Goal: Task Accomplishment & Management: Manage account settings

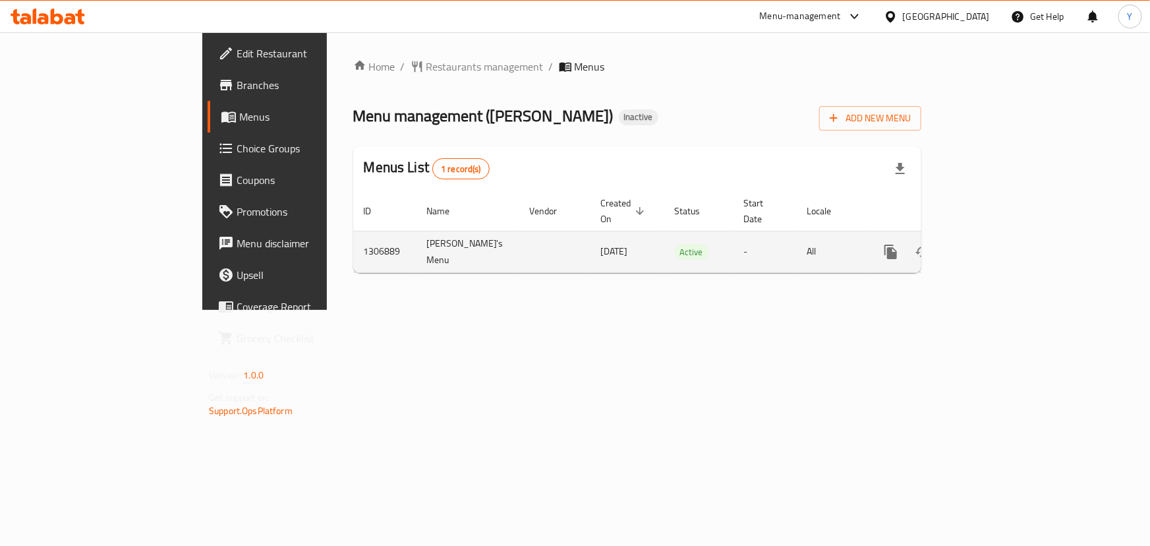
drag, startPoint x: 0, startPoint y: 0, endPoint x: 1089, endPoint y: 236, distance: 1114.0
click at [994, 244] on icon "enhanced table" at bounding box center [986, 252] width 16 height 16
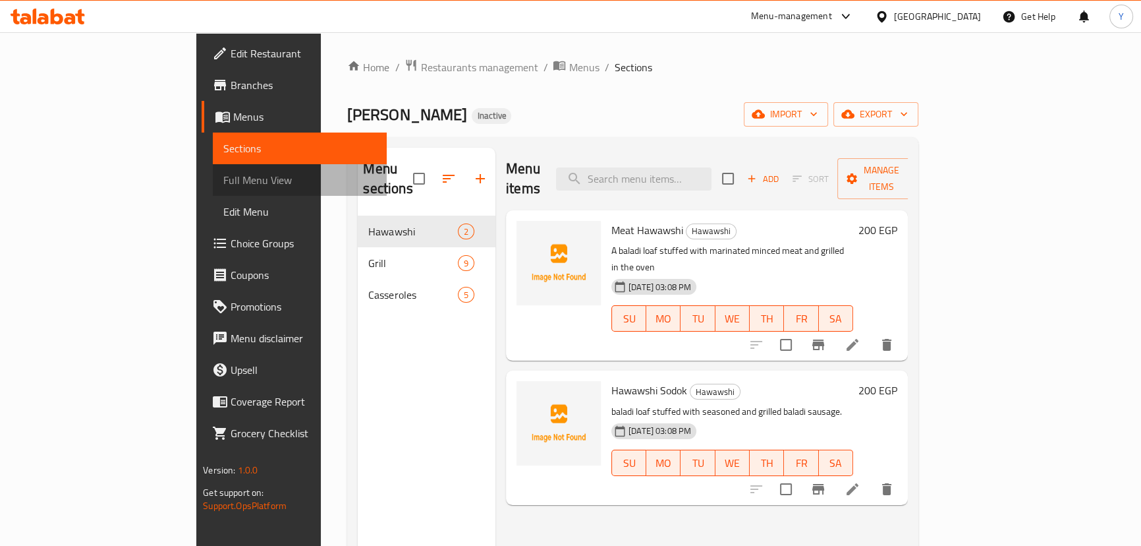
click at [223, 184] on span "Full Menu View" at bounding box center [299, 180] width 153 height 16
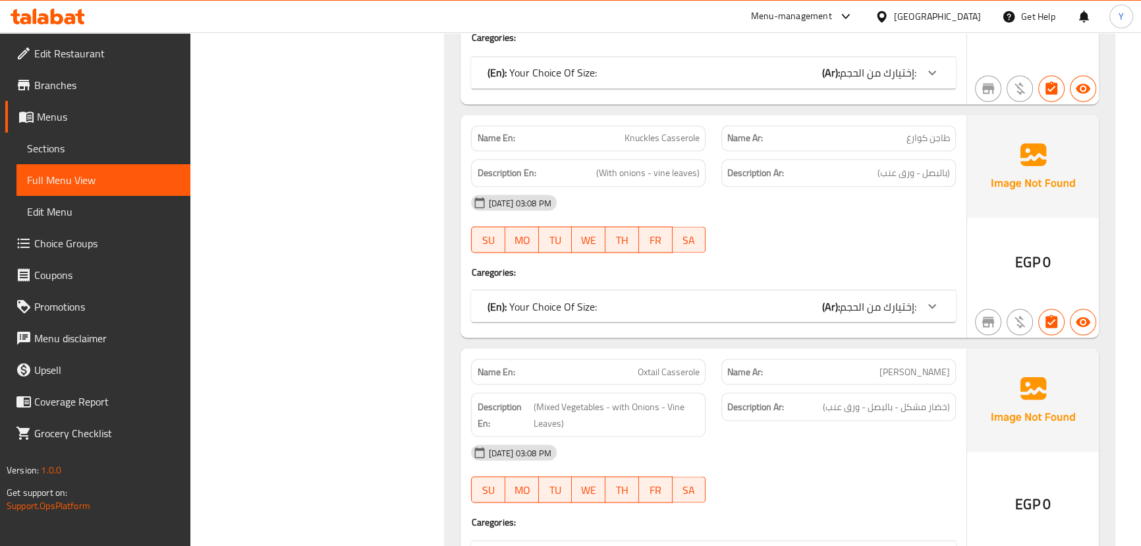
click at [45, 153] on span "Sections" at bounding box center [103, 148] width 153 height 16
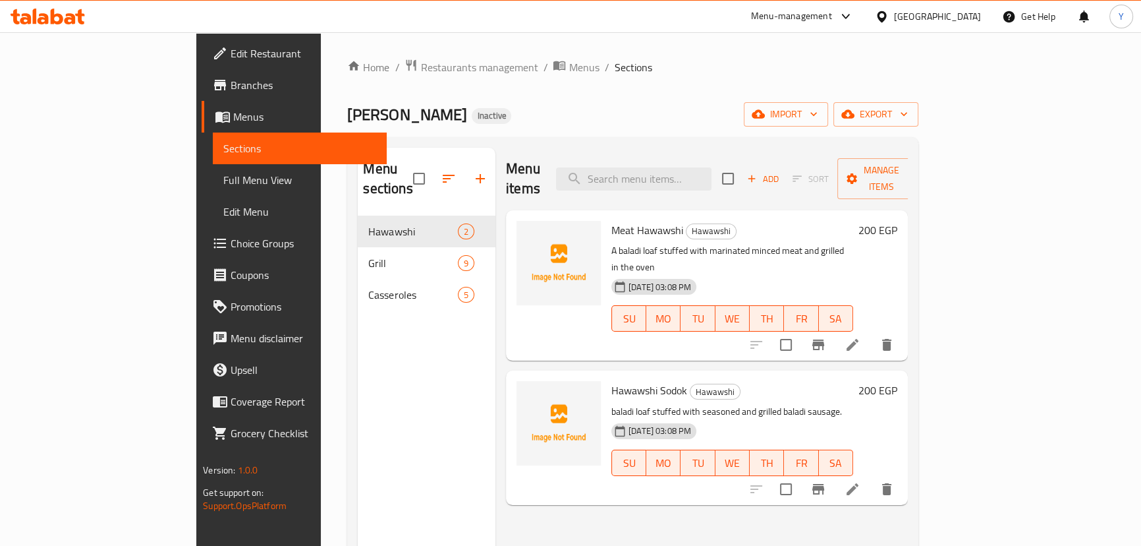
click at [223, 179] on span "Full Menu View" at bounding box center [299, 180] width 153 height 16
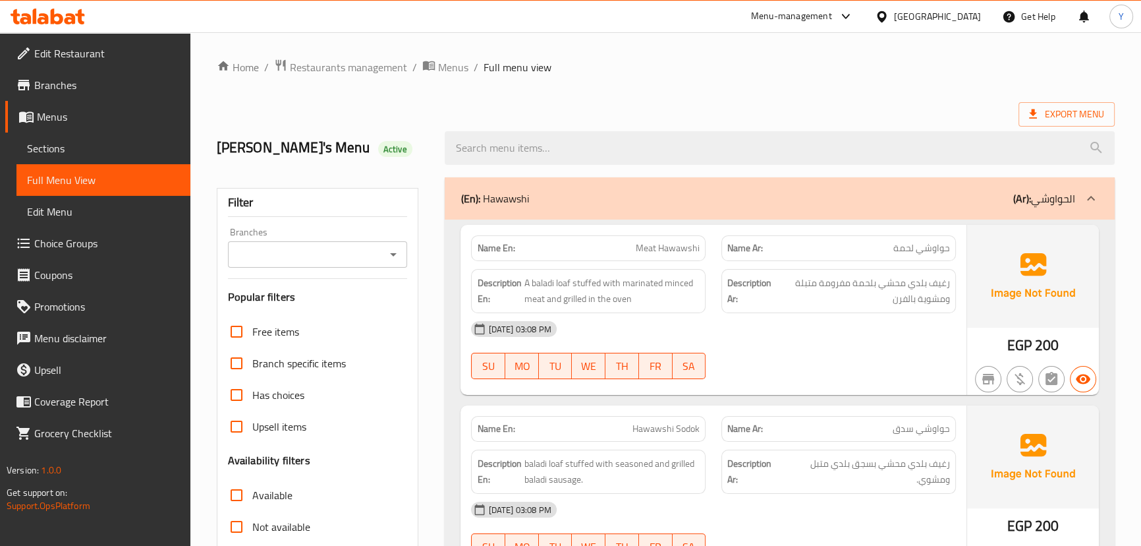
drag, startPoint x: 805, startPoint y: 406, endPoint x: 913, endPoint y: -72, distance: 490.7
click at [1108, 305] on div "Name En: Meat Hawawshi Name Ar: حواوشي لحمة Description En: A baladi loaf stuff…" at bounding box center [780, 410] width 670 height 382
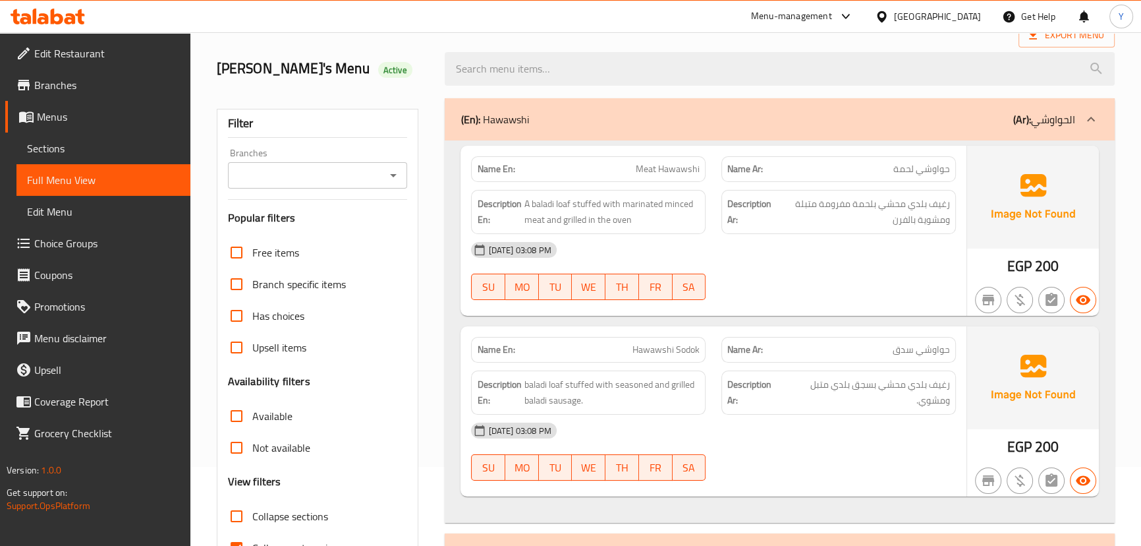
scroll to position [179, 0]
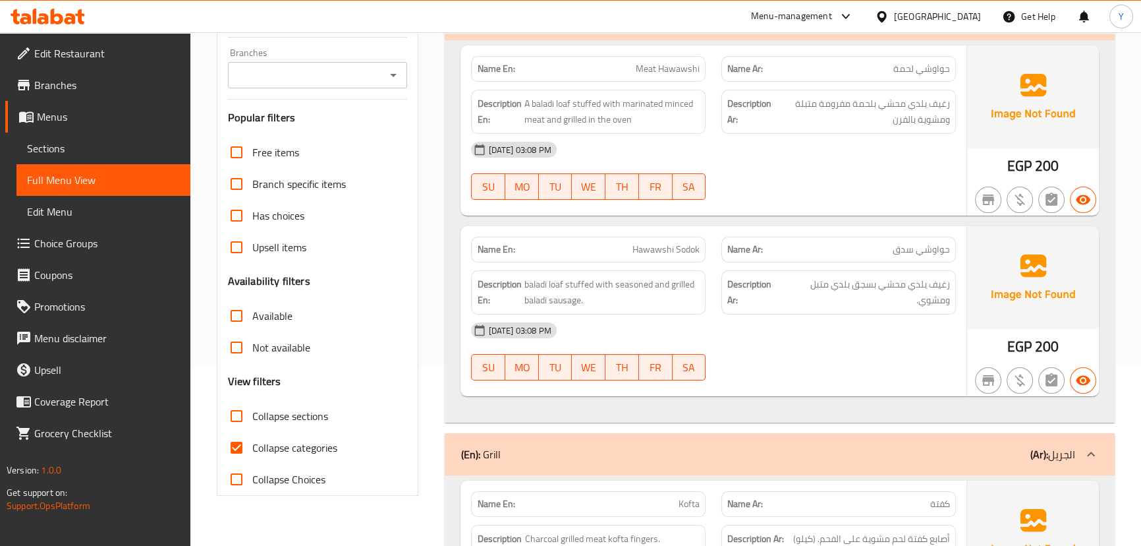
click at [658, 243] on span "Hawawshi Sodok" at bounding box center [666, 250] width 67 height 14
click at [689, 246] on span "Hawawshi Sodok" at bounding box center [666, 250] width 67 height 14
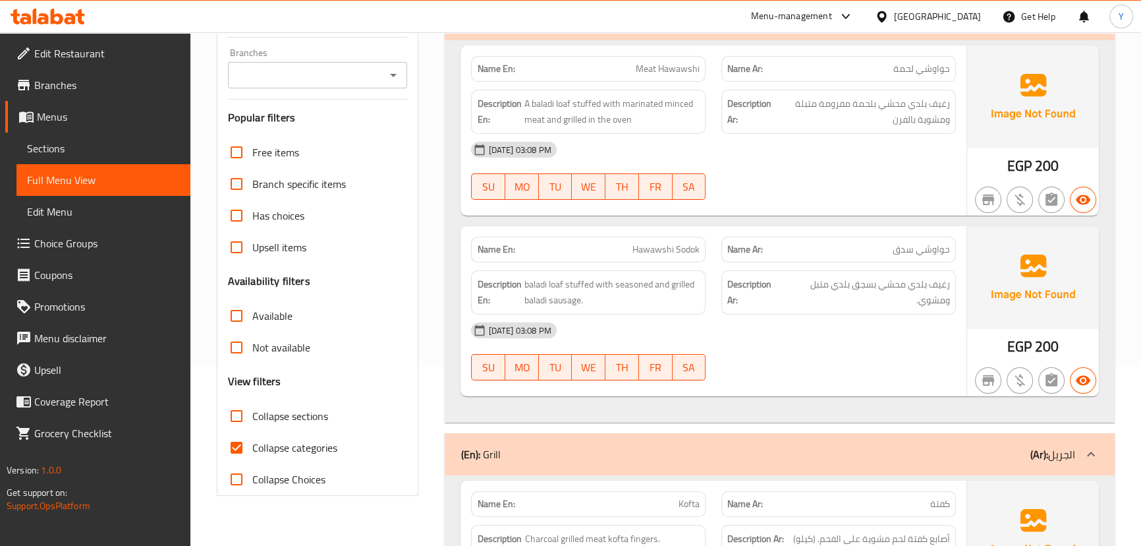
click at [653, 250] on span "Hawawshi Sodok" at bounding box center [666, 250] width 67 height 14
copy span "Hawawshi Sodok"
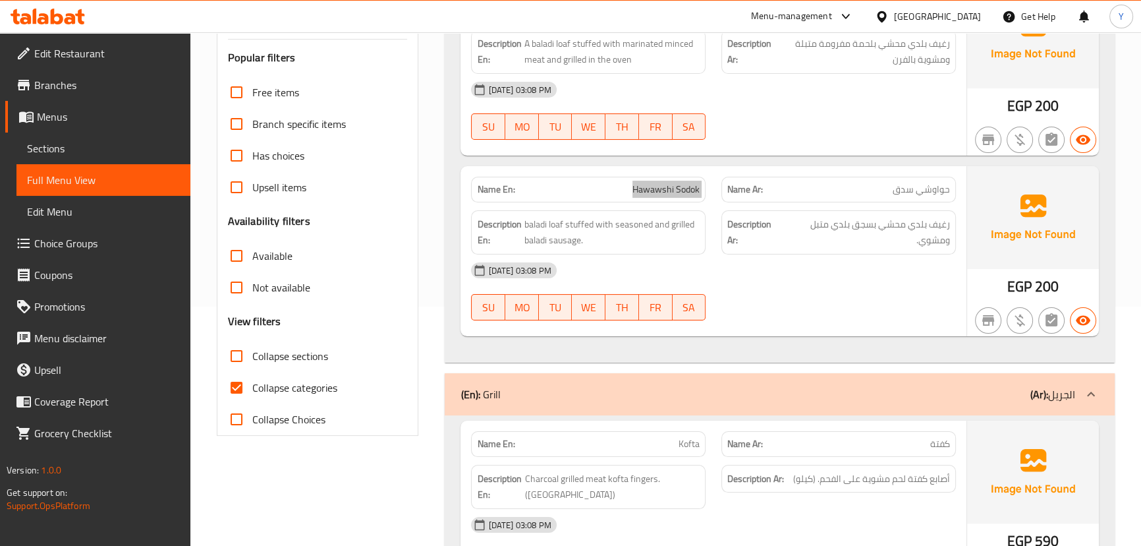
scroll to position [299, 0]
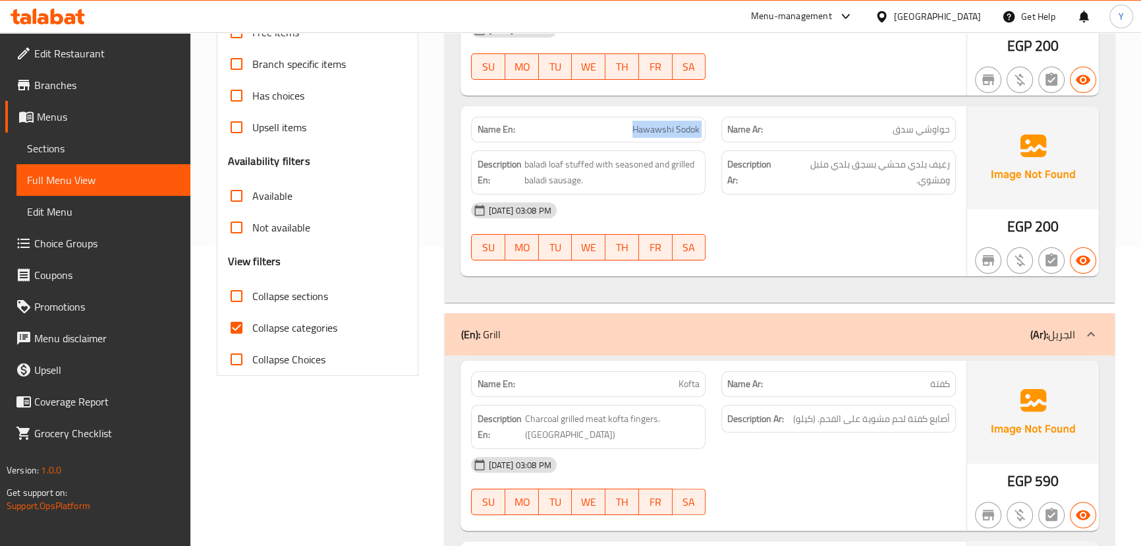
click at [1002, 136] on img at bounding box center [1033, 157] width 132 height 103
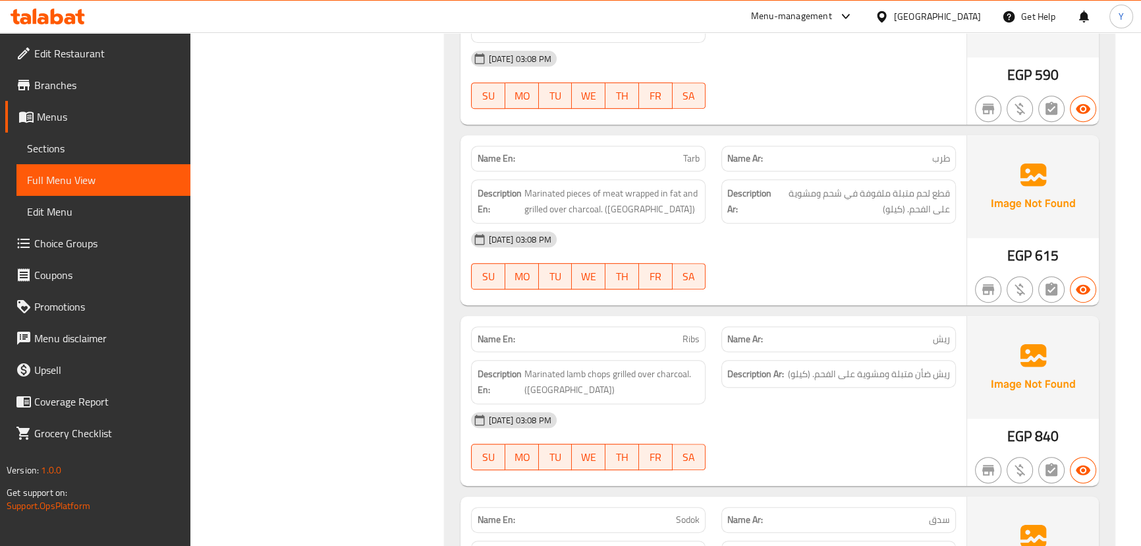
scroll to position [718, 0]
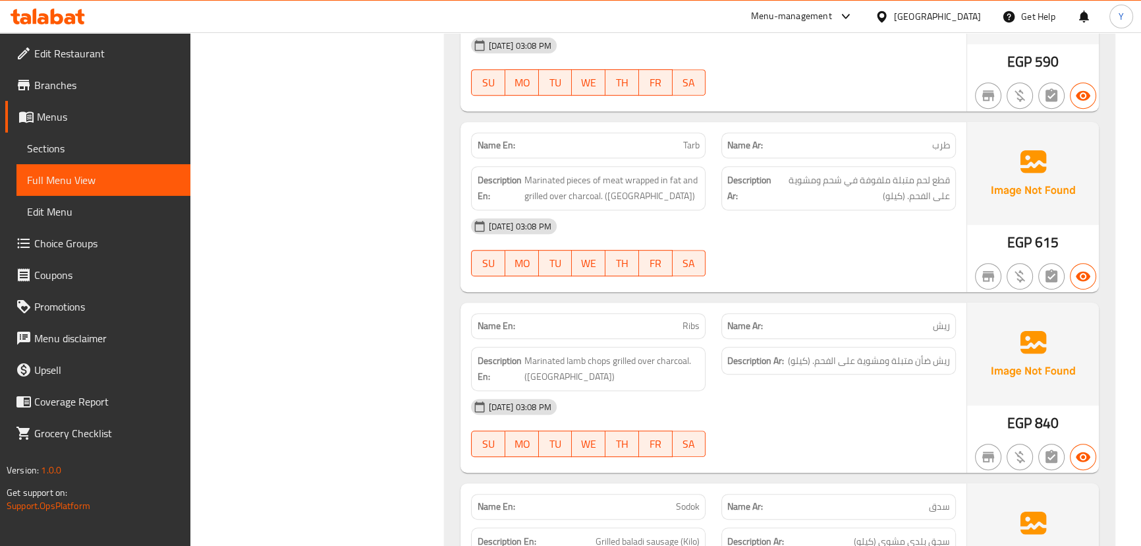
click at [946, 313] on div "Name Ar: ريش" at bounding box center [839, 326] width 235 height 26
copy span "ريش"
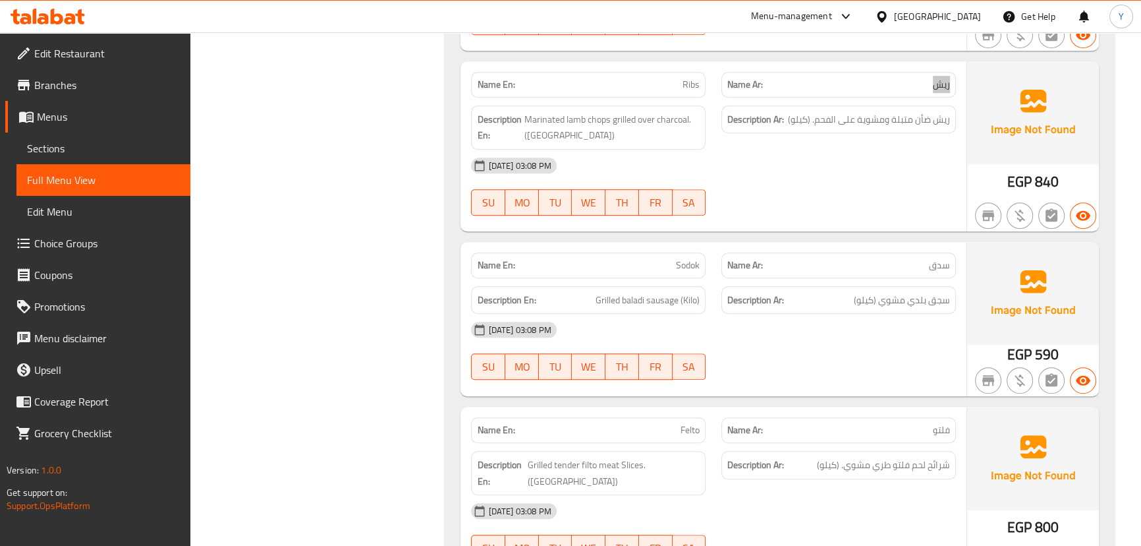
scroll to position [1018, 0]
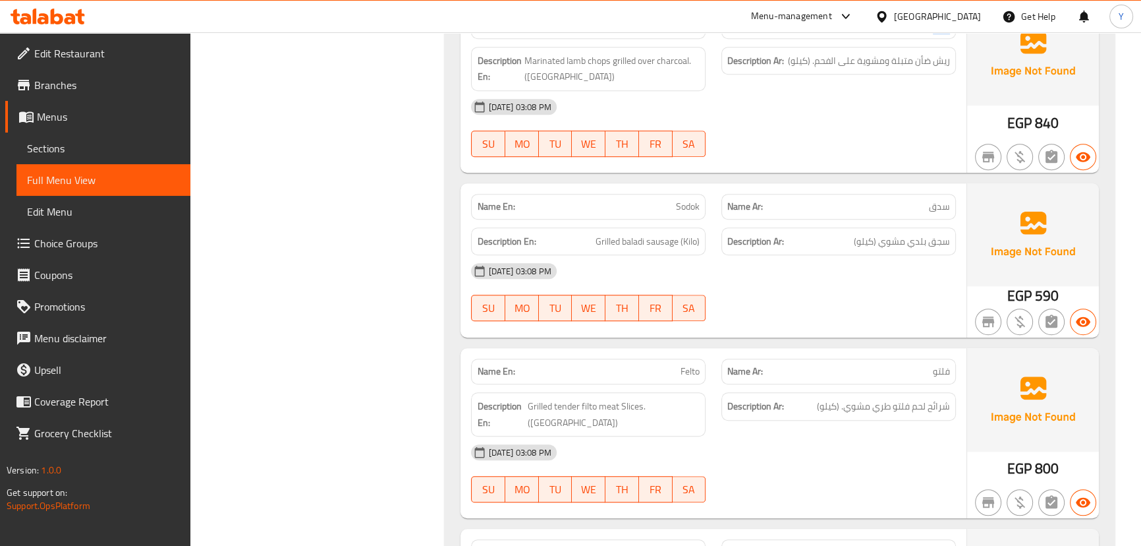
click at [923, 362] on div "Name Ar: فلتو" at bounding box center [839, 372] width 235 height 26
click at [924, 364] on p "Name Ar: فلتو" at bounding box center [839, 371] width 223 height 14
copy span "فلتو"
click at [940, 364] on span "فلتو" at bounding box center [941, 371] width 17 height 14
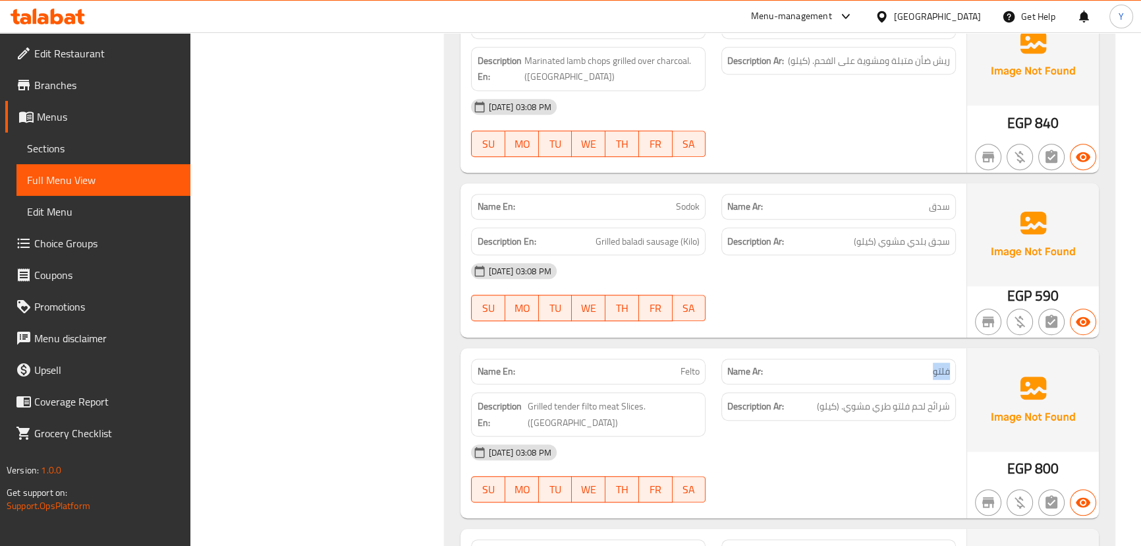
click at [940, 364] on span "فلتو" at bounding box center [941, 371] width 17 height 14
click at [672, 364] on p "Name En: Felto" at bounding box center [588, 371] width 223 height 14
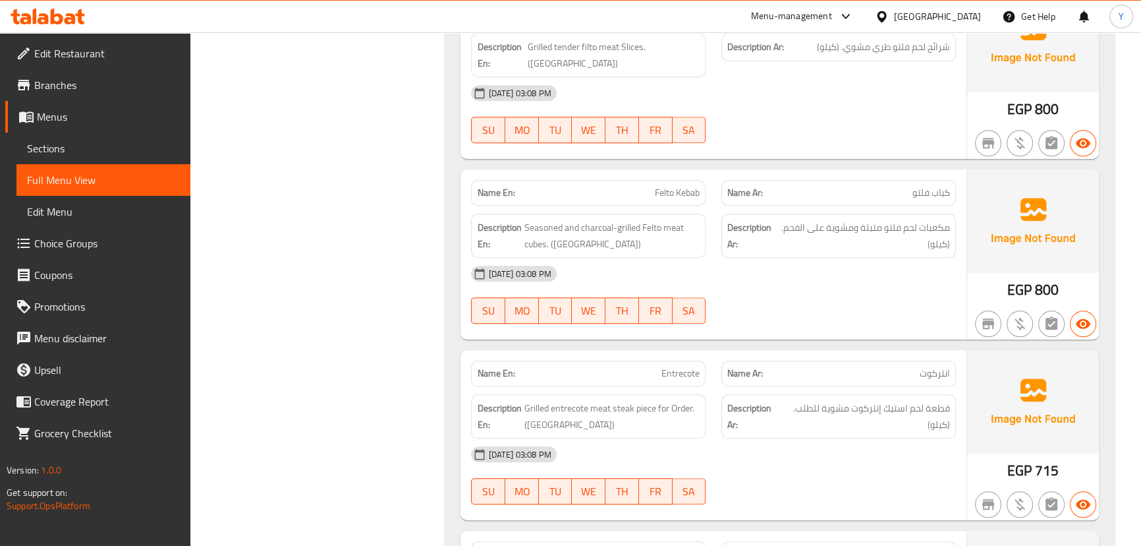
scroll to position [1318, 0]
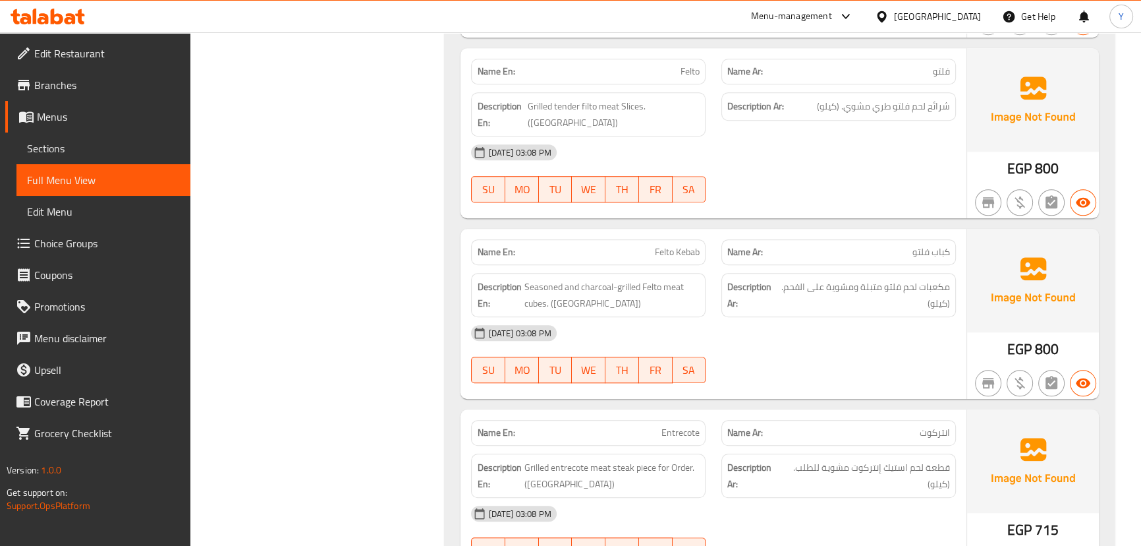
click at [676, 245] on span "Felto Kebab" at bounding box center [677, 252] width 45 height 14
copy span "Felto Kebab"
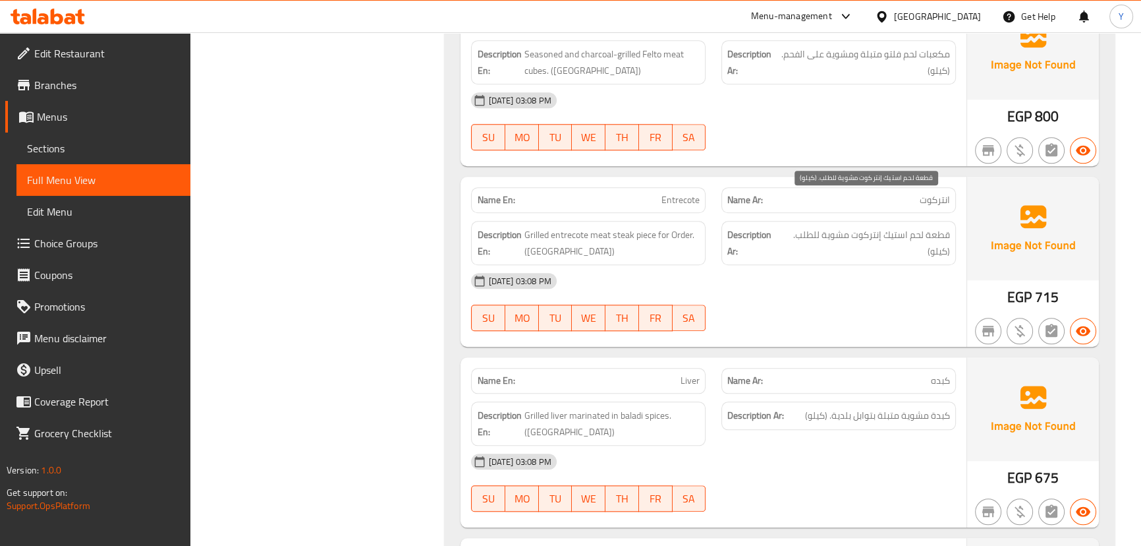
scroll to position [1557, 0]
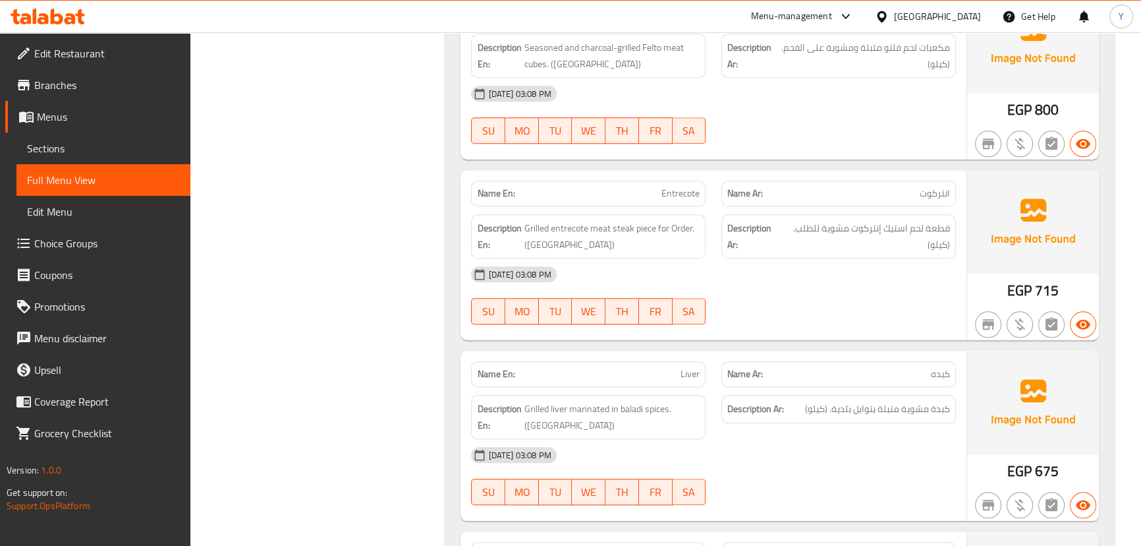
click at [677, 187] on span "Entrecote" at bounding box center [681, 194] width 38 height 14
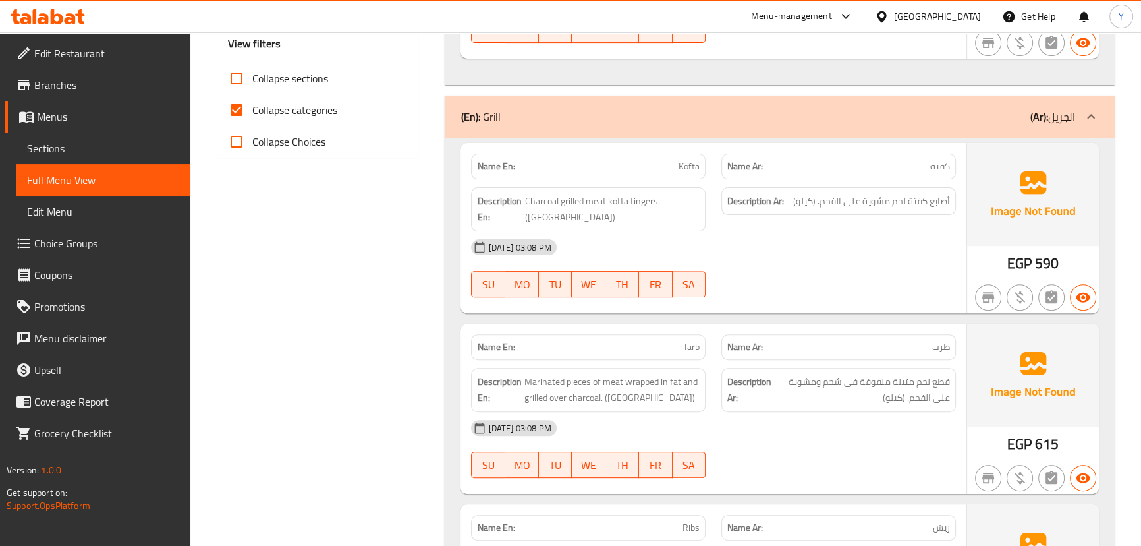
scroll to position [359, 0]
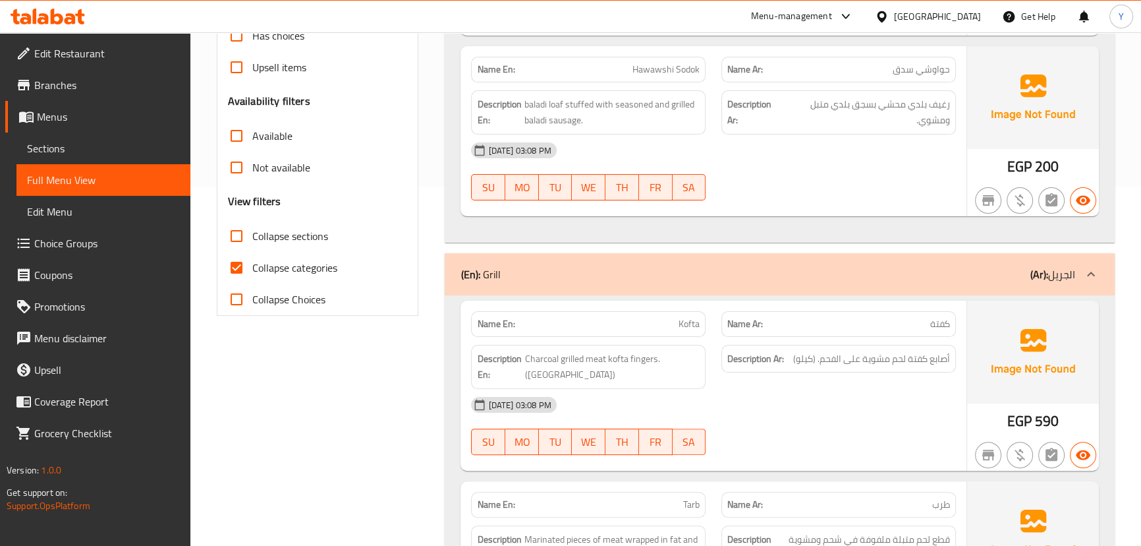
click at [1113, 136] on div "Name En: Meat Hawawshi Name Ar: حواوشي لحمة Description En: A baladi loaf stuff…" at bounding box center [780, 51] width 670 height 382
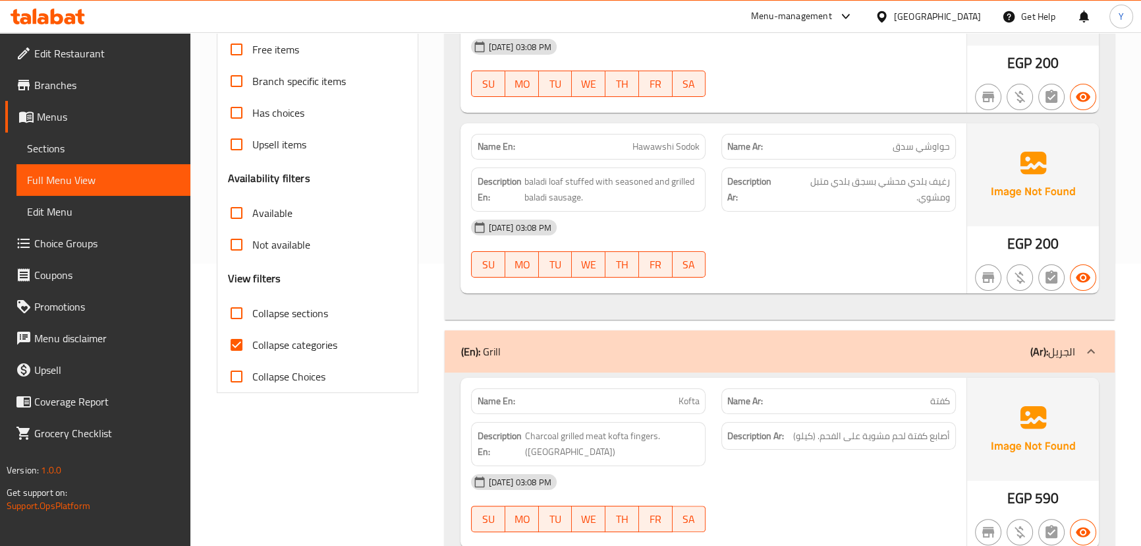
scroll to position [59, 0]
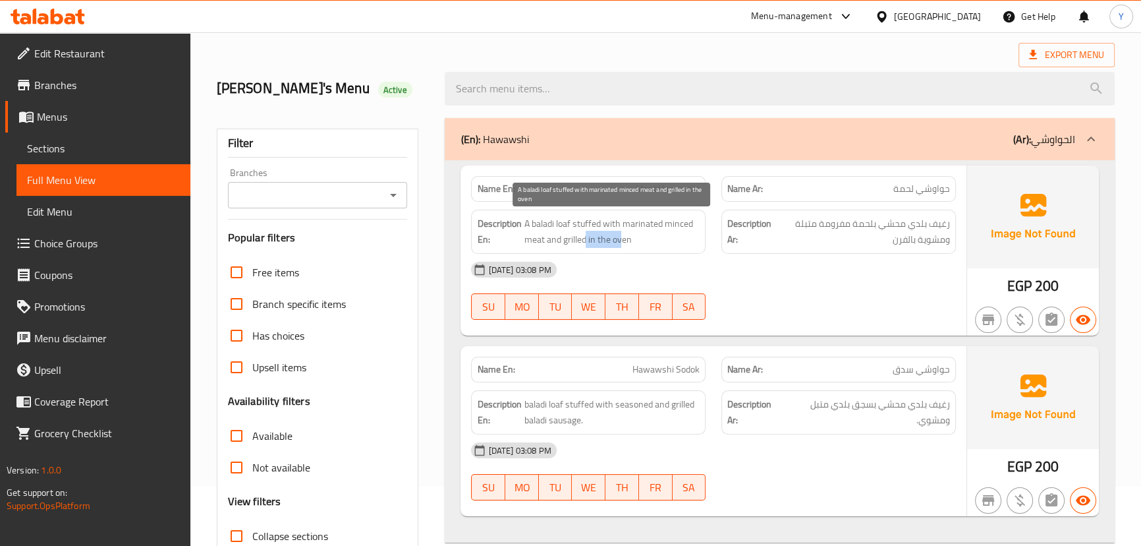
drag, startPoint x: 584, startPoint y: 243, endPoint x: 695, endPoint y: 239, distance: 110.8
click at [622, 239] on span "A baladi loaf stuffed with marinated minced meat and grilled in the oven" at bounding box center [612, 232] width 176 height 32
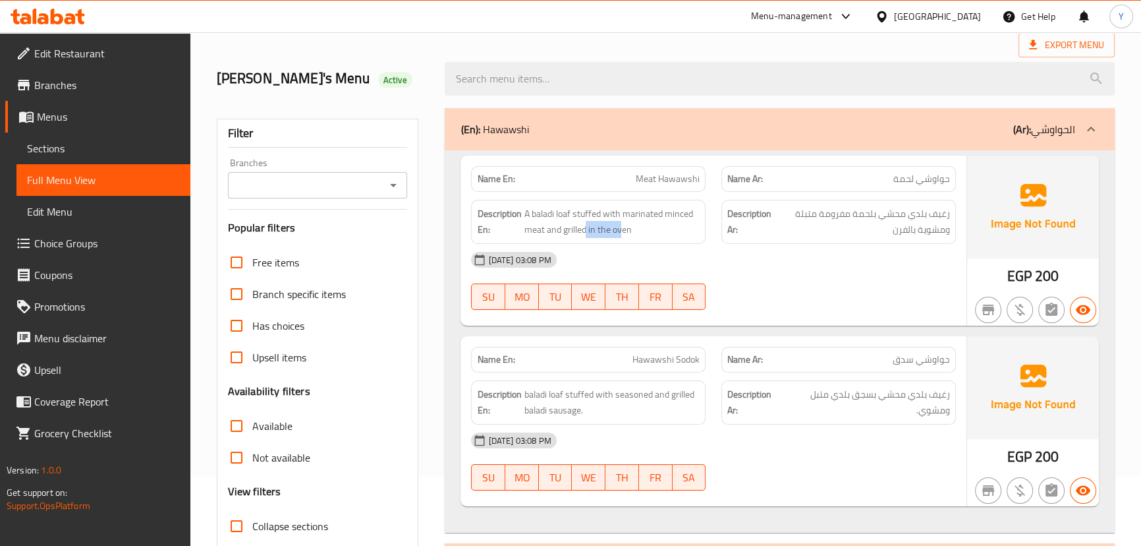
scroll to position [179, 0]
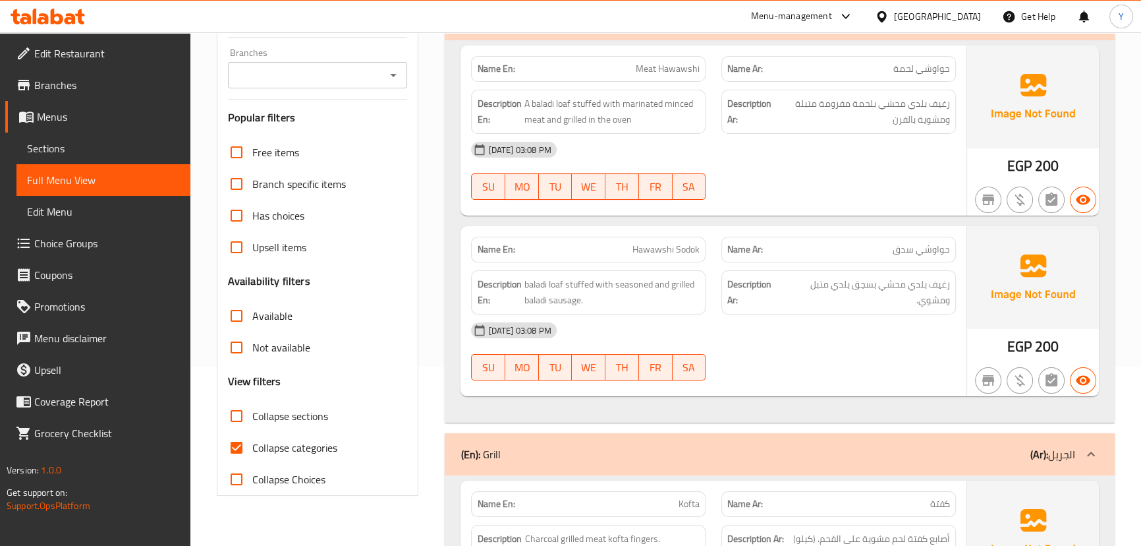
click at [817, 296] on span "رغيف بلدي محشي بسجق بلدي متبل ومشوي." at bounding box center [867, 292] width 166 height 32
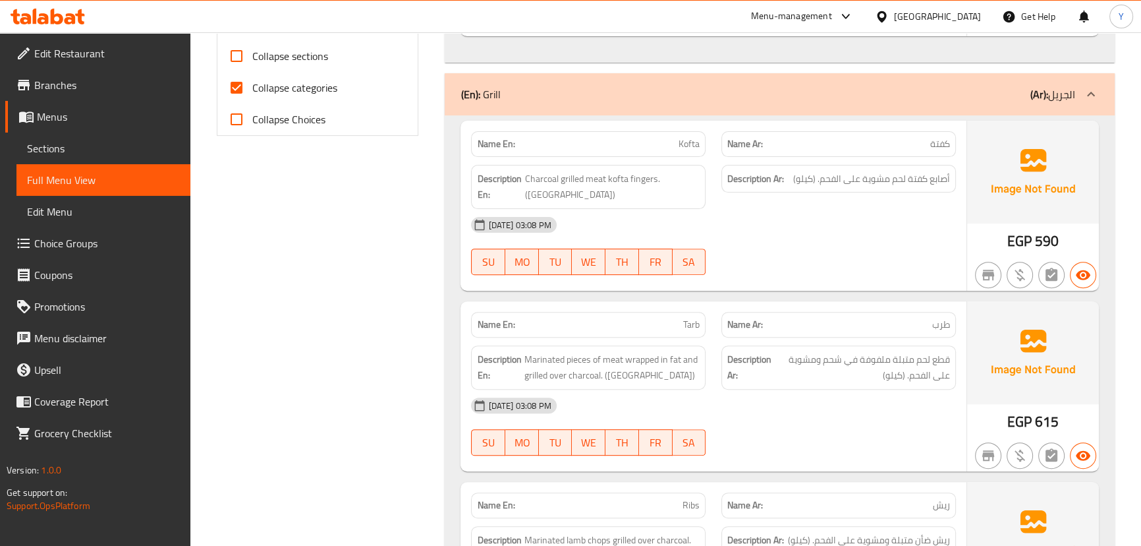
click at [640, 183] on span "Charcoal grilled meat kofta fingers. ([GEOGRAPHIC_DATA])" at bounding box center [612, 187] width 175 height 32
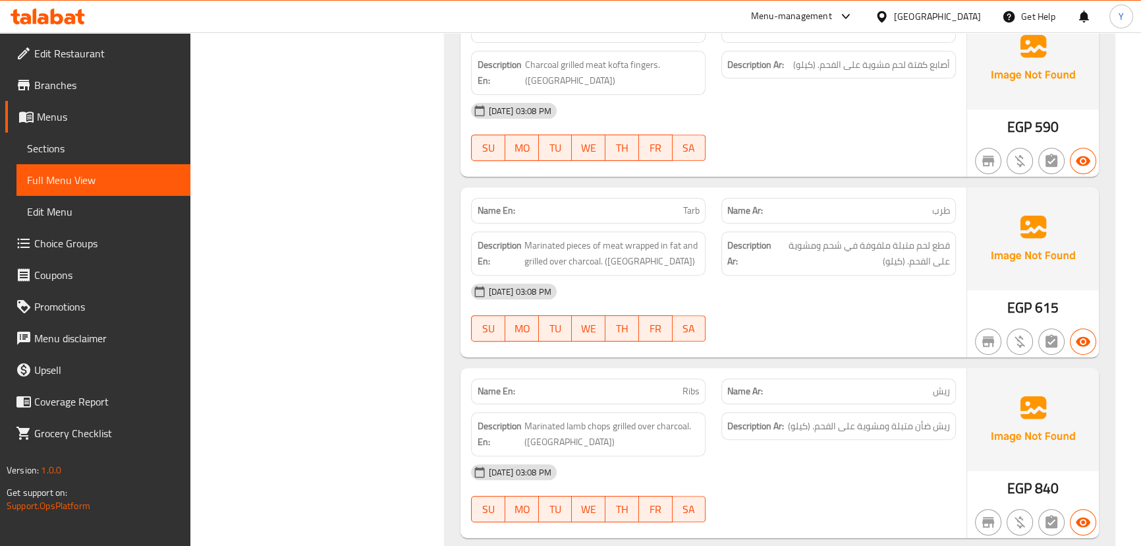
scroll to position [659, 0]
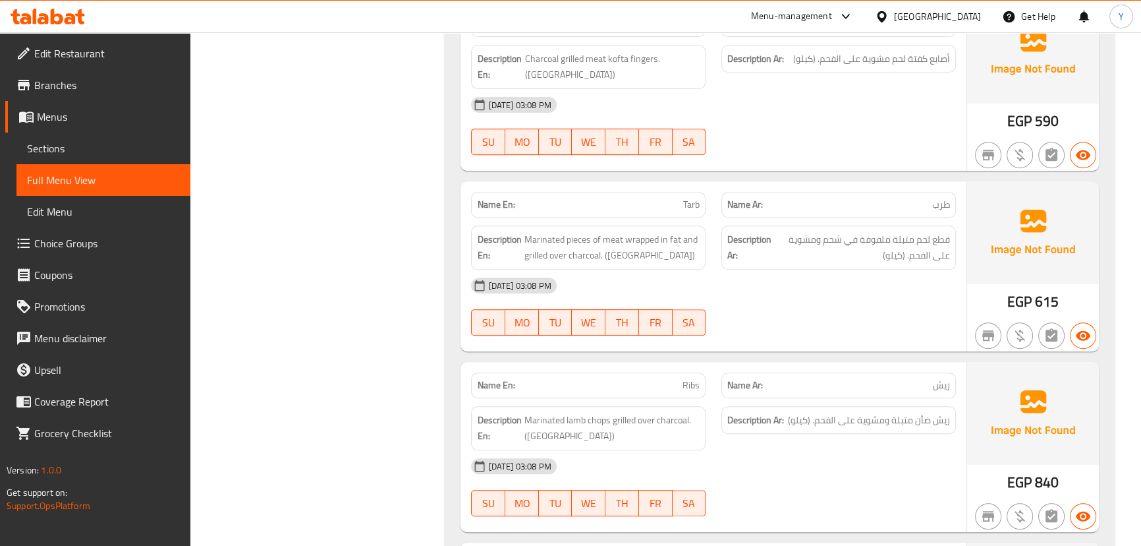
click at [834, 231] on span "قطع لحم متبلة ملفوفة في شحم ومشوية على الفحم. (كيلو)" at bounding box center [862, 247] width 176 height 32
copy span "شحم"
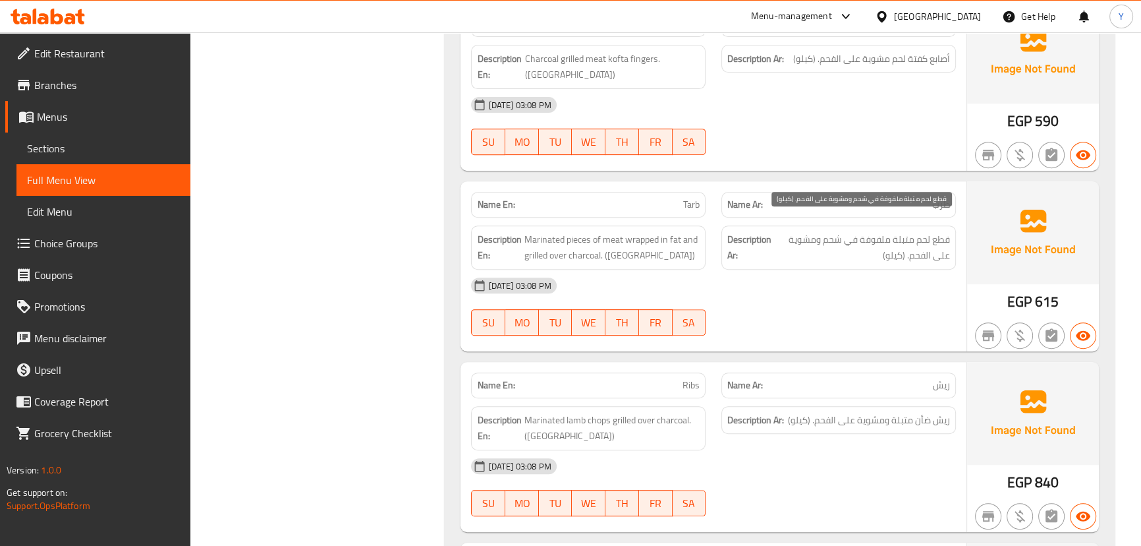
click at [896, 231] on span "قطع لحم متبلة ملفوفة في شحم ومشوية على الفحم. (كيلو)" at bounding box center [862, 247] width 176 height 32
copy div "قطع لحم متبلة ملفوفة في شحم ومشوية على الفحم. (كيلو)"
drag, startPoint x: 893, startPoint y: 295, endPoint x: 866, endPoint y: 293, distance: 27.1
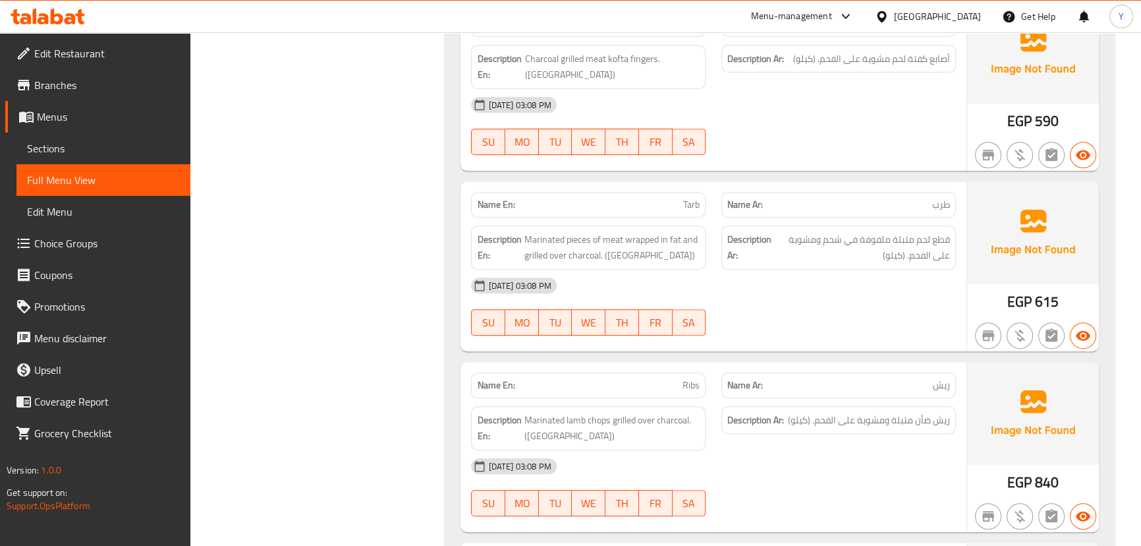
click at [830, 231] on span "قطع لحم متبلة ملفوفة في شحم ومشوية على الفحم. (كيلو)" at bounding box center [862, 247] width 176 height 32
copy span "شحم"
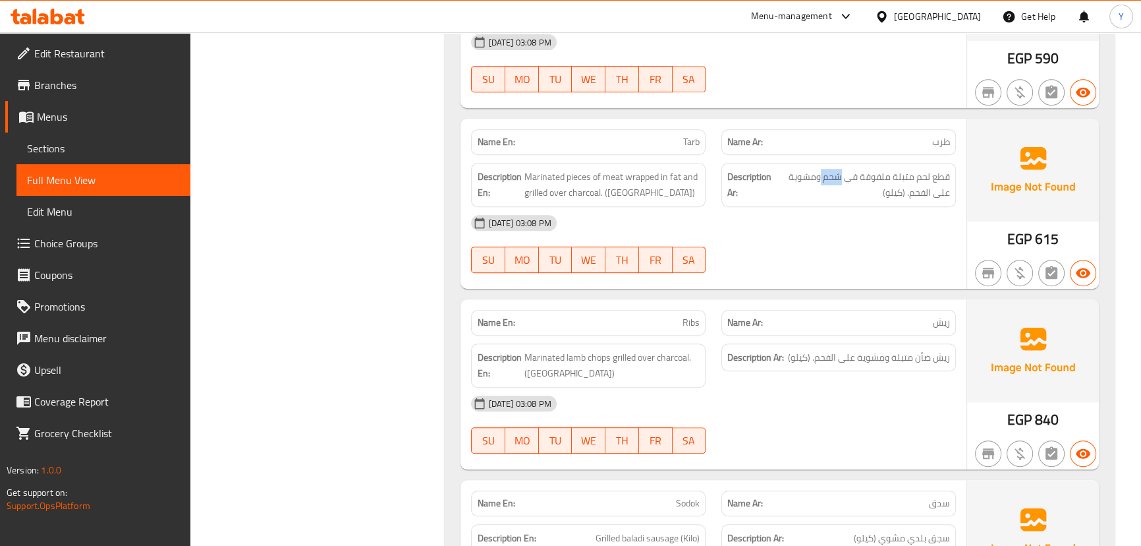
scroll to position [778, 0]
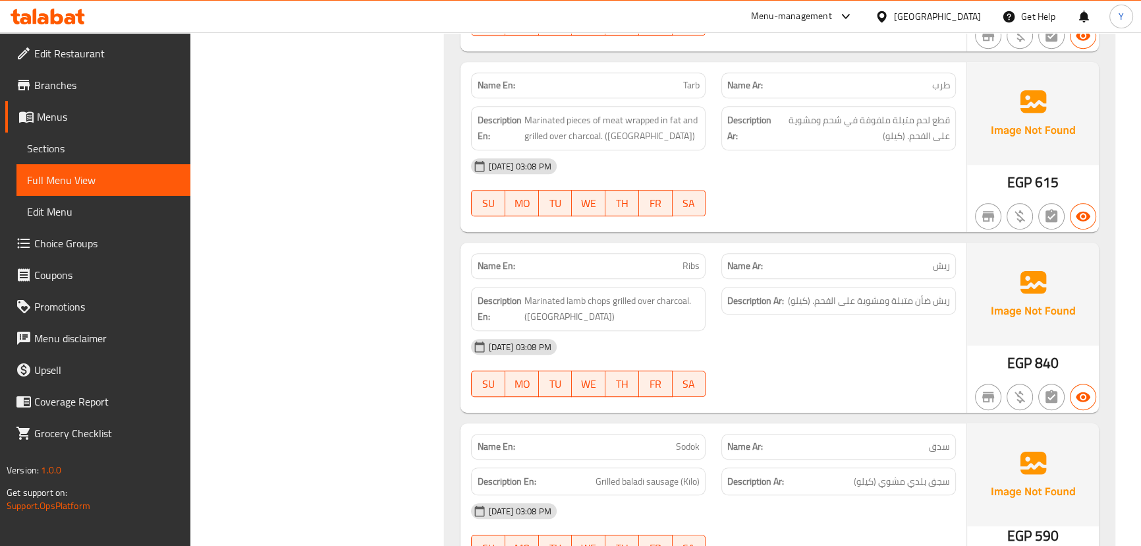
click at [880, 339] on div "[DATE] 03:08 PM" at bounding box center [713, 347] width 500 height 32
drag, startPoint x: 946, startPoint y: 363, endPoint x: 790, endPoint y: 345, distance: 157.3
click at [946, 363] on div "[DATE] 03:08 PM SU MO TU WE TH FR SA" at bounding box center [713, 368] width 500 height 74
click at [863, 331] on div "[DATE] 03:08 PM" at bounding box center [713, 347] width 500 height 32
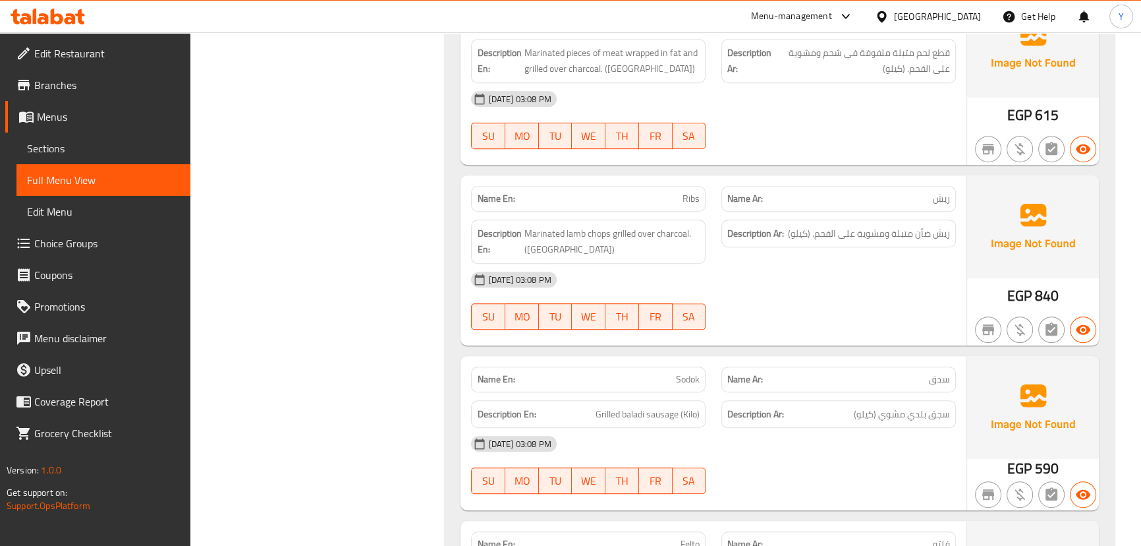
scroll to position [898, 0]
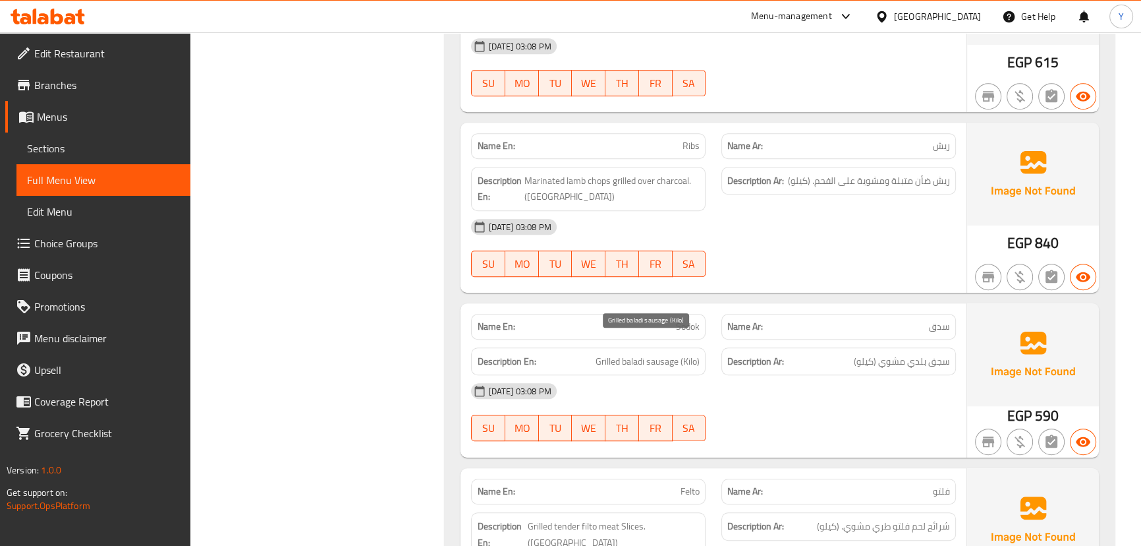
click at [656, 353] on span "Grilled baladi sausage (Kilo)" at bounding box center [648, 361] width 104 height 16
click at [621, 353] on div "Description En: Grilled baladi sausage (Kilo)" at bounding box center [588, 361] width 235 height 28
click at [673, 320] on p "Name En: Sodok" at bounding box center [588, 327] width 223 height 14
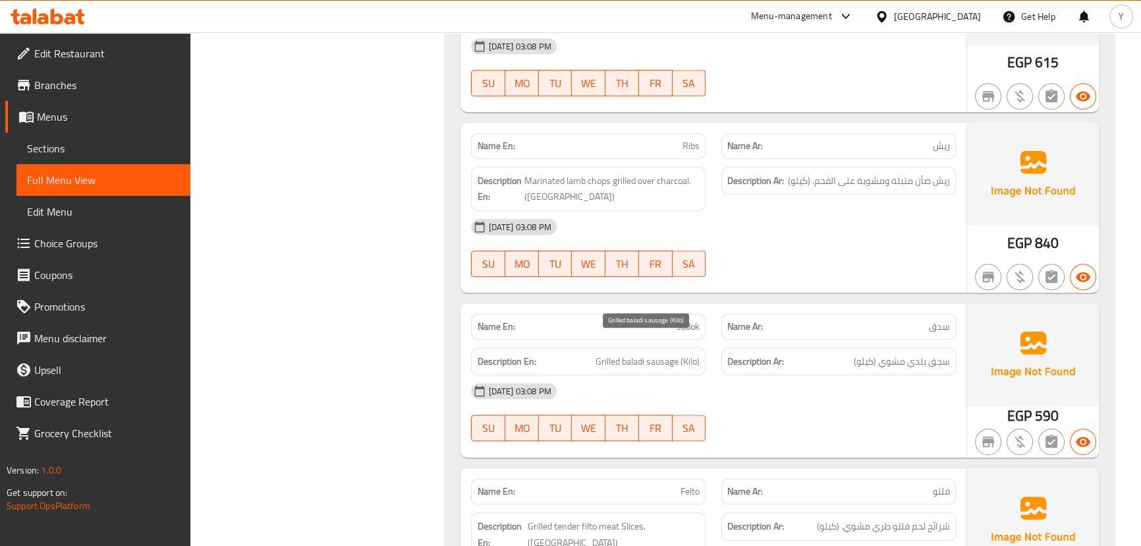
click at [627, 353] on span "Grilled baladi sausage (Kilo)" at bounding box center [648, 361] width 104 height 16
click at [573, 353] on h6 "Description En: Grilled baladi sausage (Kilo)" at bounding box center [588, 361] width 223 height 16
click at [610, 353] on span "Grilled baladi sausage (Kilo)" at bounding box center [648, 361] width 104 height 16
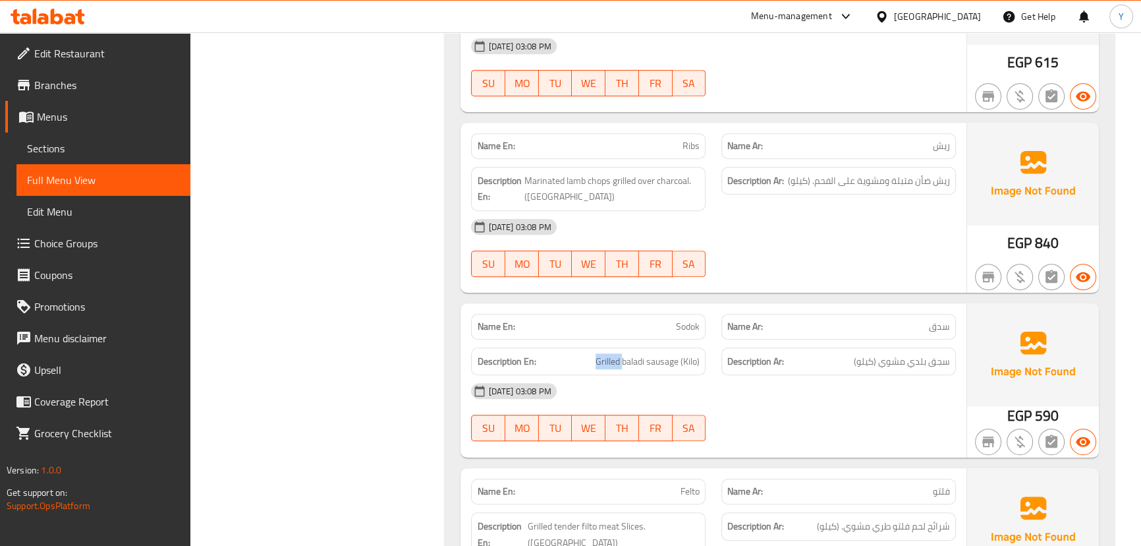
scroll to position [1078, 0]
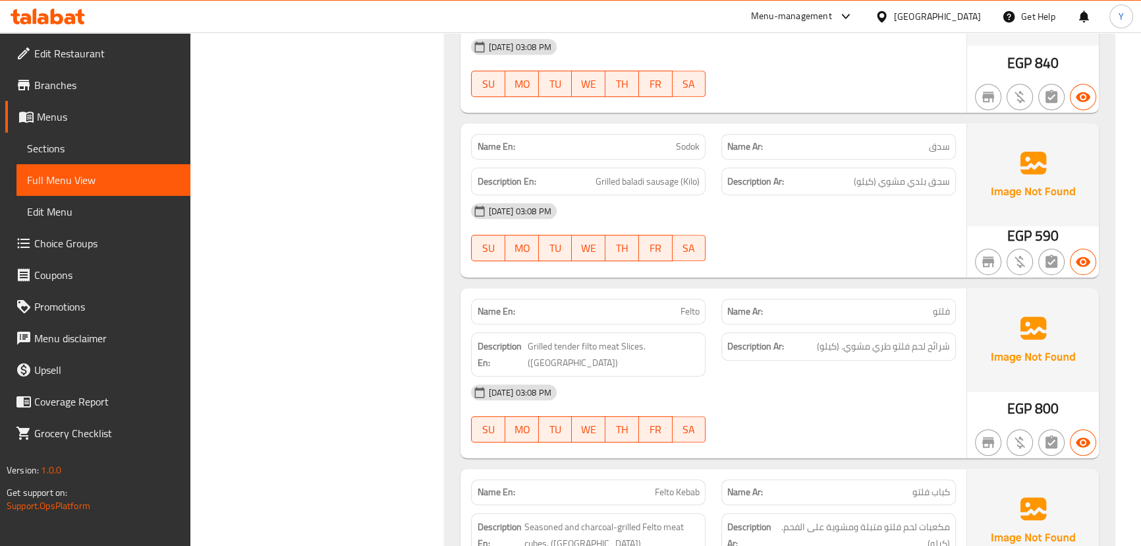
click at [840, 376] on div "[DATE] 03:08 PM" at bounding box center [713, 392] width 500 height 32
click at [664, 338] on span "Grilled tender filto meat Slices. (Kilo)" at bounding box center [614, 354] width 172 height 32
click at [650, 338] on span "Grilled tender filto meat Slices. (Kilo)" at bounding box center [614, 354] width 172 height 32
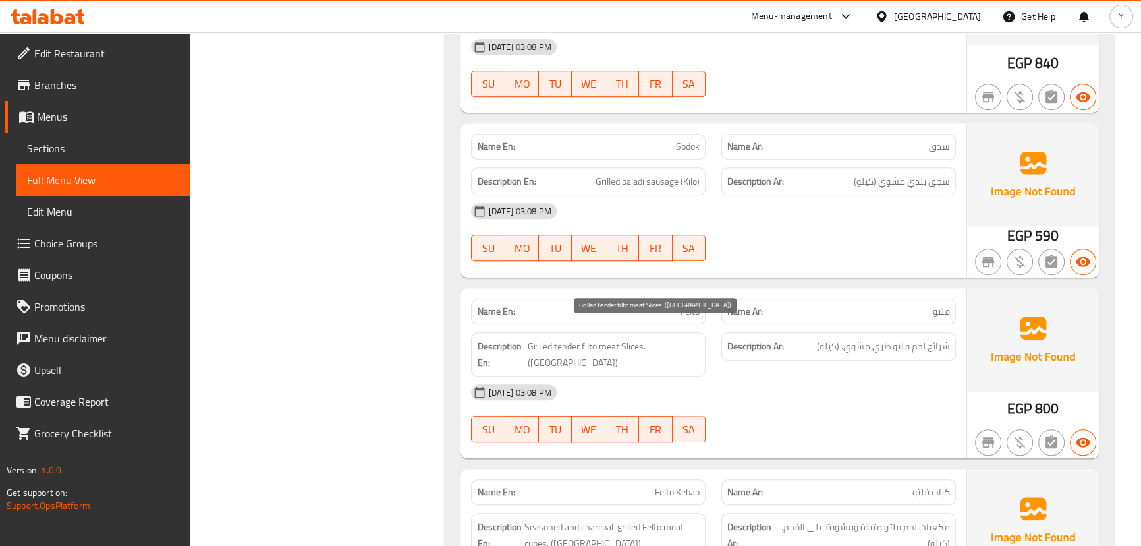
click at [624, 338] on span "Grilled tender filto meat Slices. (Kilo)" at bounding box center [614, 354] width 172 height 32
click at [595, 338] on span "Grilled tender filto meat Slices. (Kilo)" at bounding box center [614, 354] width 172 height 32
click at [563, 338] on span "Grilled tender filto meat Slices. (Kilo)" at bounding box center [614, 354] width 172 height 32
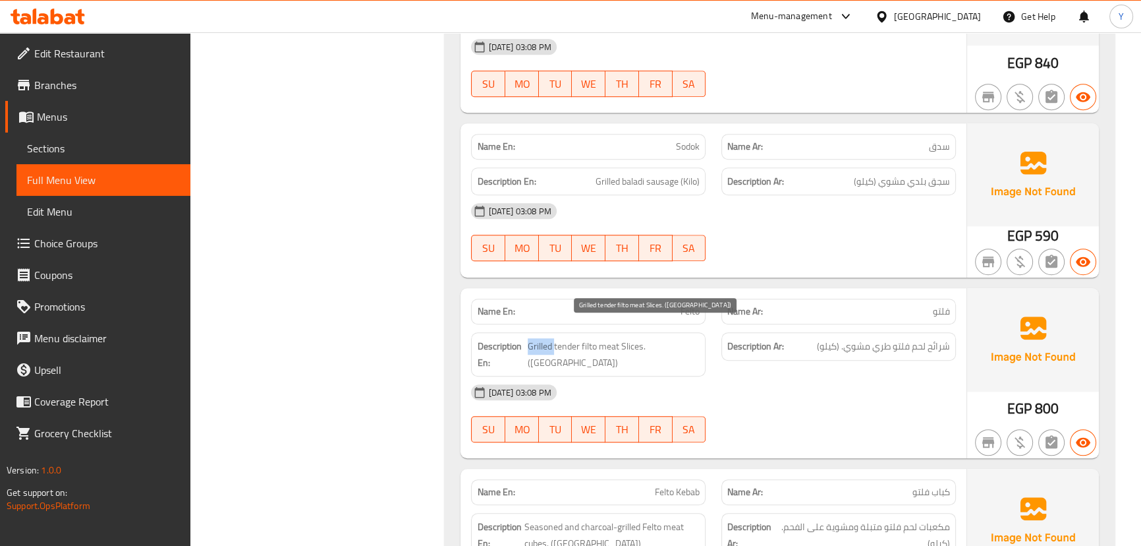
click at [563, 338] on span "Grilled tender filto meat Slices. (Kilo)" at bounding box center [614, 354] width 172 height 32
click at [756, 376] on div "[DATE] 03:08 PM SU MO TU WE TH FR SA" at bounding box center [713, 413] width 500 height 74
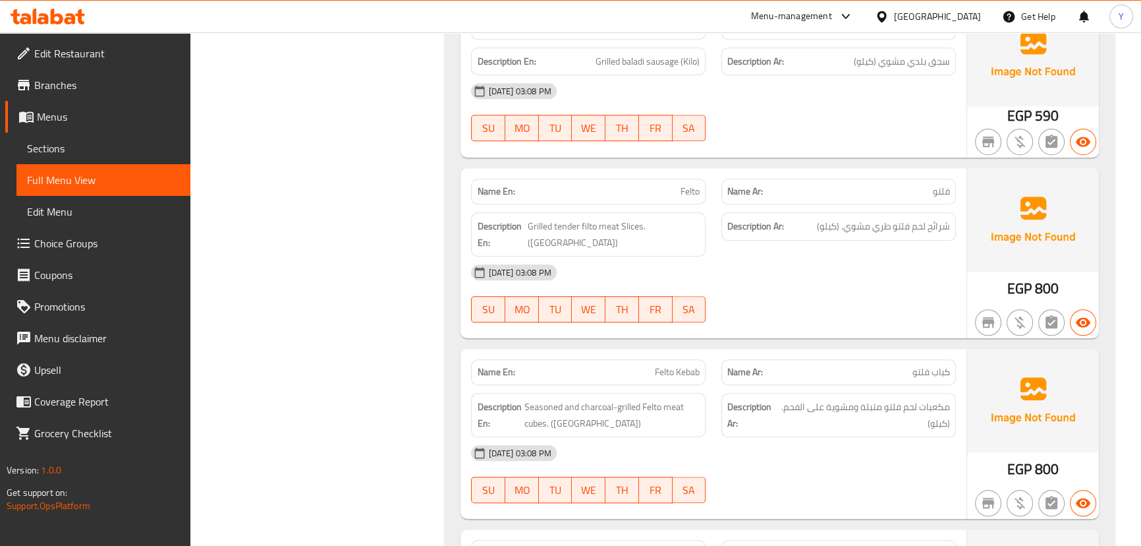
drag, startPoint x: 700, startPoint y: 386, endPoint x: 849, endPoint y: 389, distance: 149.0
click at [701, 393] on div "Description En: Seasoned and charcoal-grilled Felto meat cubes. (Kilo)" at bounding box center [588, 415] width 235 height 44
click at [867, 399] on span "مكعبات لحم فلتو متبلة ومشوية على الفحم. (كيلو)" at bounding box center [865, 415] width 170 height 32
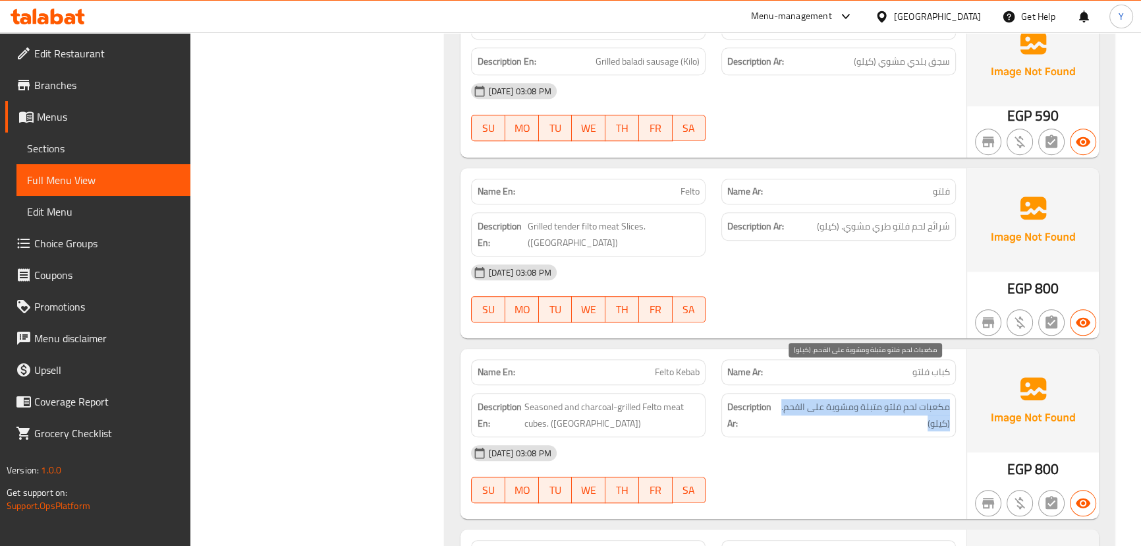
click at [867, 399] on span "مكعبات لحم فلتو متبلة ومشوية على الفحم. (كيلو)" at bounding box center [865, 415] width 170 height 32
copy div "مكعبات لحم فلتو متبلة ومشوية على الفحم. (كيلو)"
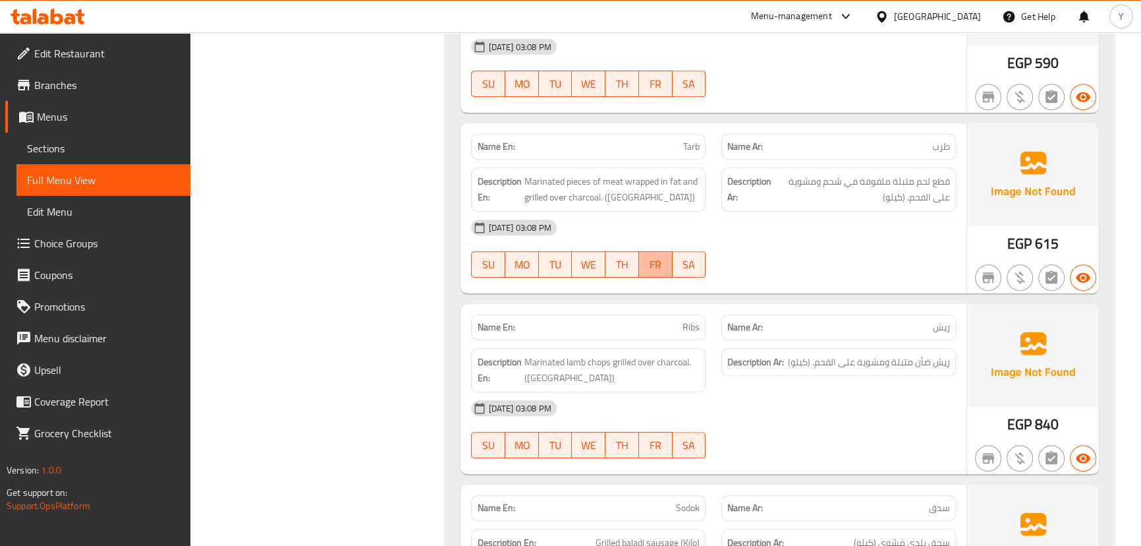
scroll to position [0, 0]
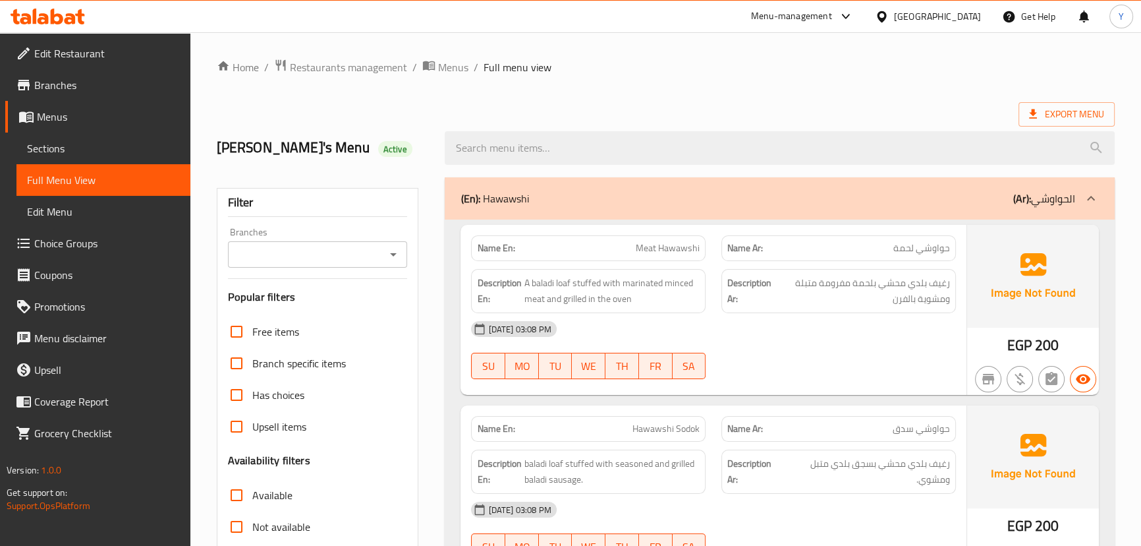
drag, startPoint x: 639, startPoint y: 257, endPoint x: 685, endPoint y: -72, distance: 332.7
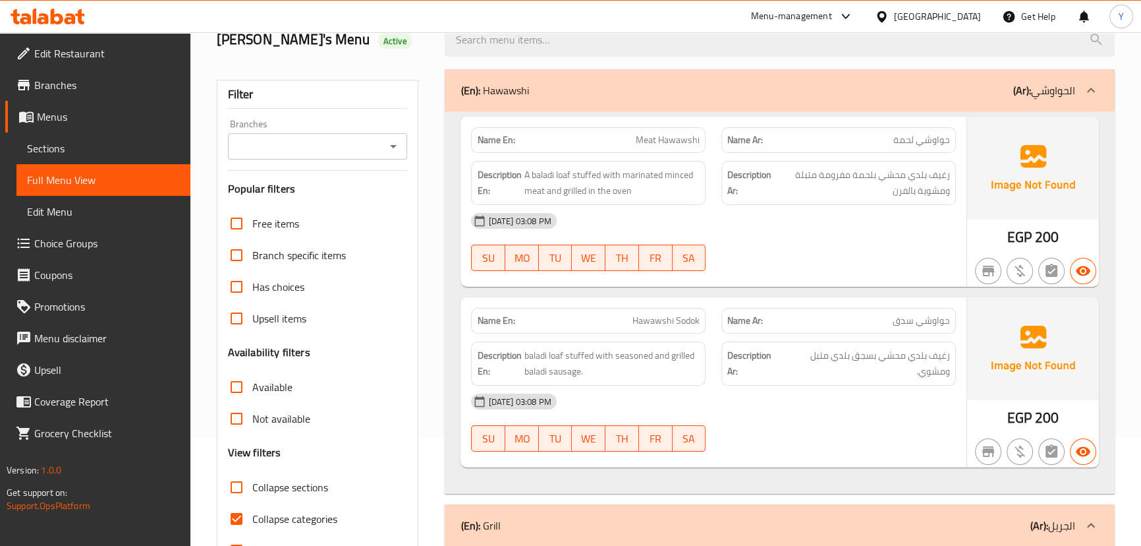
scroll to position [359, 0]
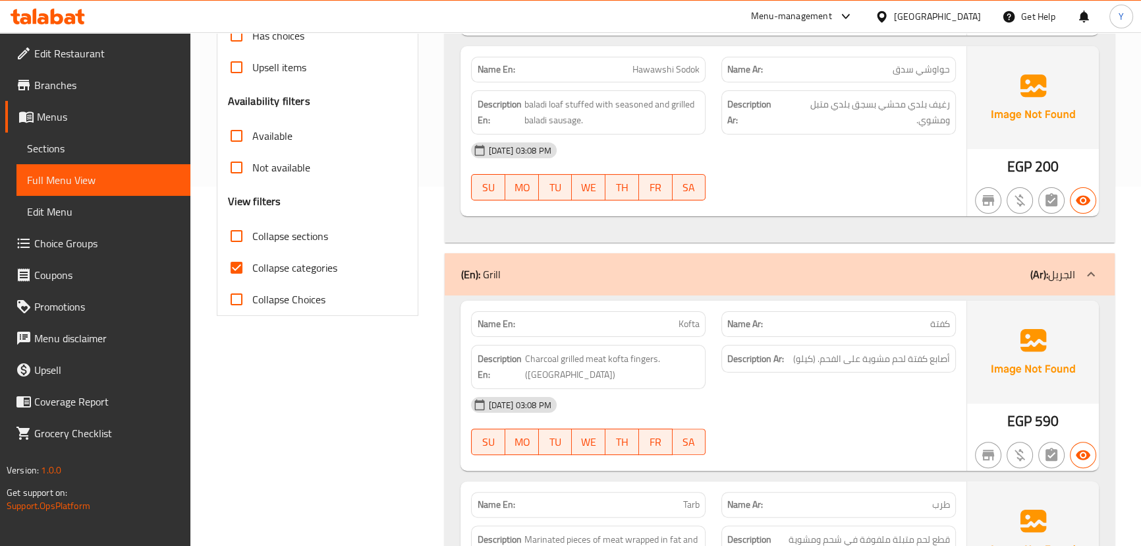
click at [279, 265] on span "Collapse categories" at bounding box center [294, 268] width 85 height 16
click at [252, 265] on input "Collapse categories" at bounding box center [237, 268] width 32 height 32
checkbox input "false"
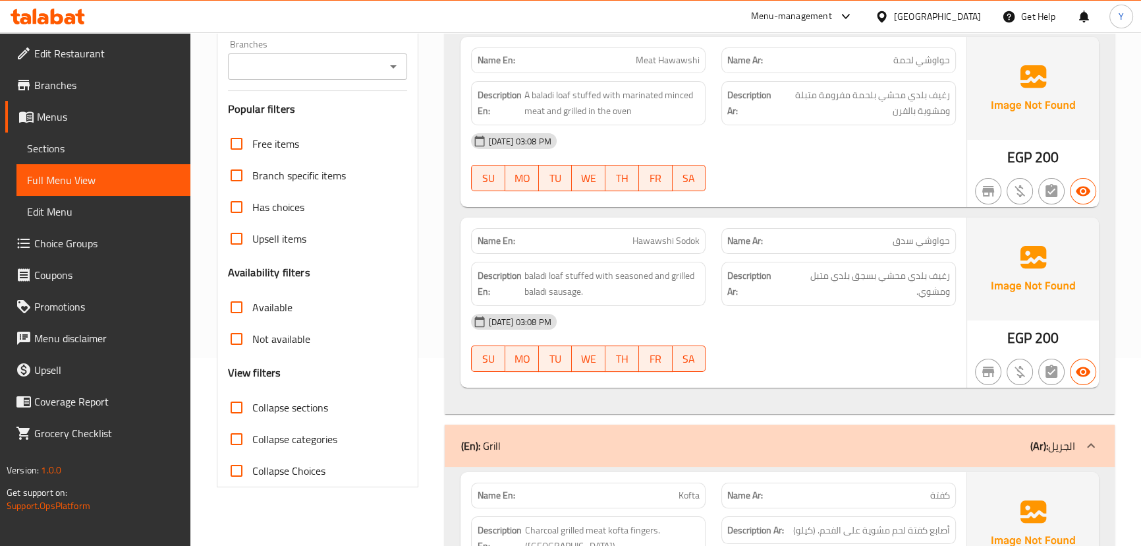
scroll to position [0, 0]
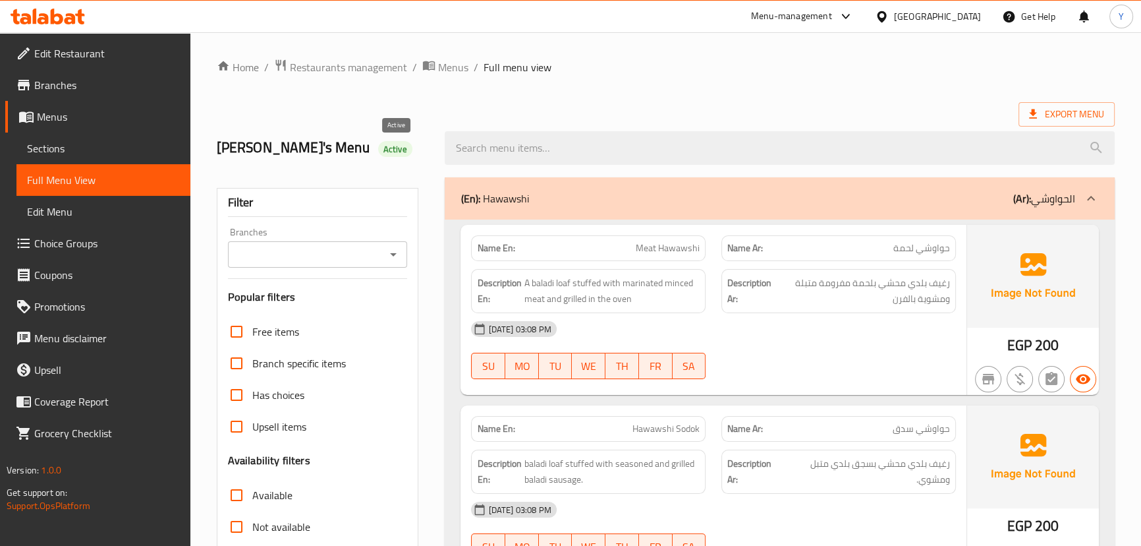
click at [391, 155] on span "Active" at bounding box center [395, 149] width 34 height 13
copy span "Active"
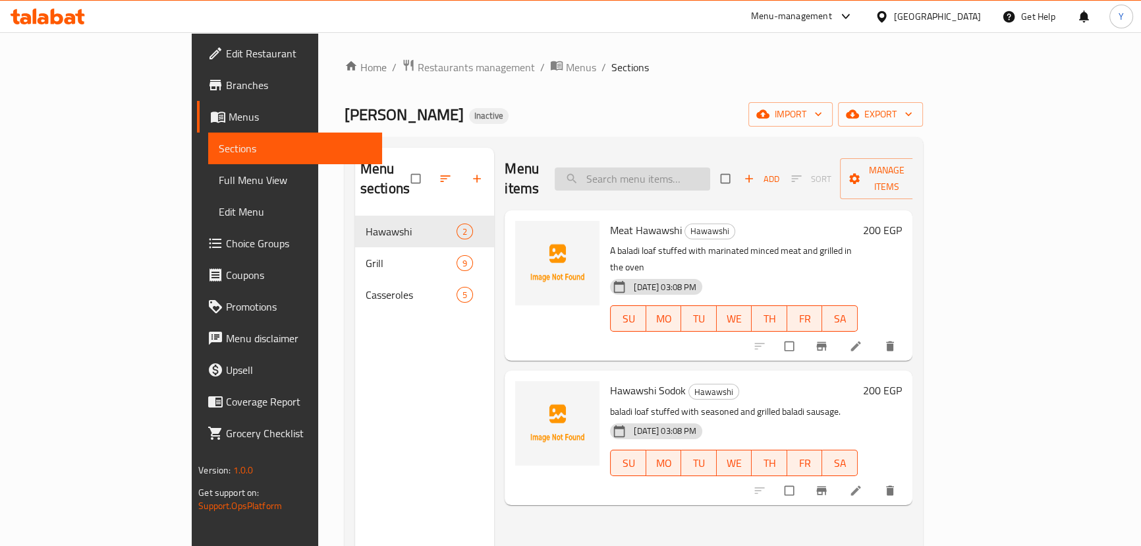
click at [679, 179] on input "search" at bounding box center [633, 178] width 156 height 23
paste input "Hawawshi Sodok"
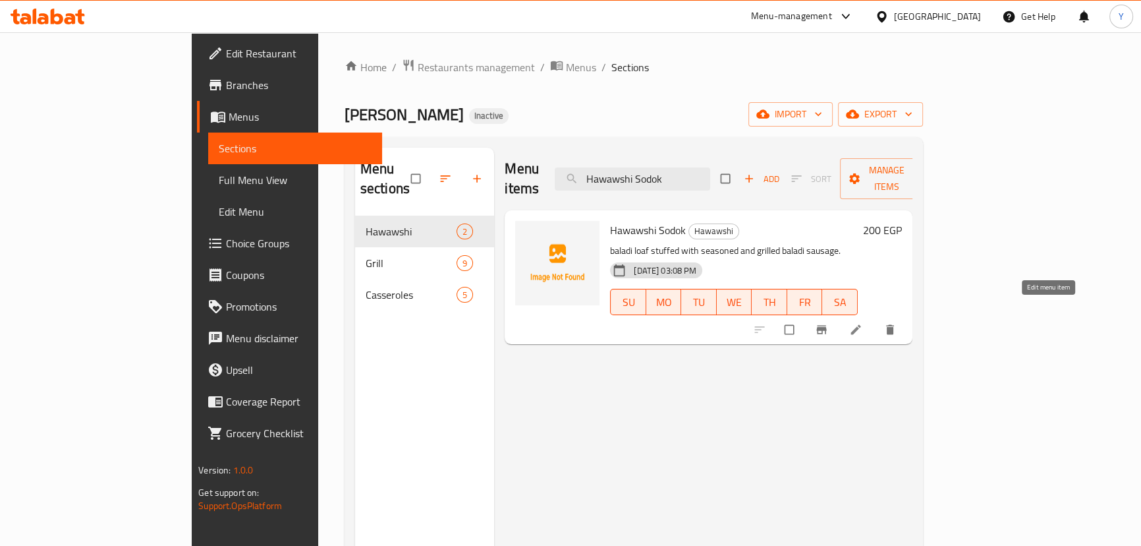
type input "Hawawshi Sodok"
click at [863, 323] on icon at bounding box center [855, 329] width 13 height 13
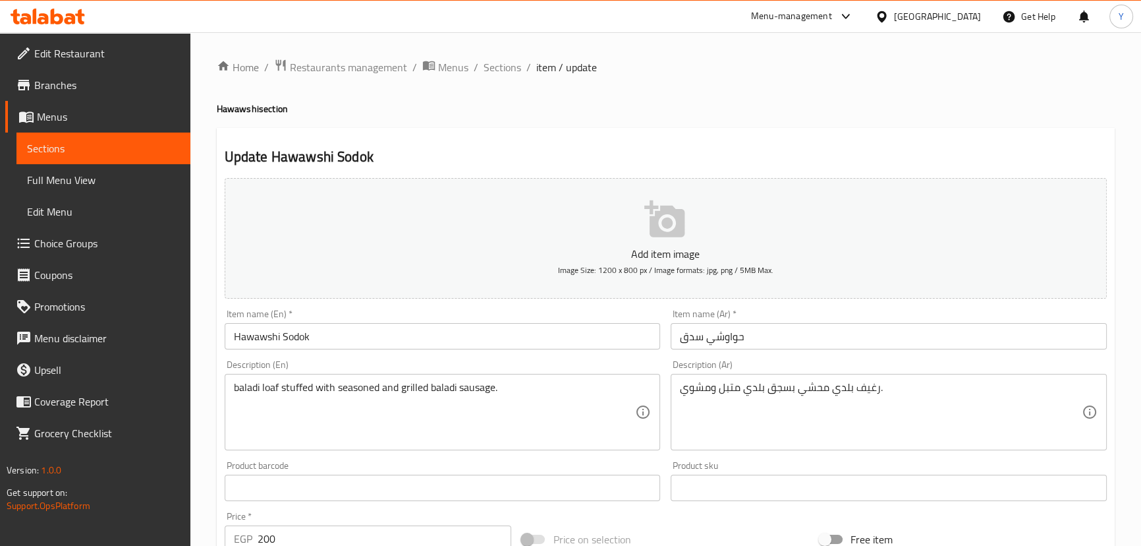
click at [685, 322] on div "Item name (Ar)   * حواوشي سدق Item name (Ar) *" at bounding box center [889, 329] width 436 height 40
click at [697, 343] on input "حواوشي سدق" at bounding box center [889, 336] width 436 height 26
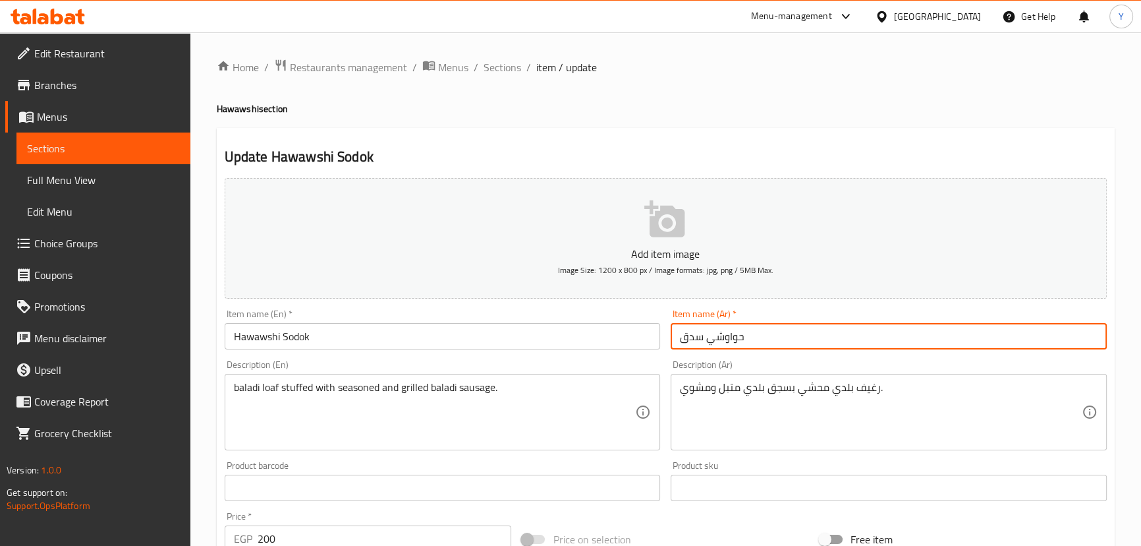
click at [299, 332] on input "Hawawshi Sodok" at bounding box center [443, 336] width 436 height 26
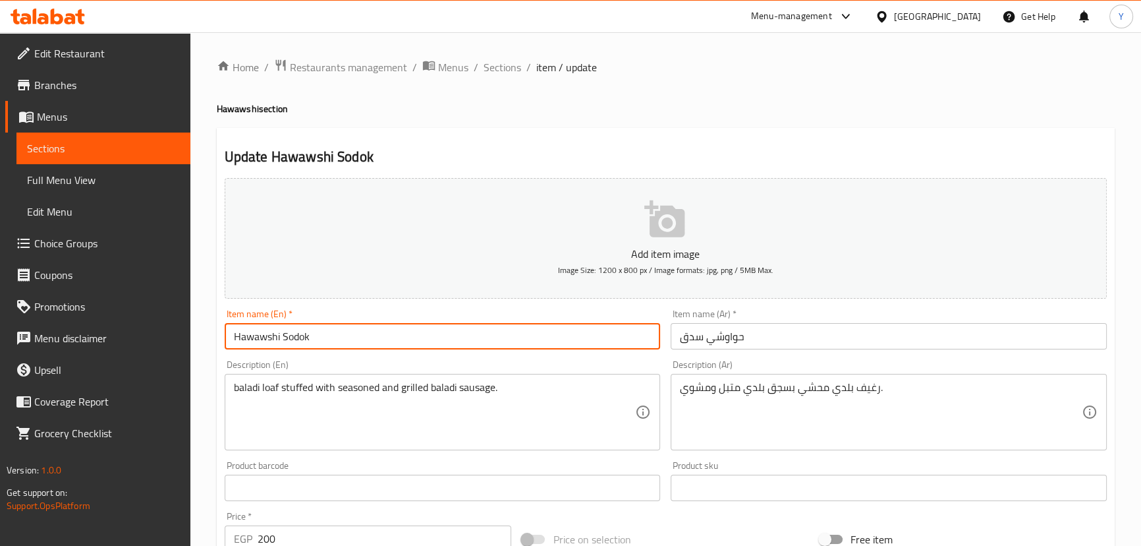
click at [299, 332] on input "Hawawshi Sodok" at bounding box center [443, 336] width 436 height 26
click at [301, 340] on input "Hawawshi Sodok" at bounding box center [443, 336] width 436 height 26
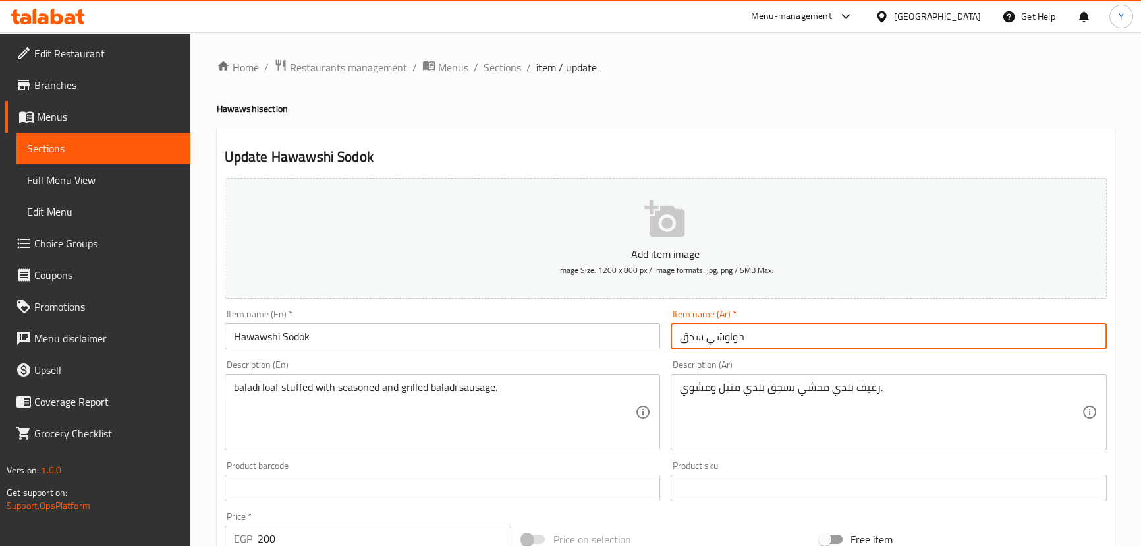
click at [693, 343] on input "حواوشي سدق" at bounding box center [889, 336] width 436 height 26
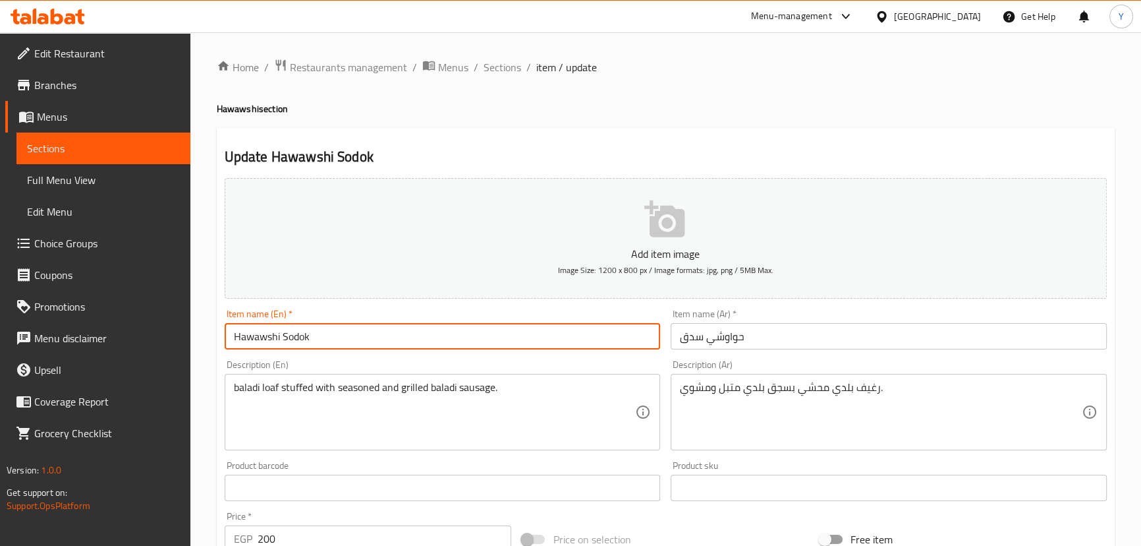
click at [307, 329] on input "Hawawshi Sodok" at bounding box center [443, 336] width 436 height 26
click at [306, 330] on input "Hawawshi Sodok" at bounding box center [443, 336] width 436 height 26
paste input "ausage"
type input "Hawawshi Sausage"
click at [693, 329] on input "حواوشي سدق" at bounding box center [889, 336] width 436 height 26
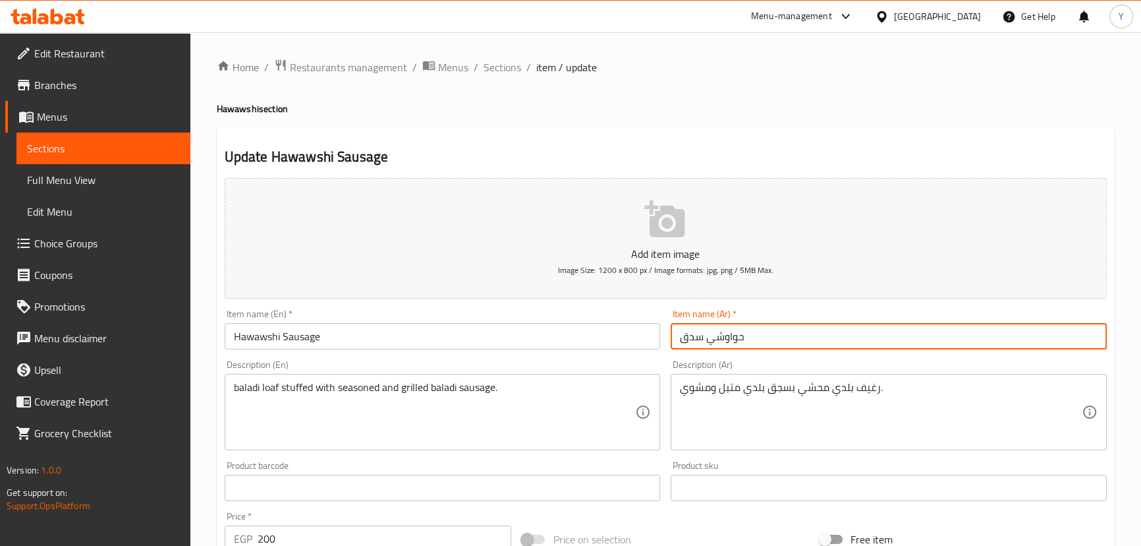
click at [693, 329] on input "حواوشي سدق" at bounding box center [889, 336] width 436 height 26
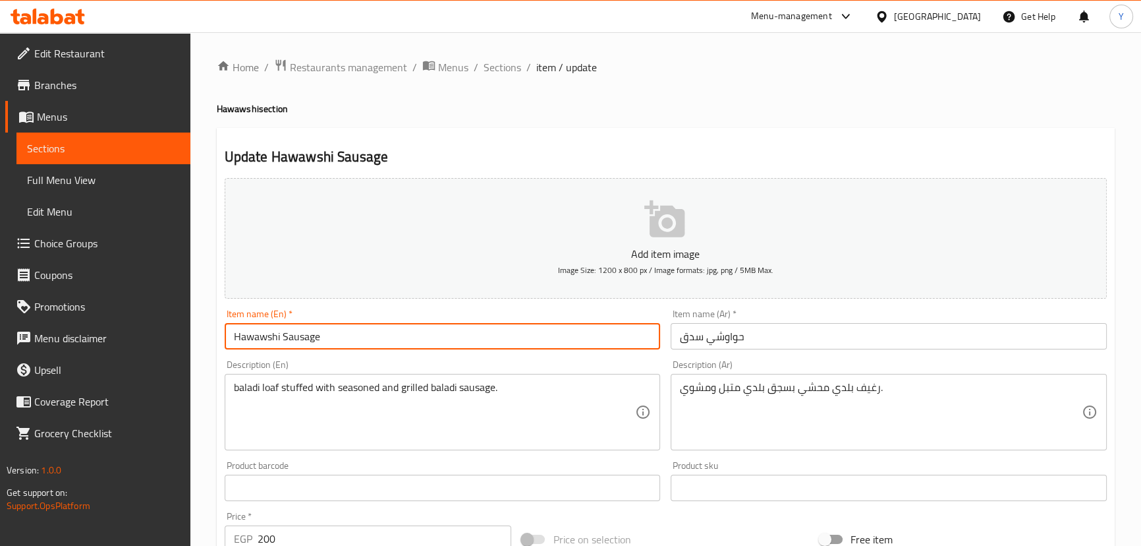
click at [299, 330] on input "Hawawshi Sausage" at bounding box center [443, 336] width 436 height 26
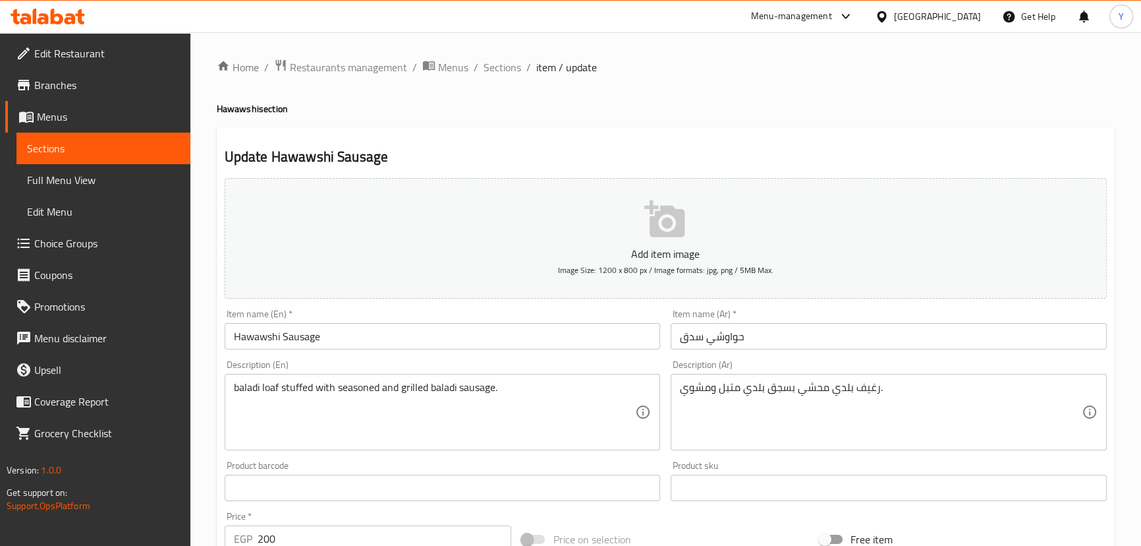
click at [835, 103] on h4 "Hawawshi section" at bounding box center [666, 108] width 898 height 13
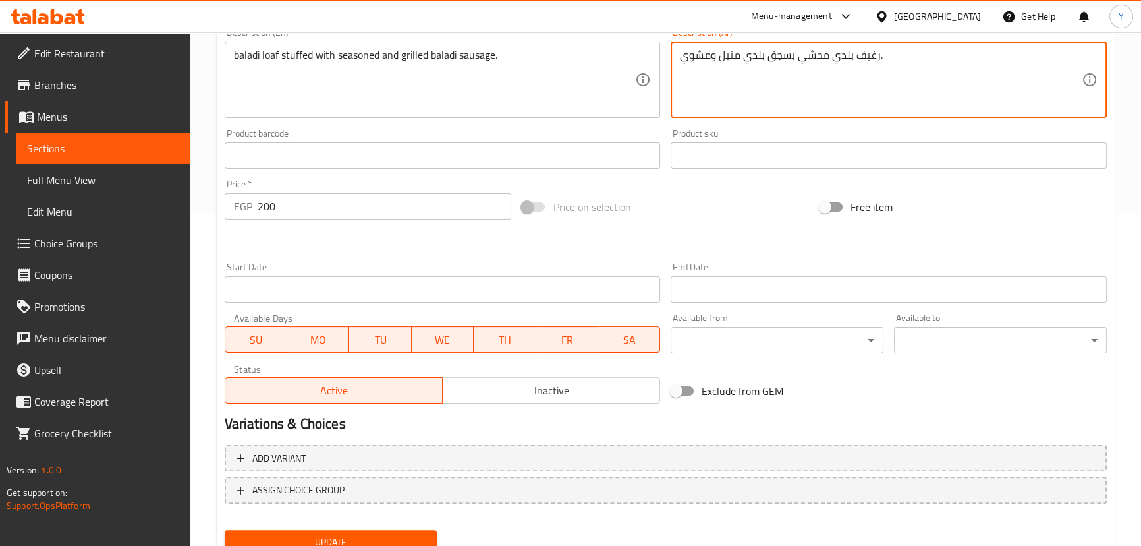
scroll to position [384, 0]
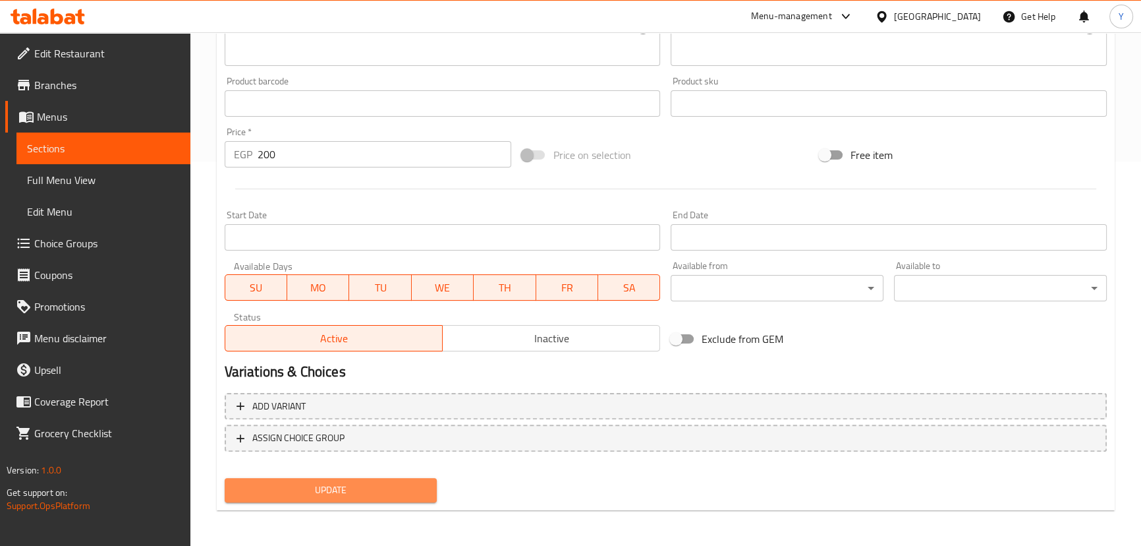
click at [369, 482] on span "Update" at bounding box center [331, 490] width 192 height 16
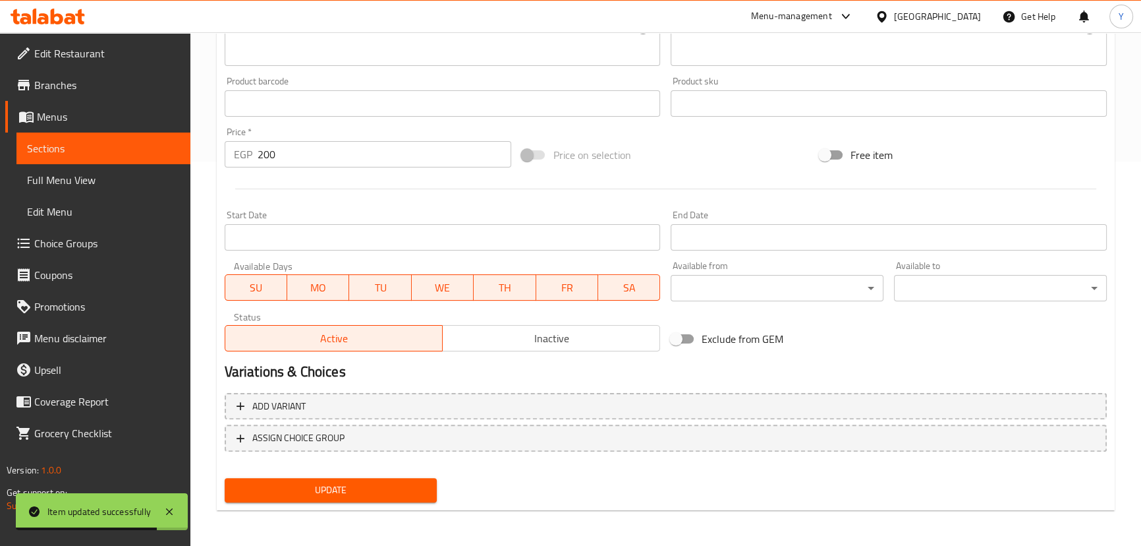
click at [80, 249] on span "Choice Groups" at bounding box center [107, 243] width 146 height 16
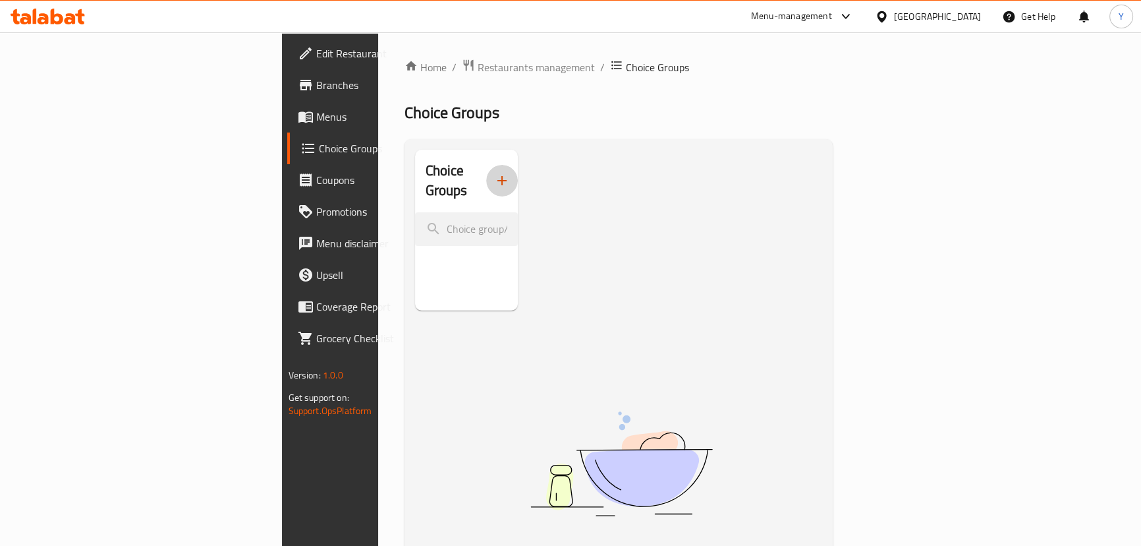
click at [486, 180] on button "button" at bounding box center [502, 181] width 32 height 32
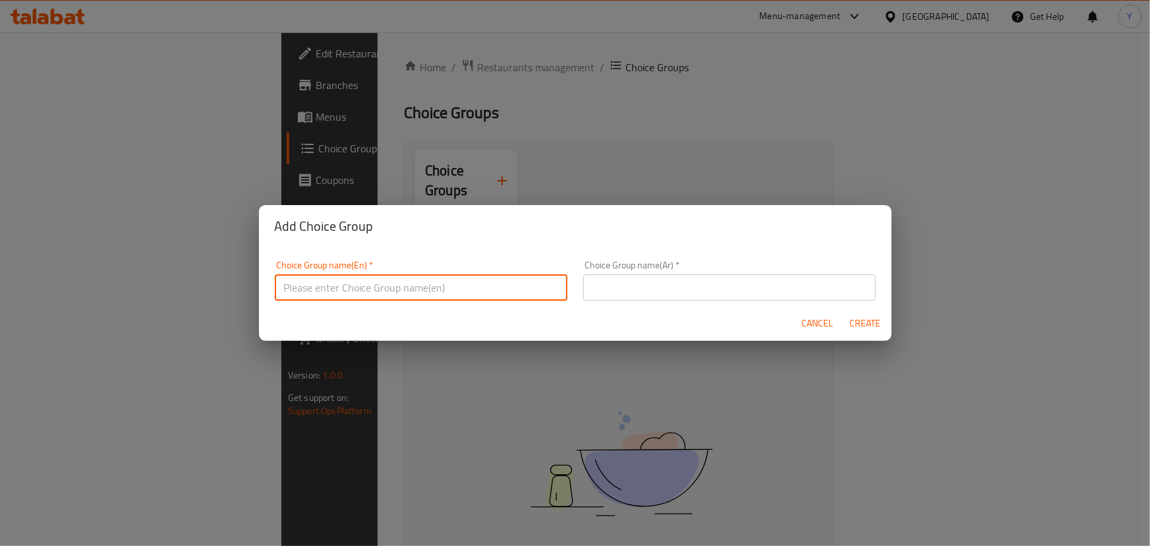
click at [385, 275] on input "text" at bounding box center [421, 287] width 293 height 26
type input "Add On's:"
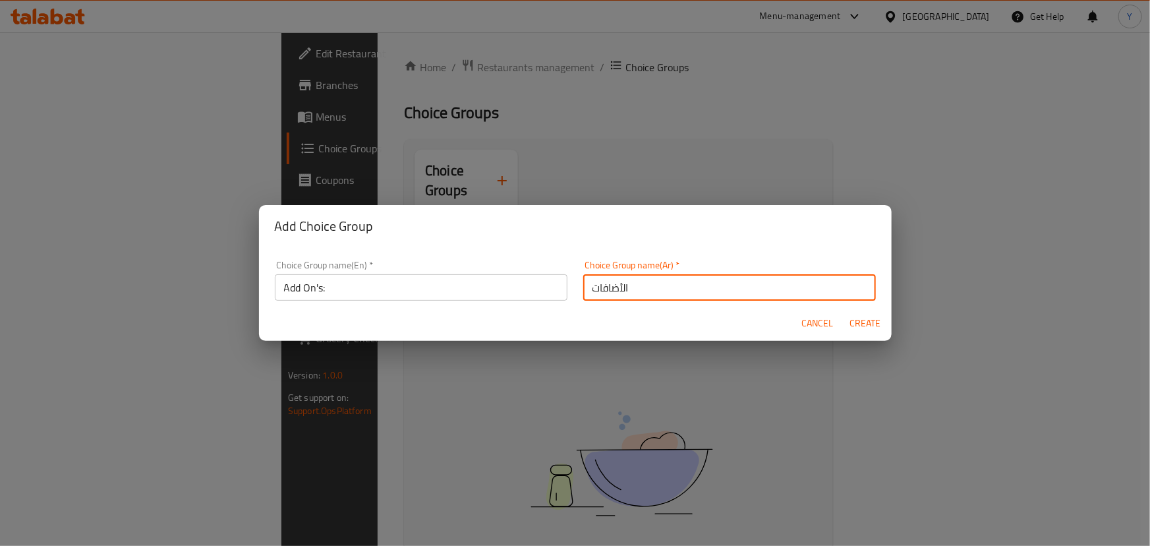
type input "الأضافات"
click at [844, 311] on button "Create" at bounding box center [865, 323] width 42 height 24
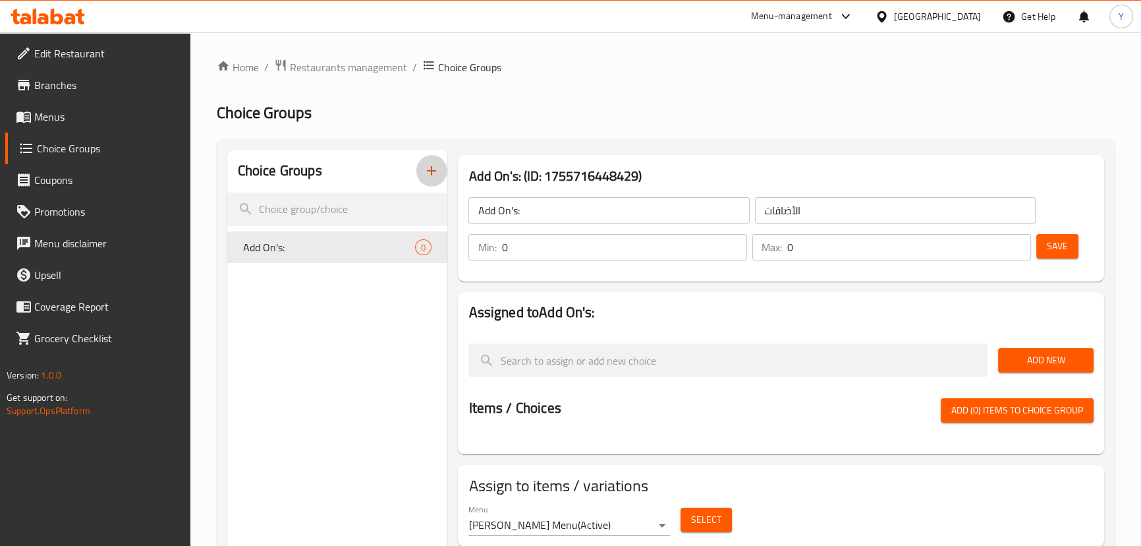
click at [1056, 370] on button "Add New" at bounding box center [1046, 360] width 96 height 24
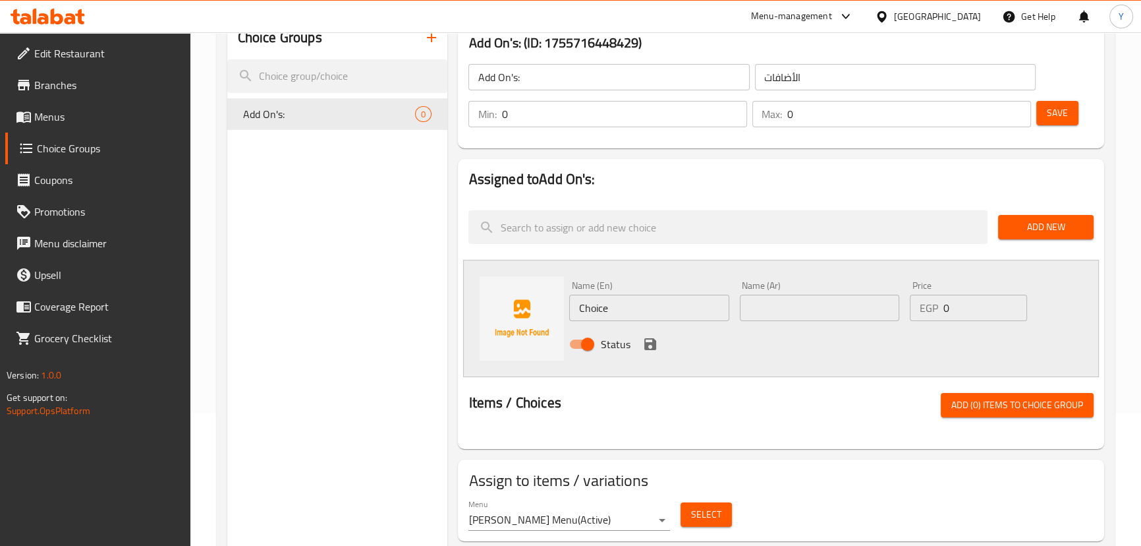
scroll to position [187, 0]
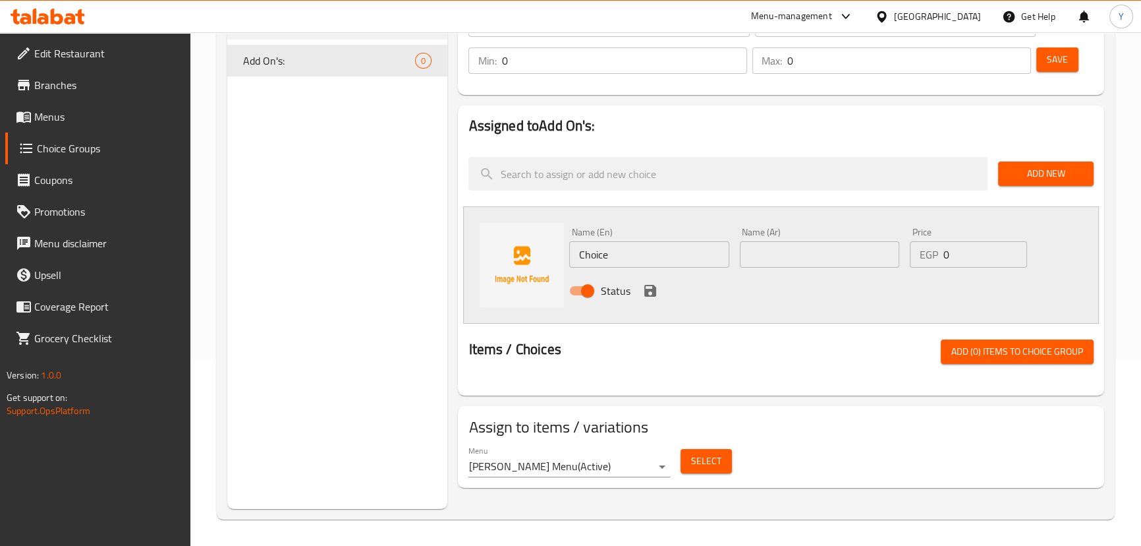
click at [688, 250] on input "Choice" at bounding box center [648, 254] width 159 height 26
type input "ش"
paste input "toppings"
type input "Add Pizza toppings"
type input "اضافة وش [PERSON_NAME]"
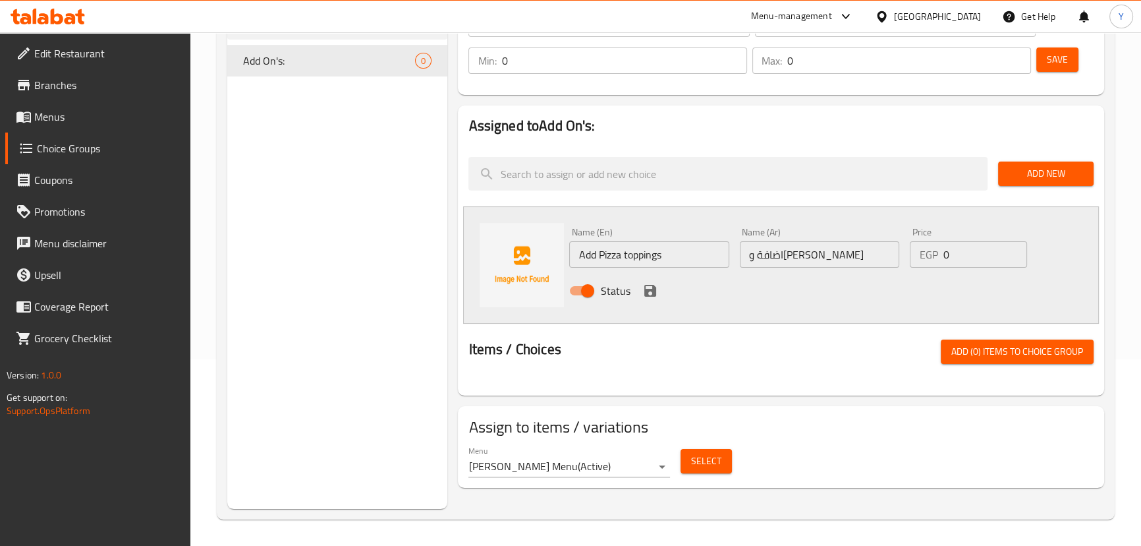
click at [984, 310] on div "Name (En) Add Pizza toppings Name (En) Name (Ar) اضافة وش بيتزا Name (Ar) Price…" at bounding box center [780, 264] width 635 height 117
click at [1020, 142] on nav at bounding box center [781, 141] width 625 height 11
drag, startPoint x: 979, startPoint y: 262, endPoint x: 886, endPoint y: 263, distance: 92.9
click at [886, 263] on div "Name (En) Add Pizza toppings Name (En) Name (Ar) اضافة وش بيتزا Name (Ar) Price…" at bounding box center [819, 265] width 511 height 86
type input "25"
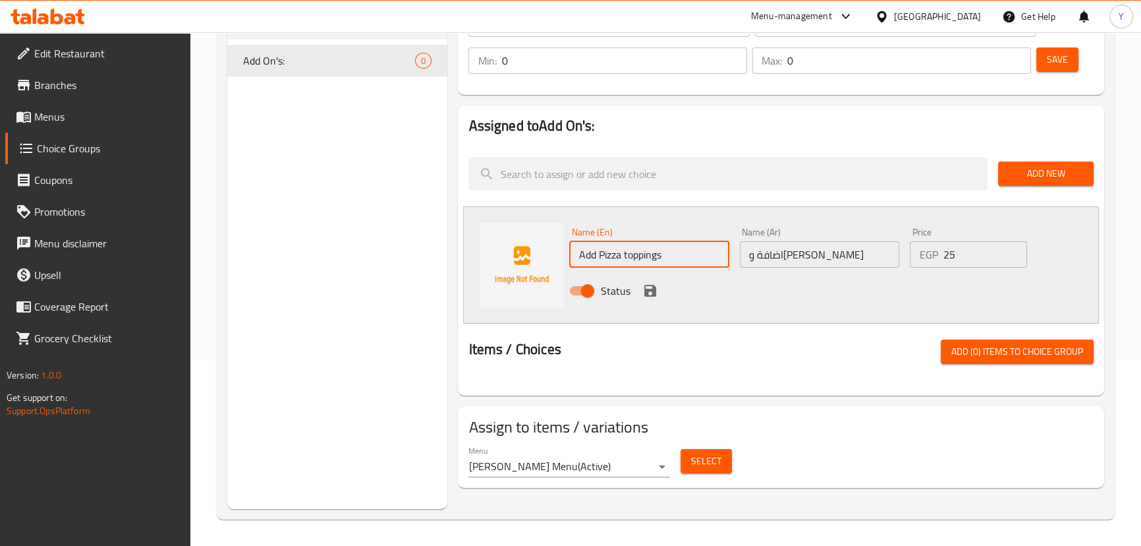
click at [686, 255] on input "Add Pizza toppings" at bounding box center [648, 254] width 159 height 26
type input "Add Pizza topping"
click at [724, 329] on div at bounding box center [781, 334] width 625 height 11
click at [650, 293] on icon "save" at bounding box center [651, 291] width 16 height 16
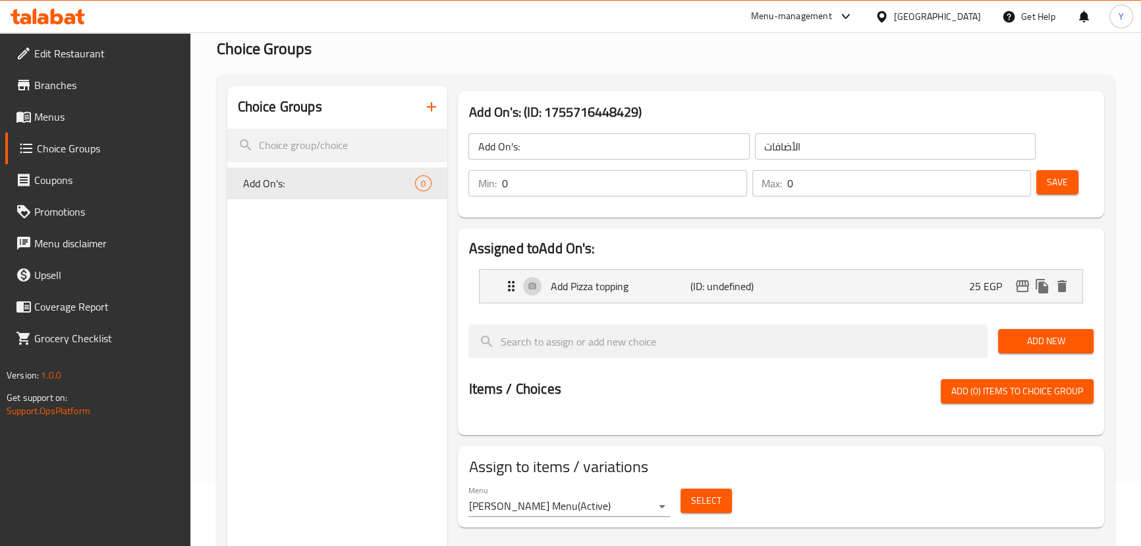
scroll to position [0, 0]
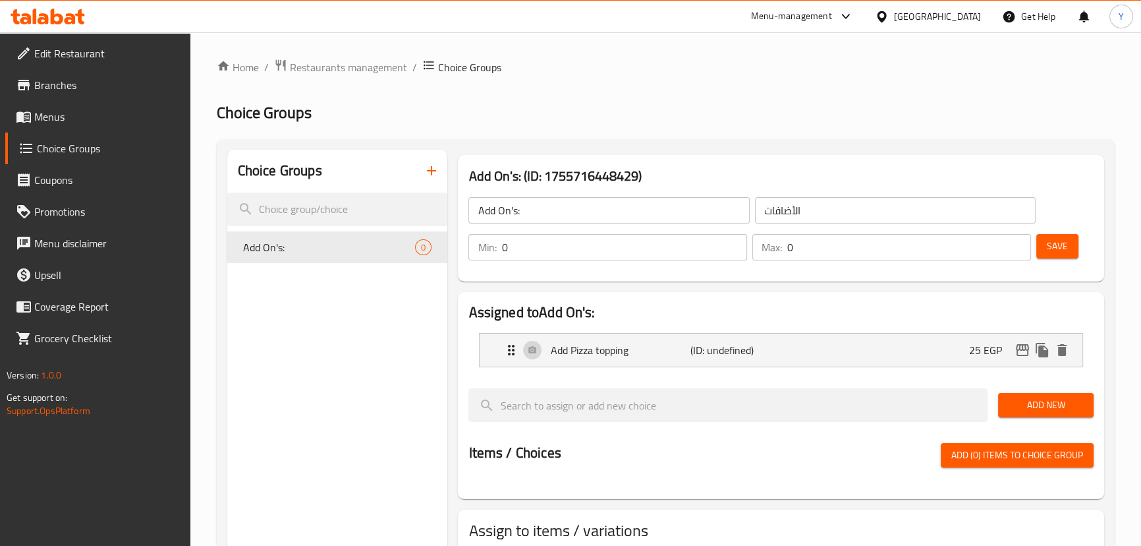
click at [1054, 245] on span "Save" at bounding box center [1057, 246] width 21 height 16
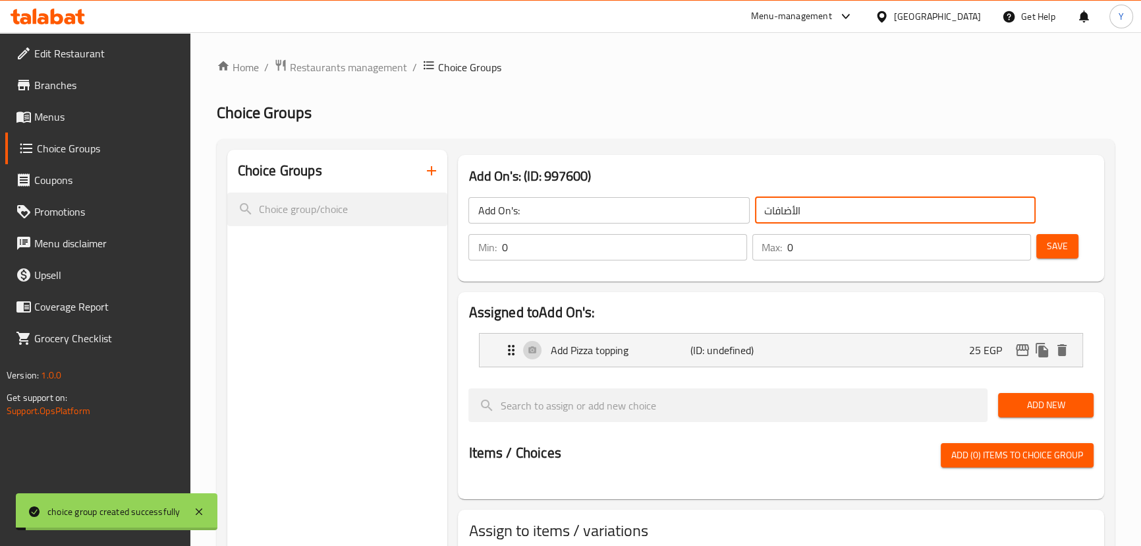
click at [830, 208] on input "الأضافات" at bounding box center [895, 210] width 281 height 26
click at [916, 210] on input "الأضافات" at bounding box center [895, 210] width 281 height 26
type input "الأضافات:"
click at [1063, 248] on span "Save" at bounding box center [1057, 246] width 21 height 16
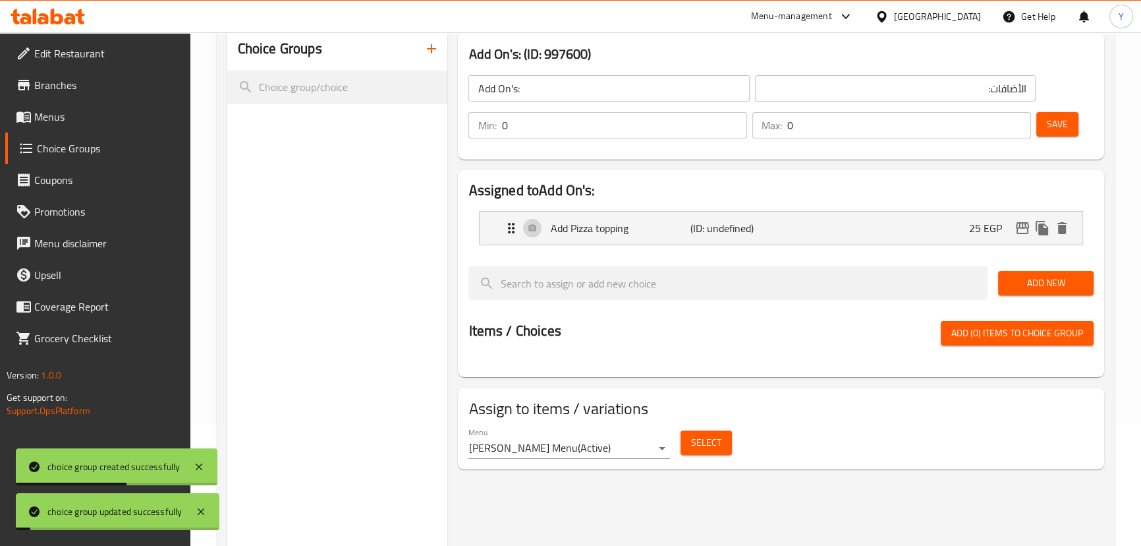
scroll to position [187, 0]
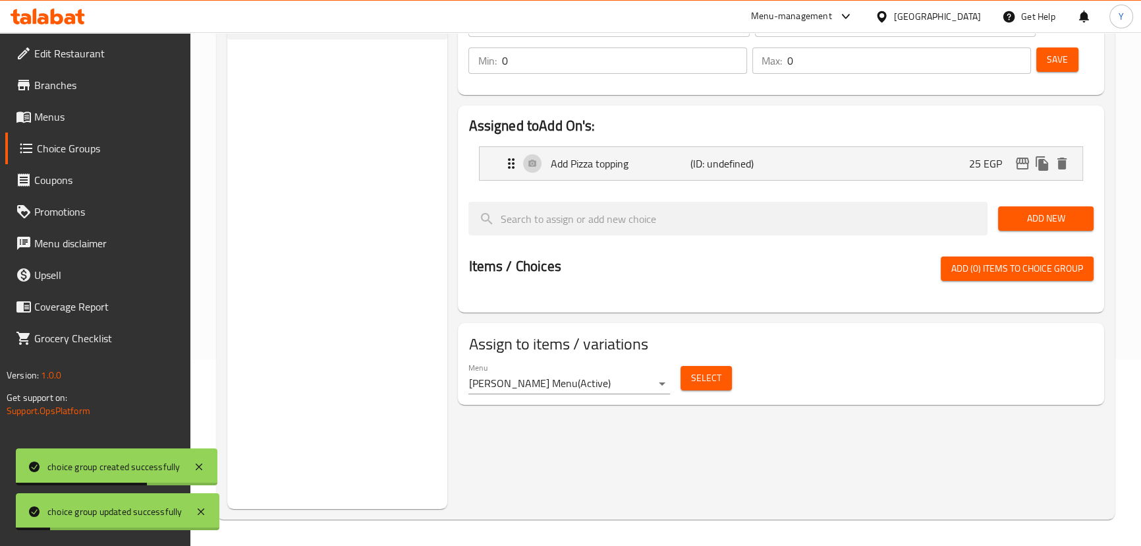
click at [695, 376] on span "Select" at bounding box center [706, 378] width 30 height 16
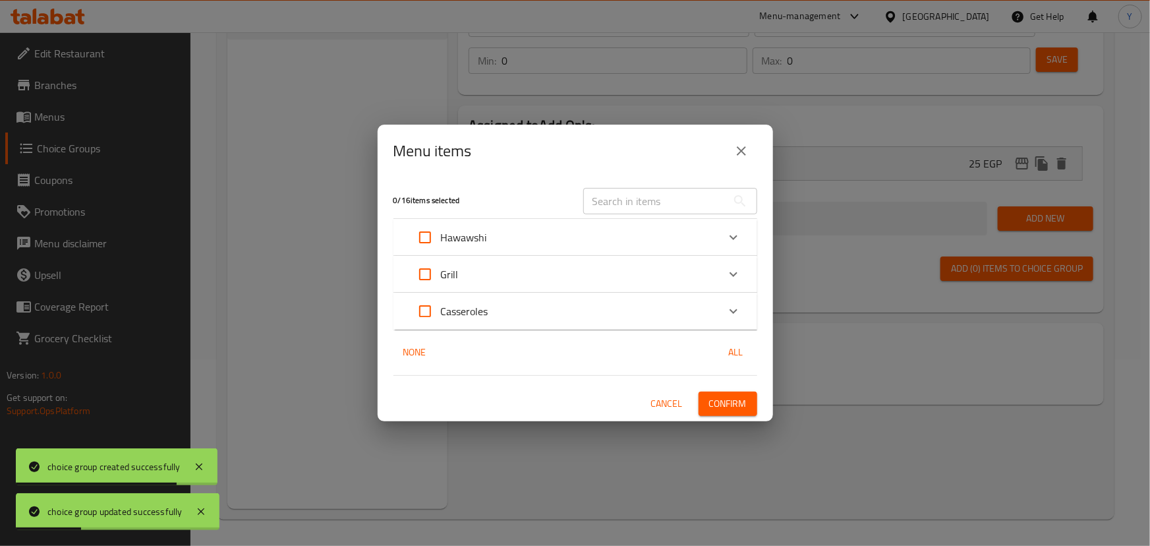
click at [632, 231] on div "Hawawshi" at bounding box center [563, 237] width 308 height 32
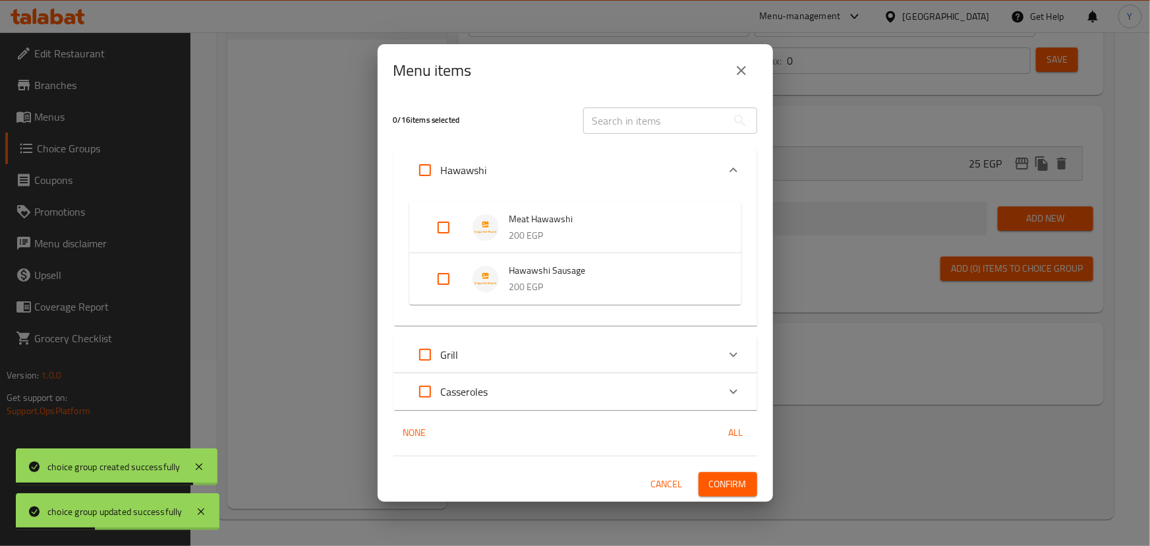
click at [421, 175] on input "Expand" at bounding box center [425, 170] width 32 height 32
checkbox input "true"
click at [736, 488] on span "Confirm" at bounding box center [728, 484] width 38 height 16
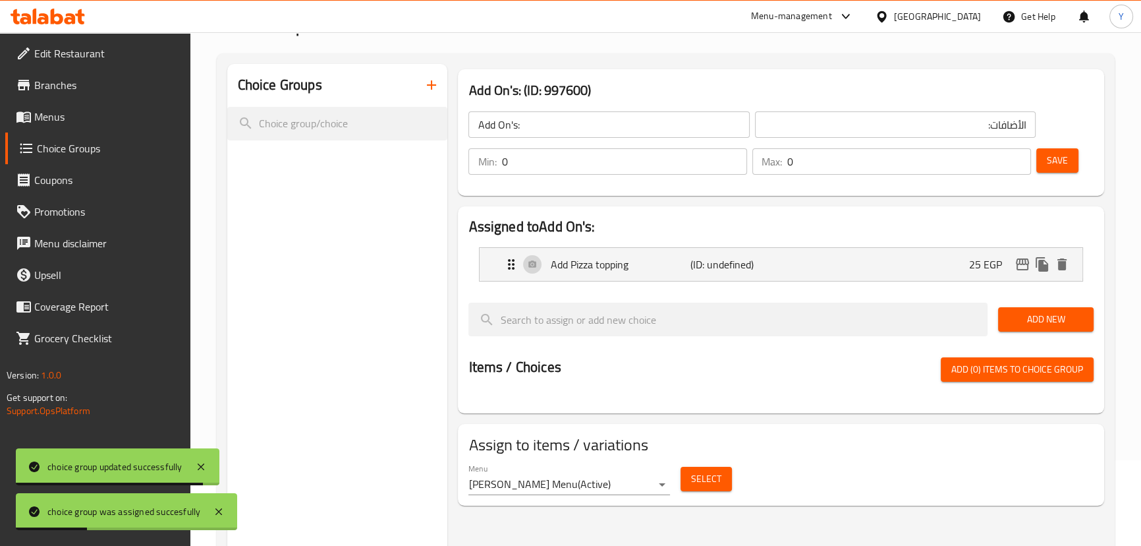
scroll to position [7, 0]
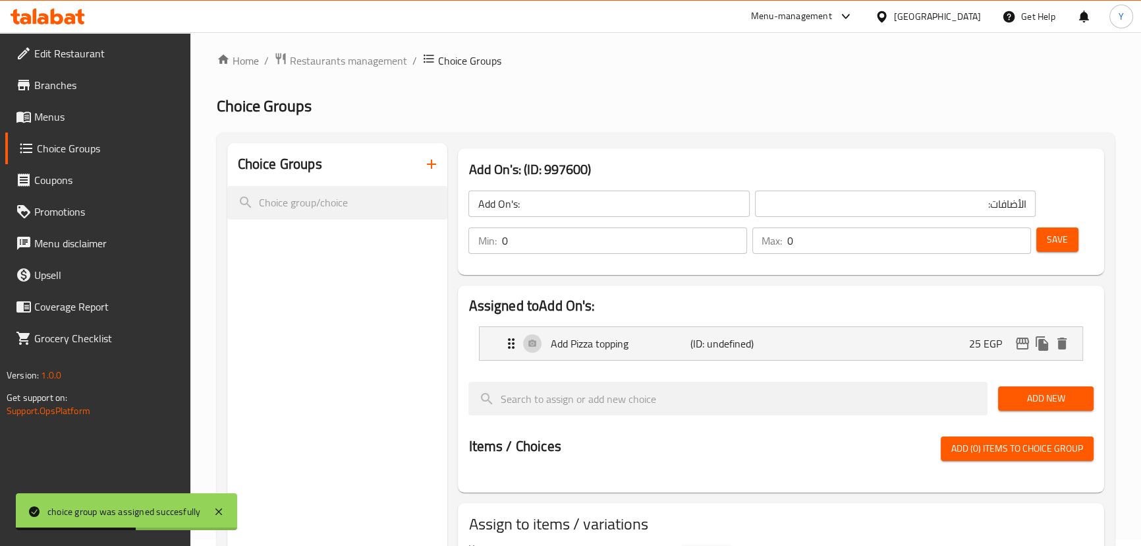
drag, startPoint x: 631, startPoint y: 339, endPoint x: 631, endPoint y: 392, distance: 52.7
click at [631, 339] on p "Add Pizza topping" at bounding box center [620, 343] width 140 height 16
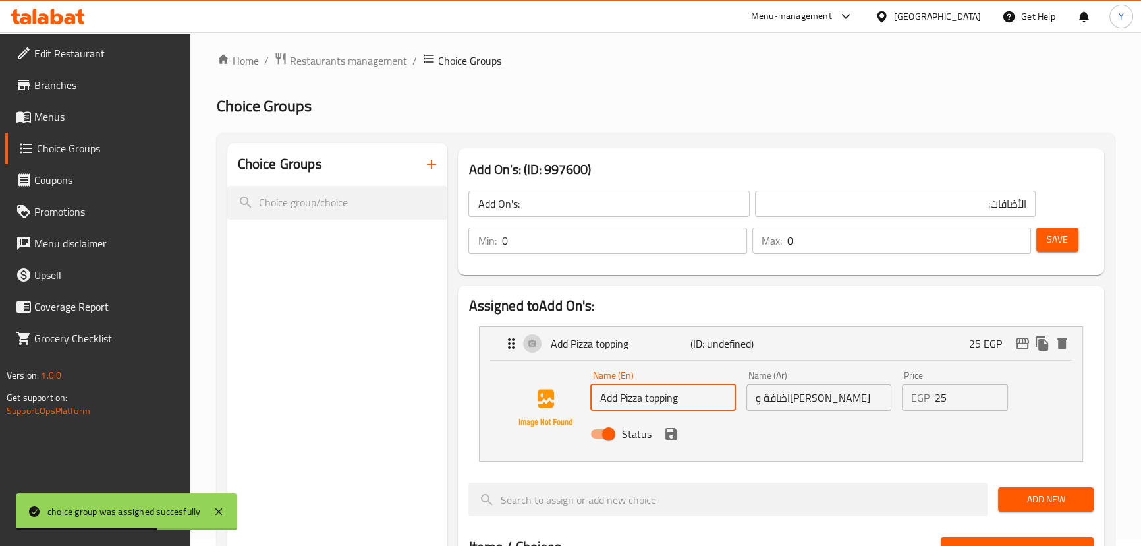
click at [648, 400] on input "Add Pizza topping" at bounding box center [662, 397] width 145 height 26
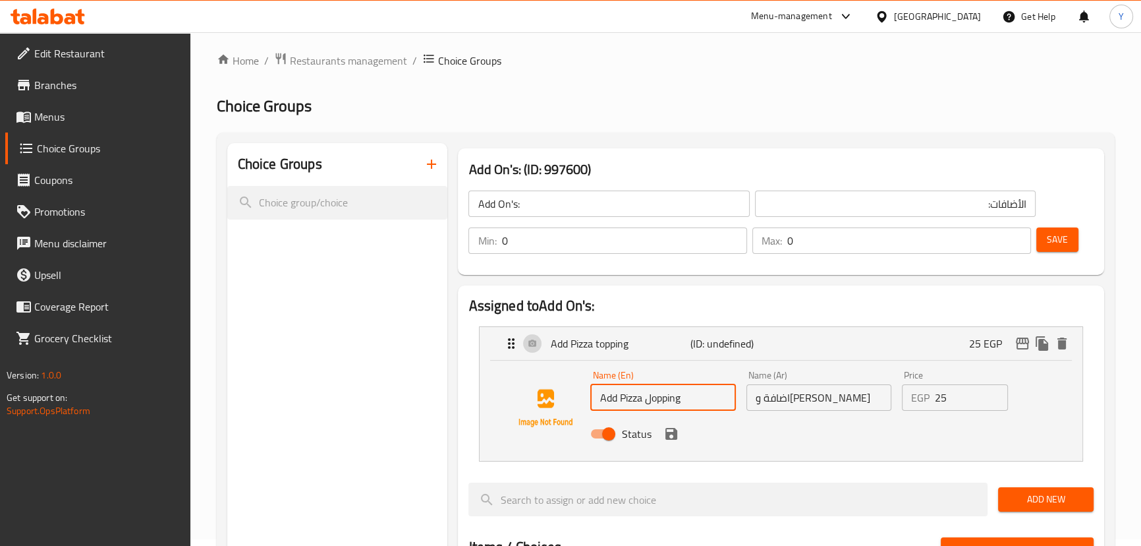
click at [648, 400] on input "Add Pizza لopping" at bounding box center [662, 397] width 145 height 26
click at [671, 434] on icon "save" at bounding box center [672, 434] width 16 height 16
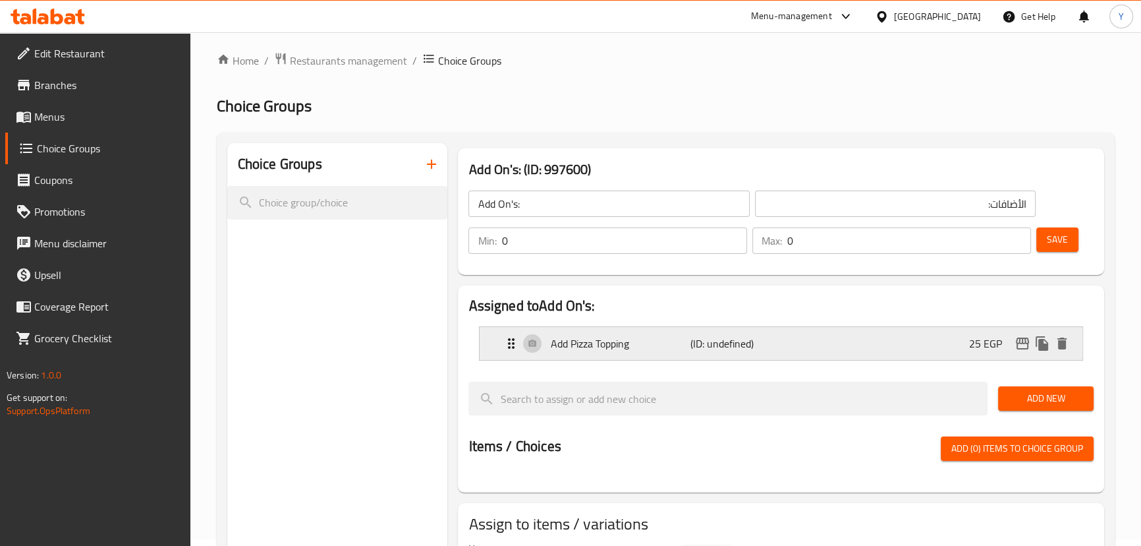
type input "Add Pizza Topping"
click at [1066, 241] on span "Save" at bounding box center [1057, 239] width 21 height 16
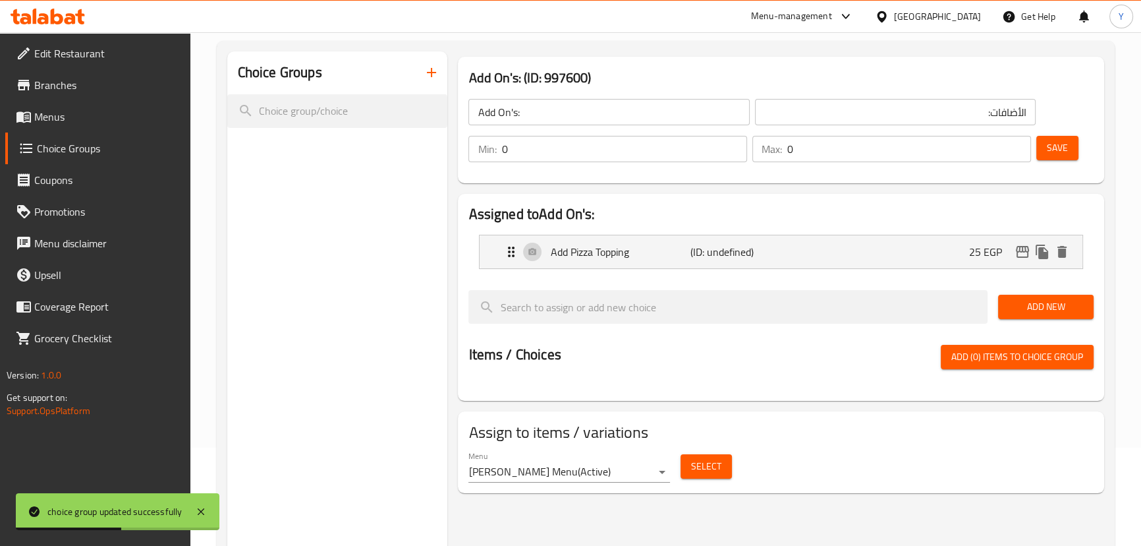
scroll to position [187, 0]
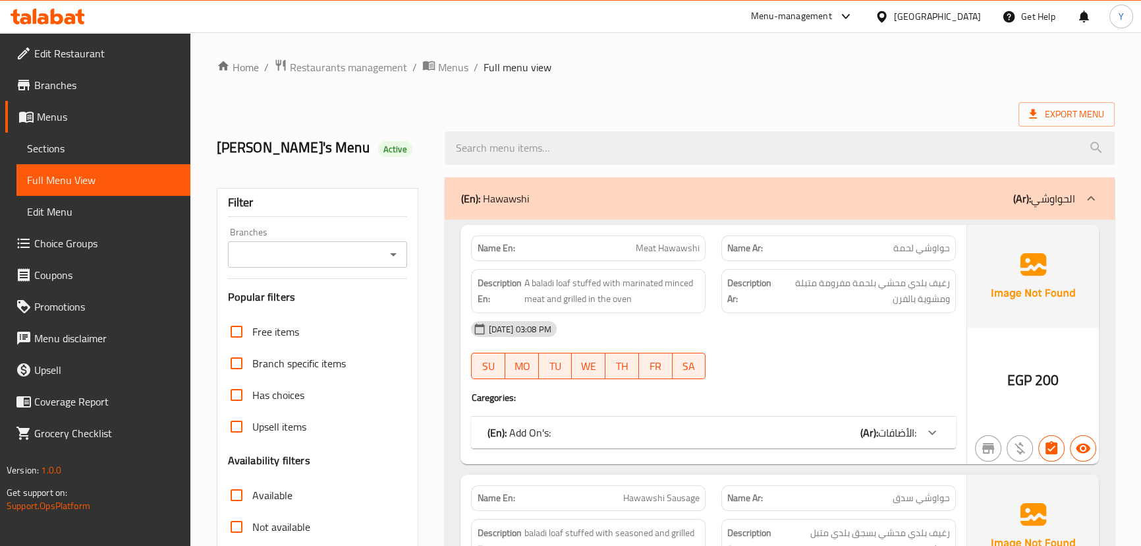
click at [871, 418] on div "(En): Add On's: (Ar): الأضافات:" at bounding box center [713, 433] width 484 height 32
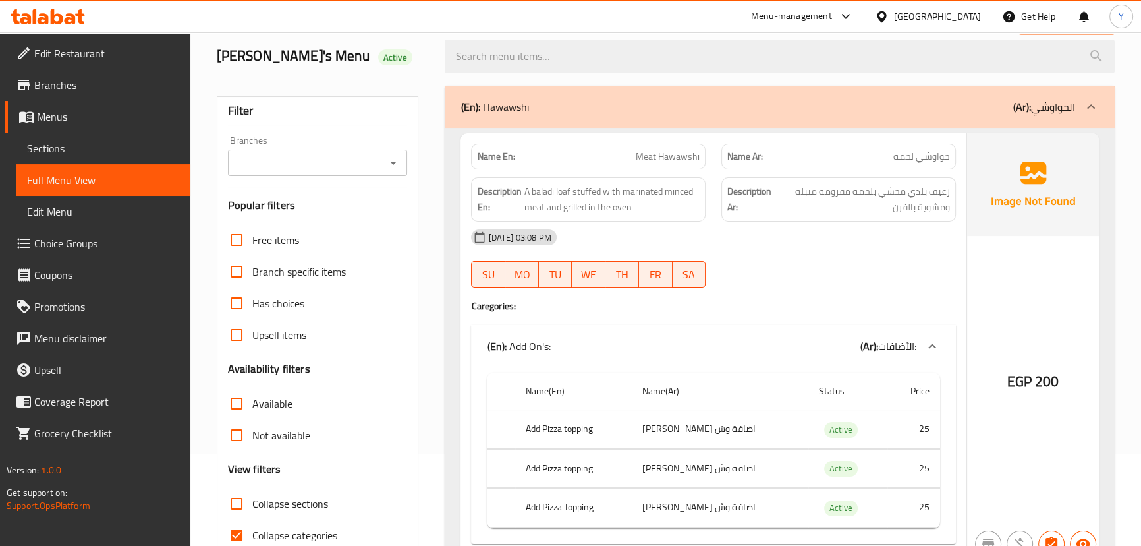
scroll to position [179, 0]
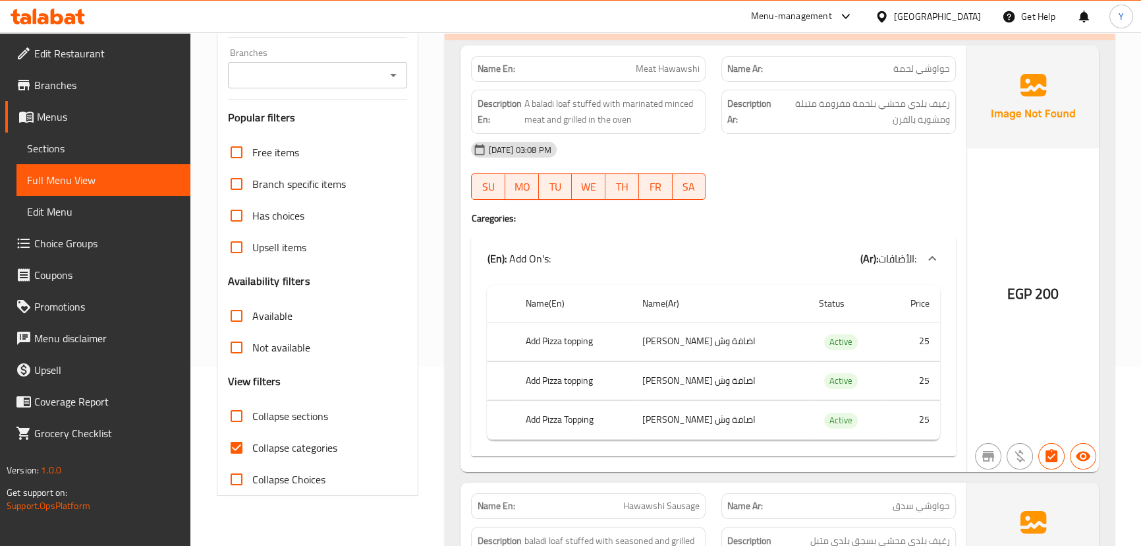
click at [579, 341] on th "Add Pizza topping" at bounding box center [573, 341] width 117 height 39
copy th "Add Pizza topping"
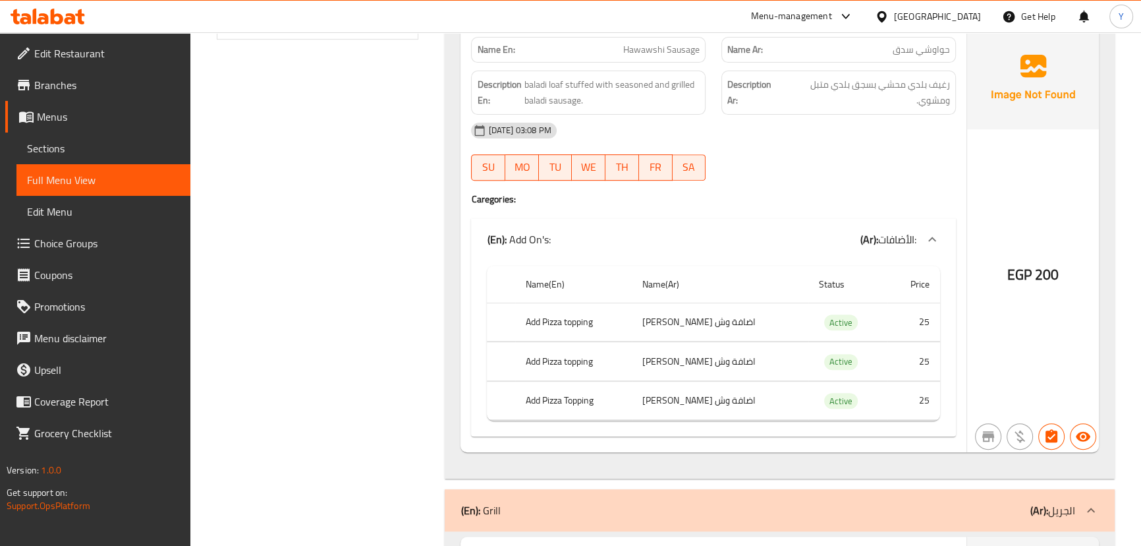
scroll to position [718, 0]
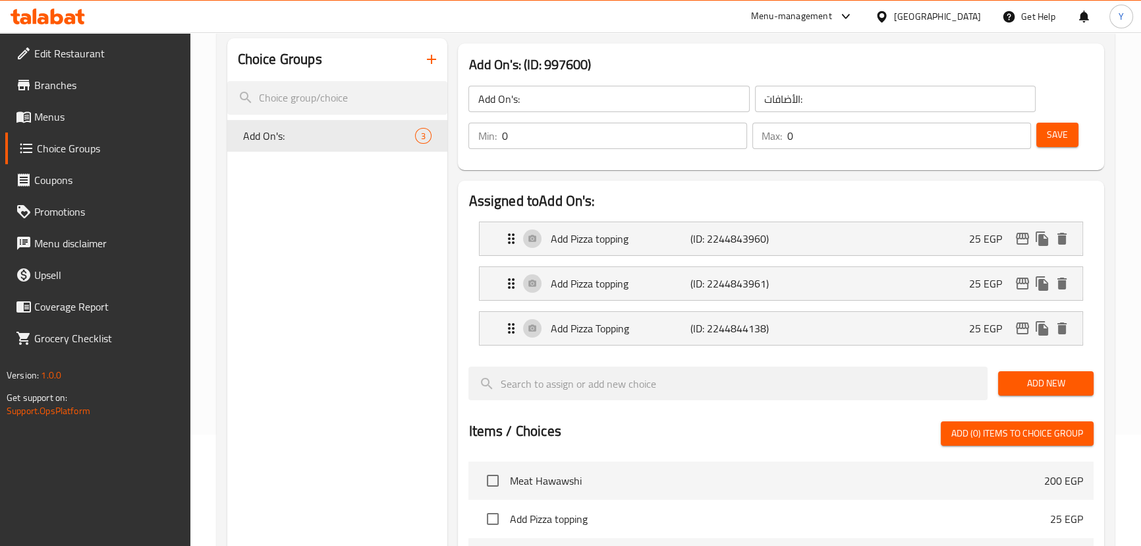
scroll to position [299, 0]
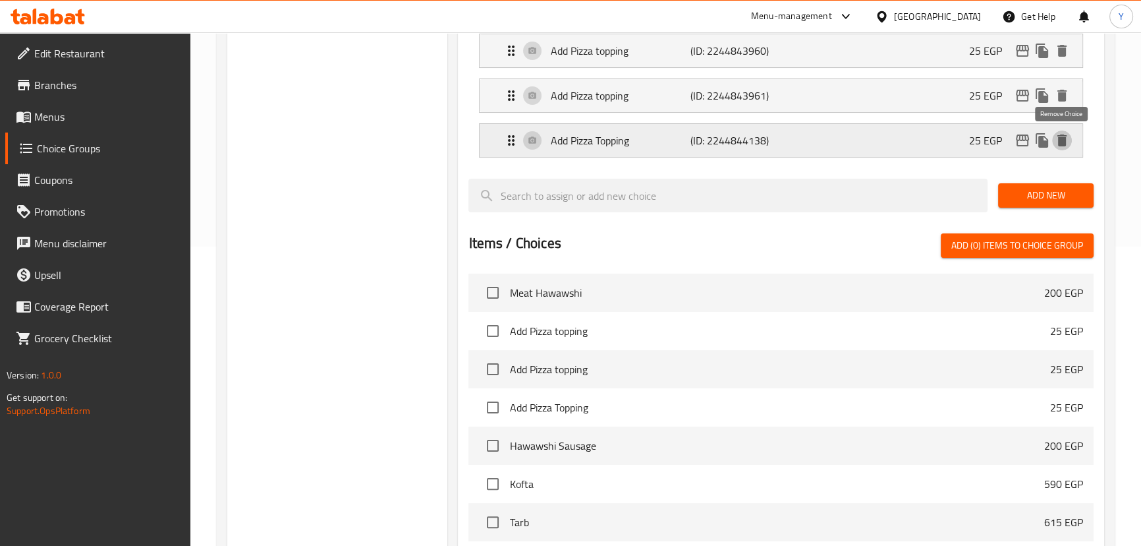
click at [1066, 141] on icon "delete" at bounding box center [1062, 140] width 16 height 16
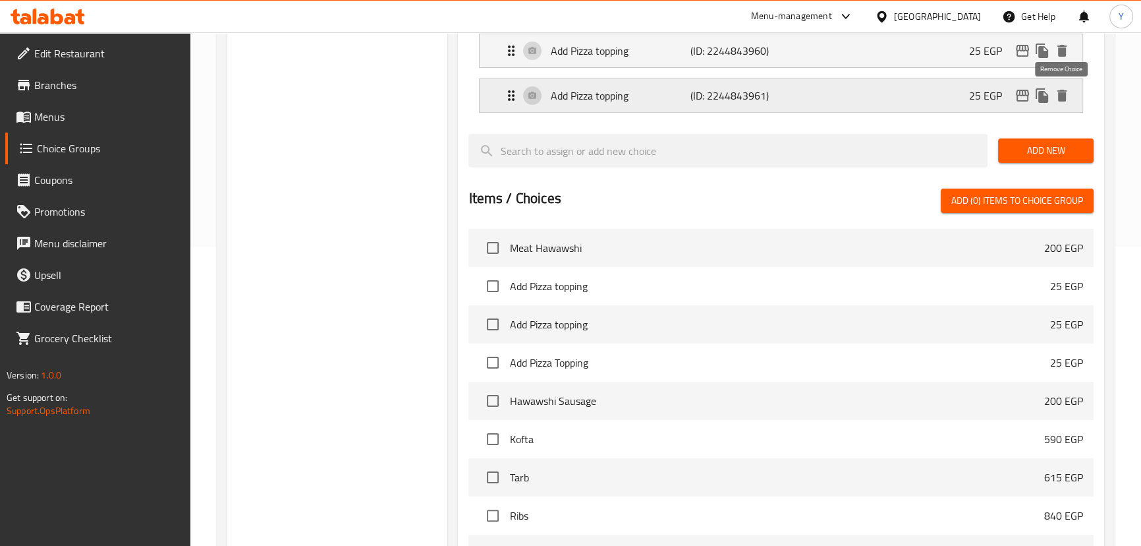
click at [1066, 102] on icon "delete" at bounding box center [1062, 96] width 16 height 16
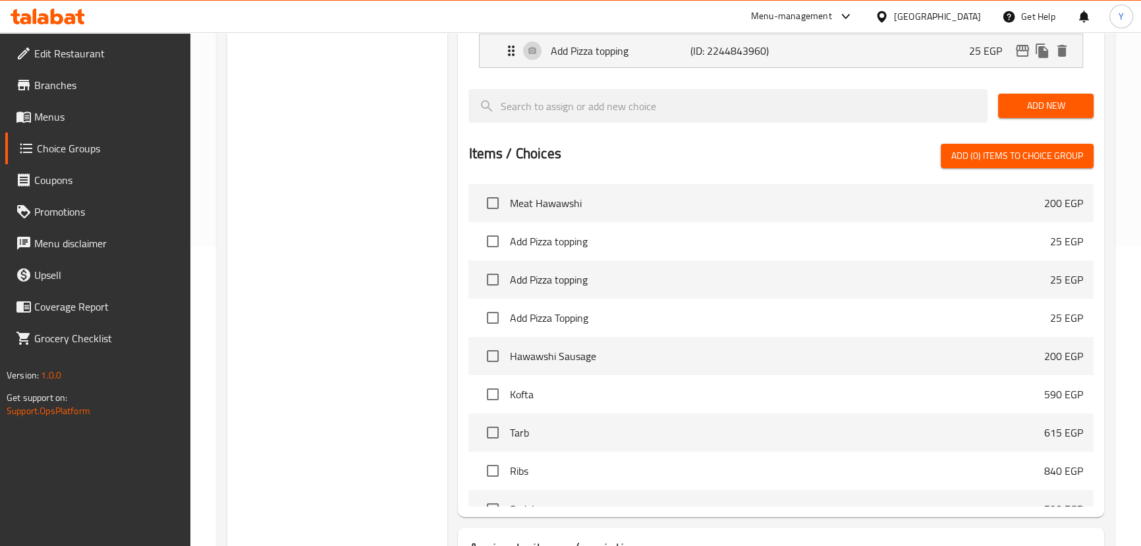
scroll to position [0, 0]
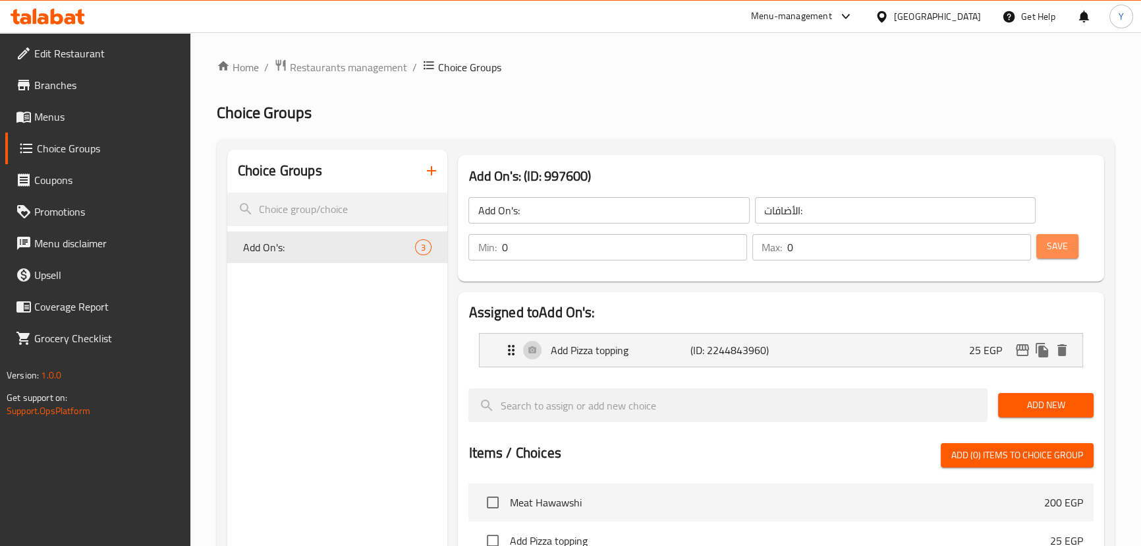
click at [1062, 244] on span "Save" at bounding box center [1057, 246] width 21 height 16
click at [97, 113] on span "Menus" at bounding box center [107, 117] width 146 height 16
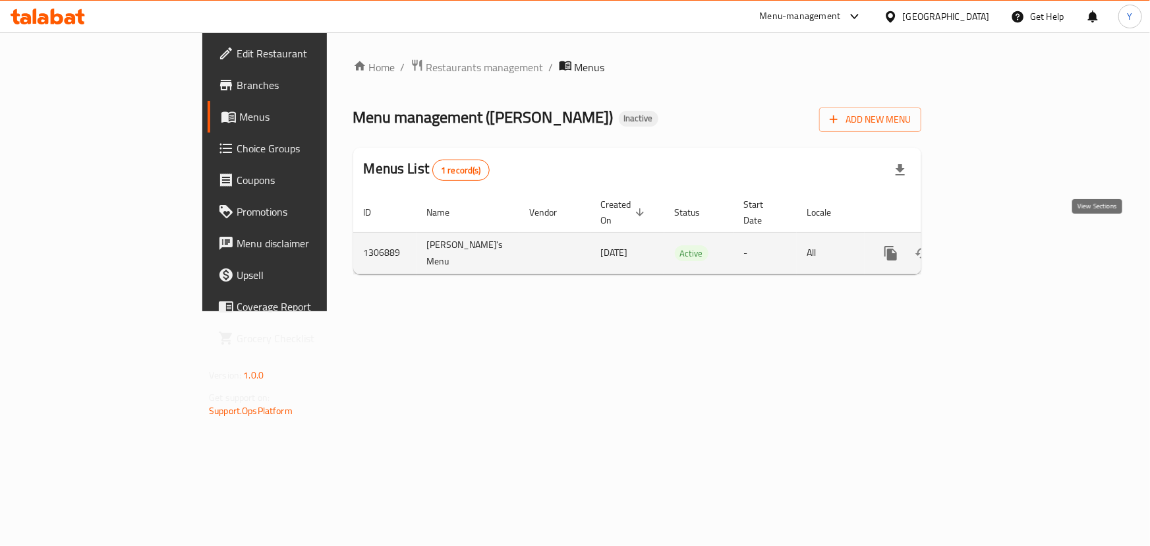
click at [994, 245] on icon "enhanced table" at bounding box center [986, 253] width 16 height 16
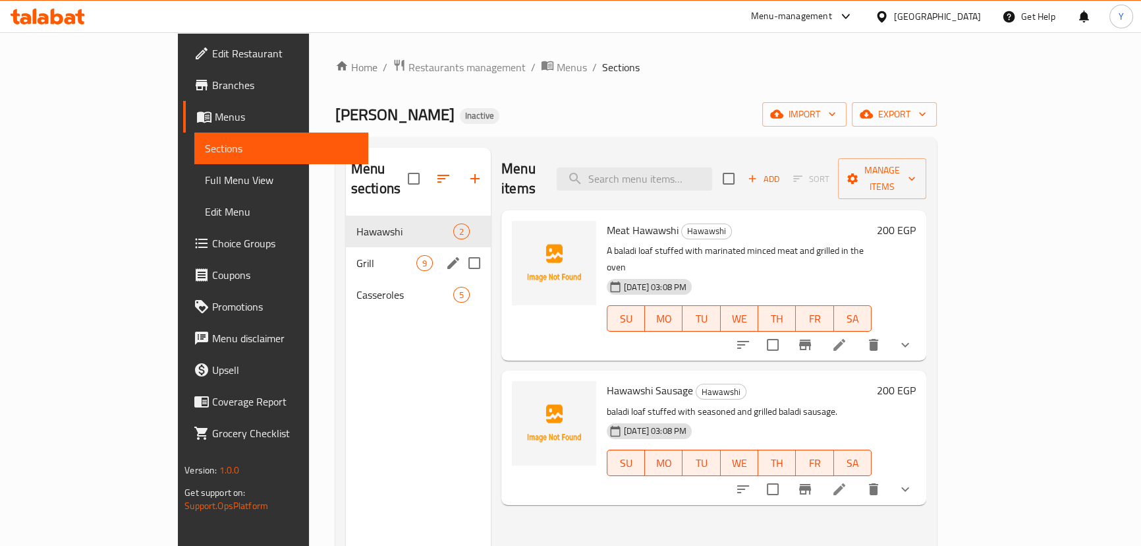
click at [357, 255] on span "Grill" at bounding box center [387, 263] width 60 height 16
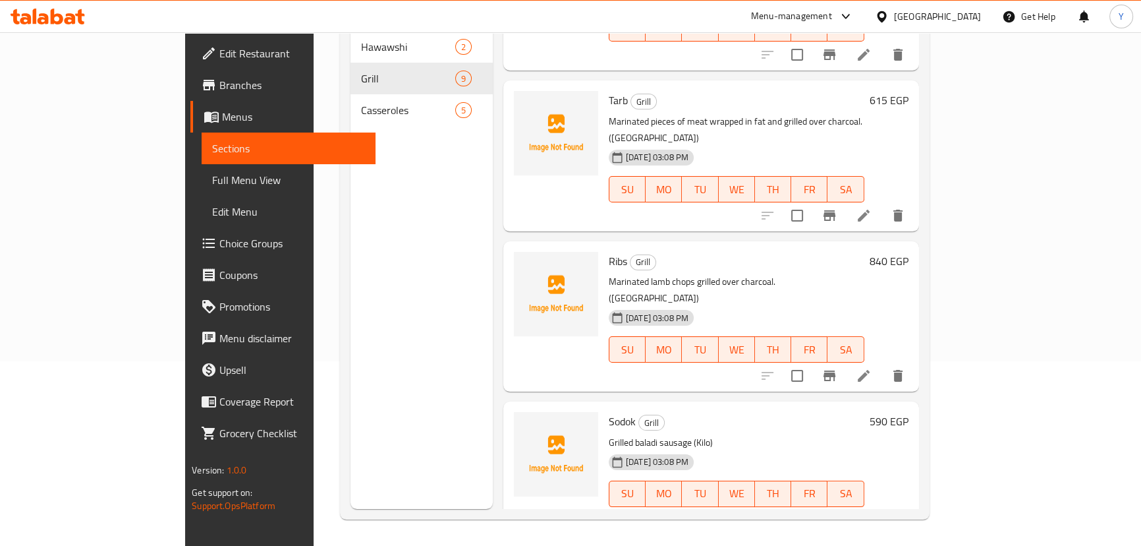
scroll to position [179, 0]
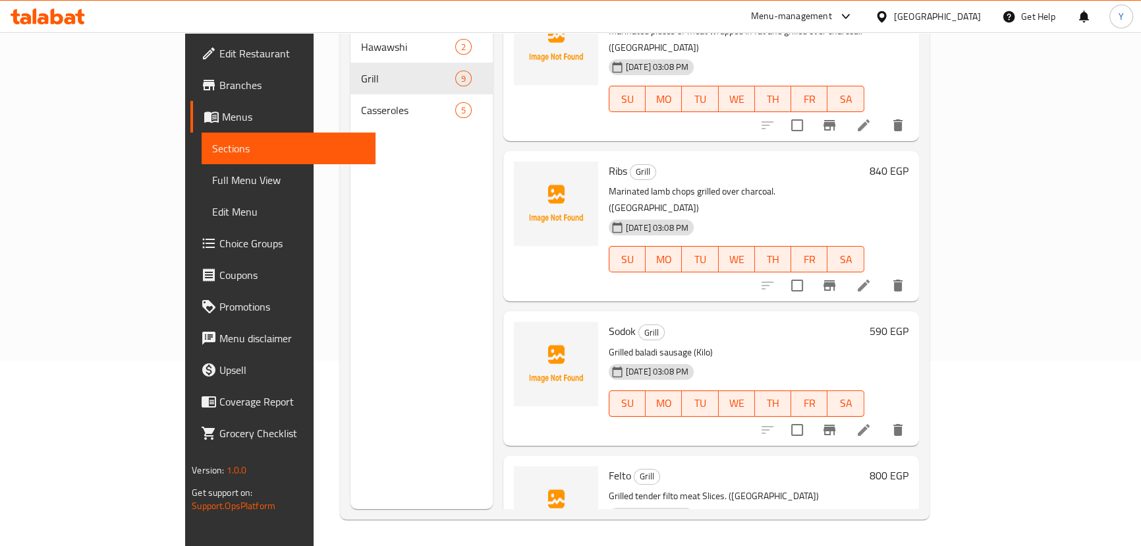
click at [882, 418] on li at bounding box center [864, 430] width 37 height 24
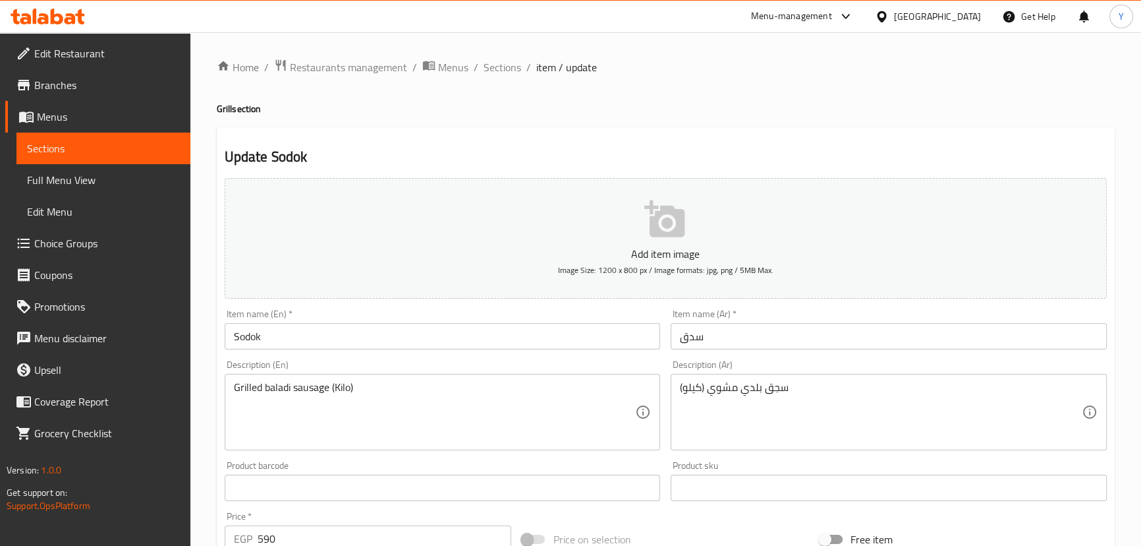
click at [748, 351] on div "Item name (Ar)   * سدق Item name (Ar) *" at bounding box center [889, 329] width 447 height 51
click at [761, 333] on input "سدق" at bounding box center [889, 336] width 436 height 26
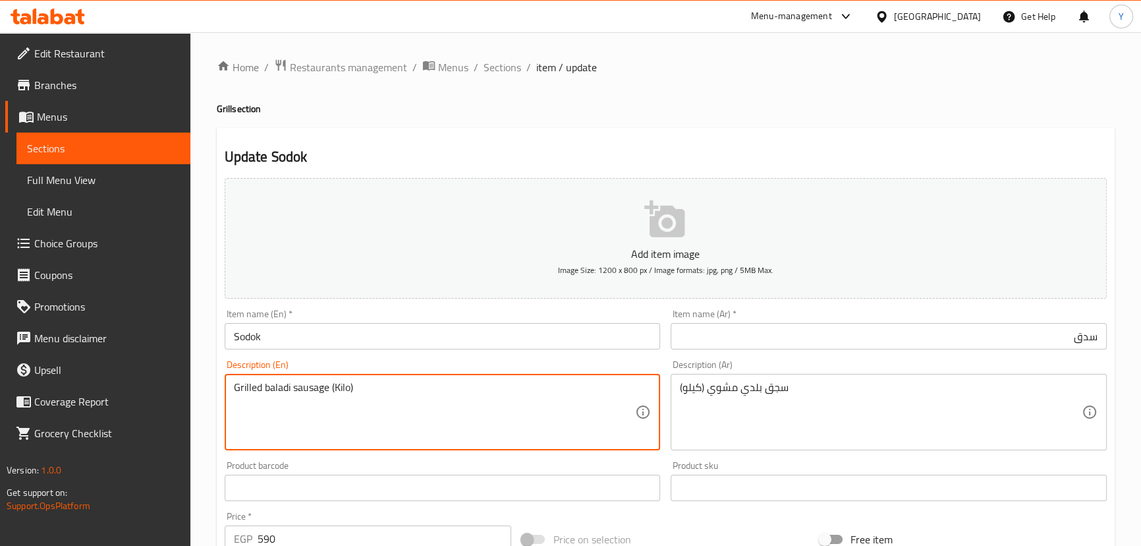
click at [308, 382] on textarea "Grilled baladi sausage (Kilo)" at bounding box center [435, 412] width 402 height 63
drag, startPoint x: 177, startPoint y: 326, endPoint x: 13, endPoint y: 323, distance: 164.1
click at [13, 323] on div "Edit Restaurant Branches Menus Sections Full Menu View Edit Menu Choice Groups …" at bounding box center [570, 481] width 1141 height 899
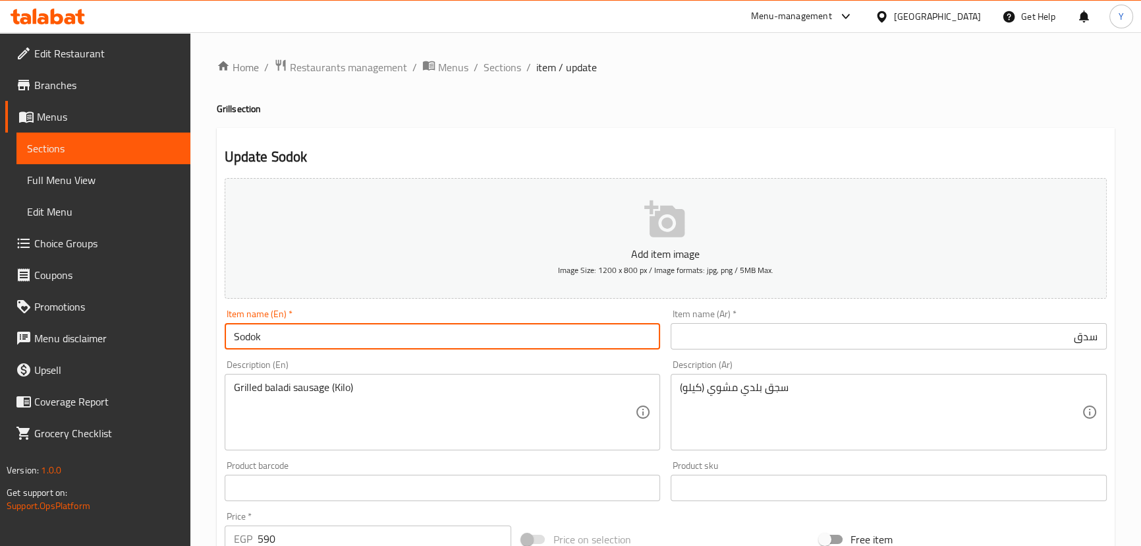
paste input "sausage"
type input "Sausage"
click at [543, 120] on div "Home / Restaurants management / Menus / Sections / item / update Grill section …" at bounding box center [666, 482] width 898 height 846
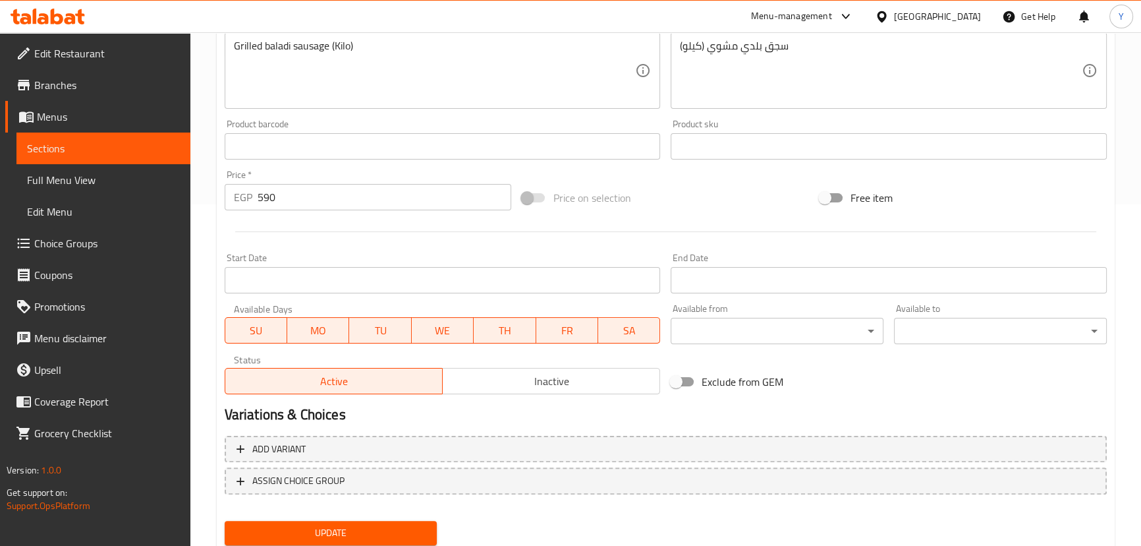
scroll to position [384, 0]
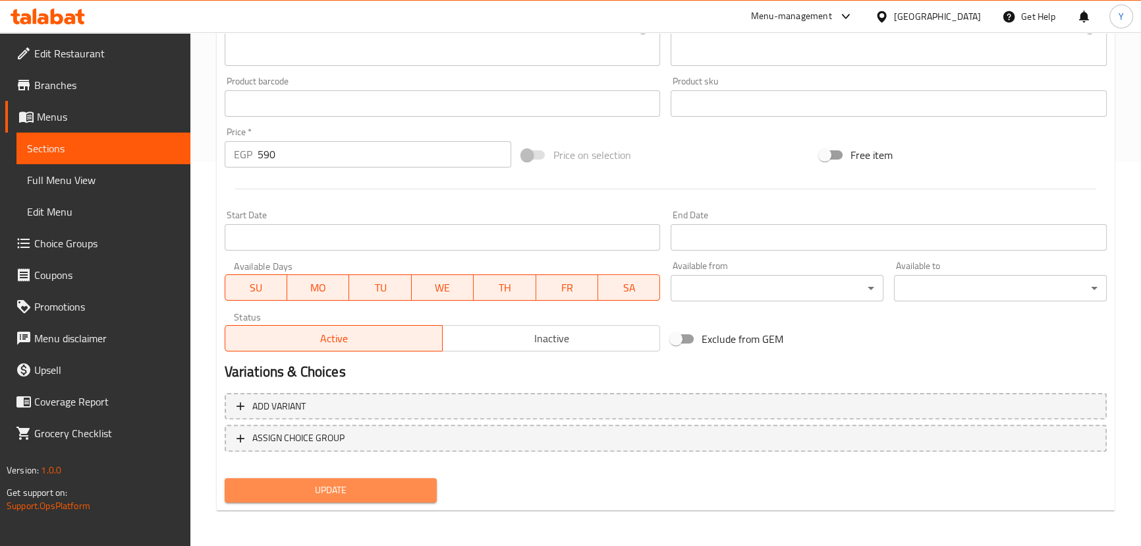
click at [332, 492] on span "Update" at bounding box center [331, 490] width 192 height 16
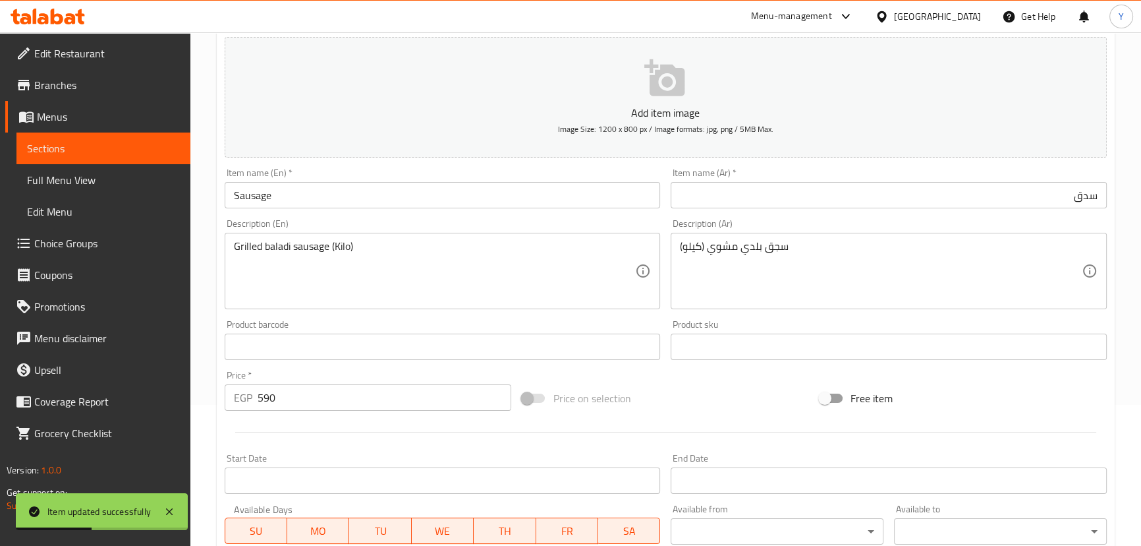
scroll to position [0, 0]
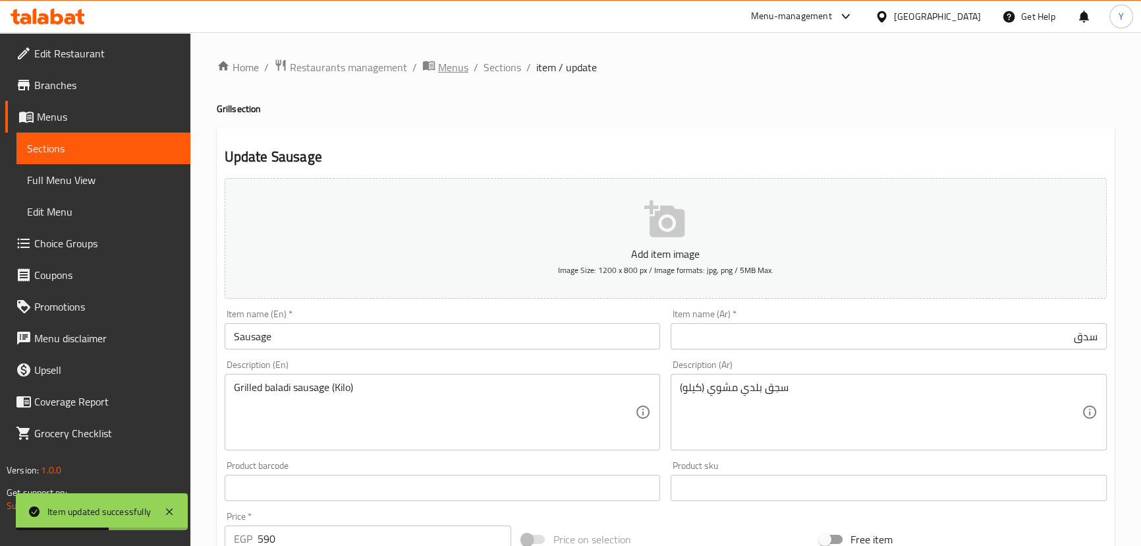
click at [459, 60] on span "Menus" at bounding box center [453, 67] width 30 height 16
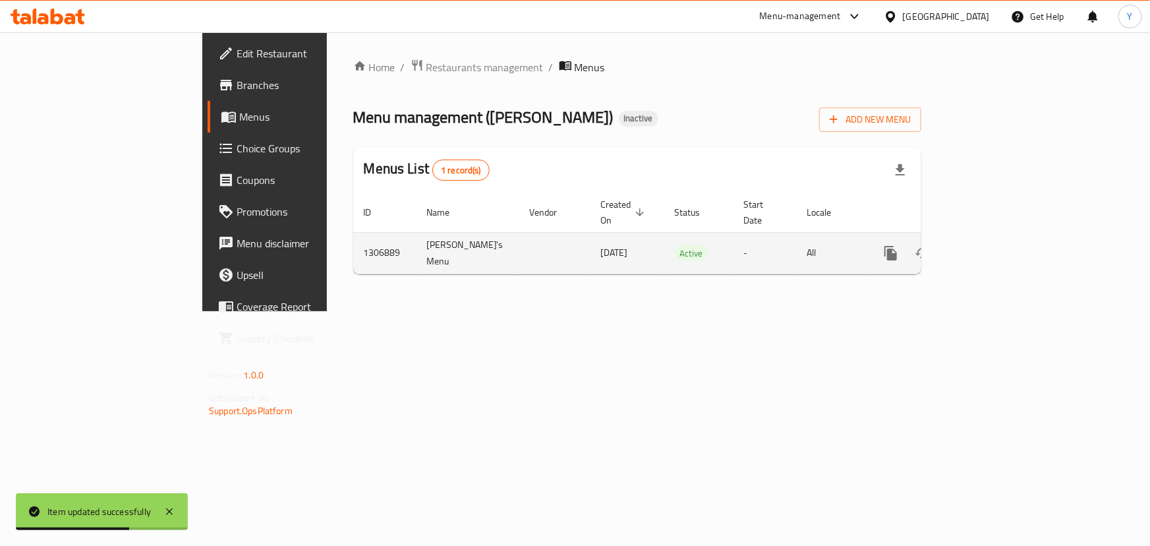
click at [994, 245] on icon "enhanced table" at bounding box center [986, 253] width 16 height 16
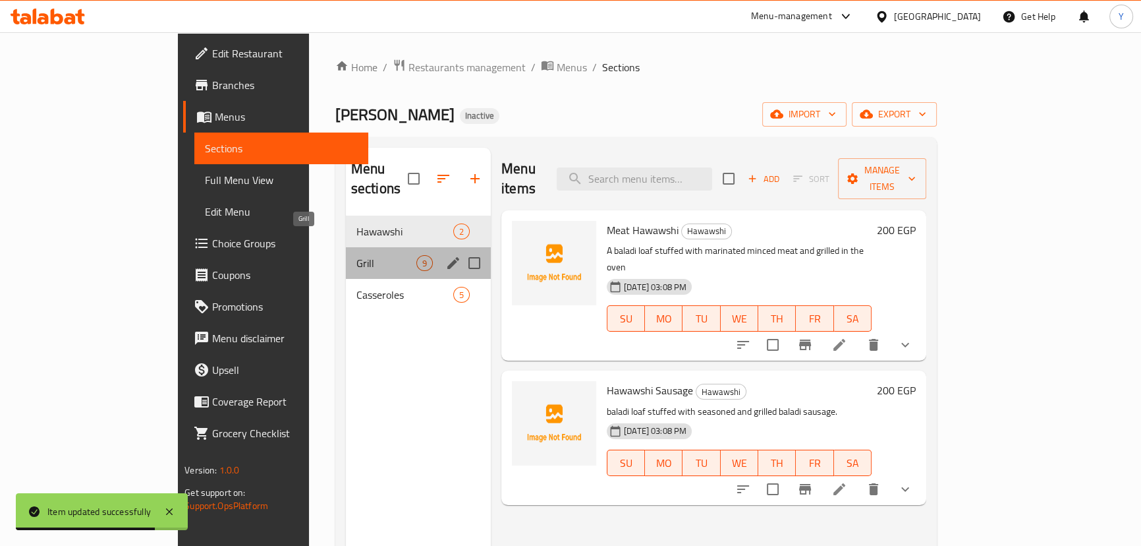
click at [357, 255] on span "Grill" at bounding box center [387, 263] width 60 height 16
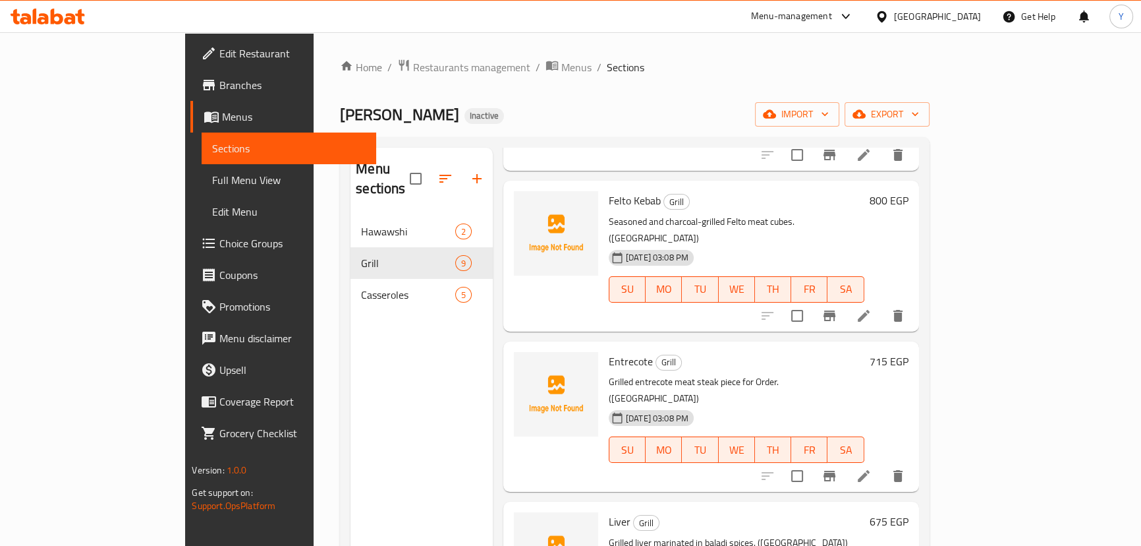
scroll to position [542, 0]
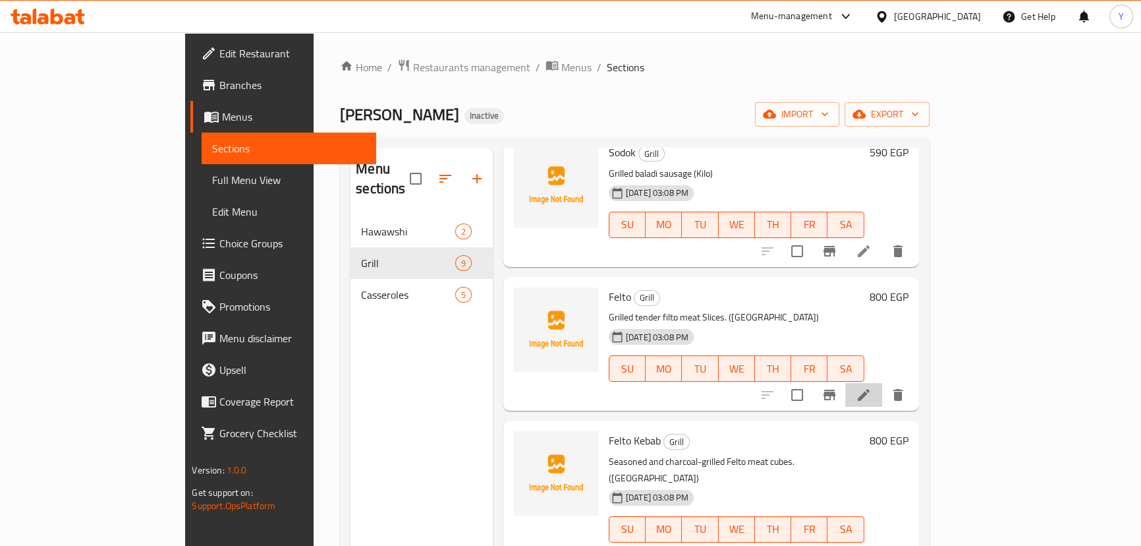
click at [882, 383] on li at bounding box center [864, 395] width 37 height 24
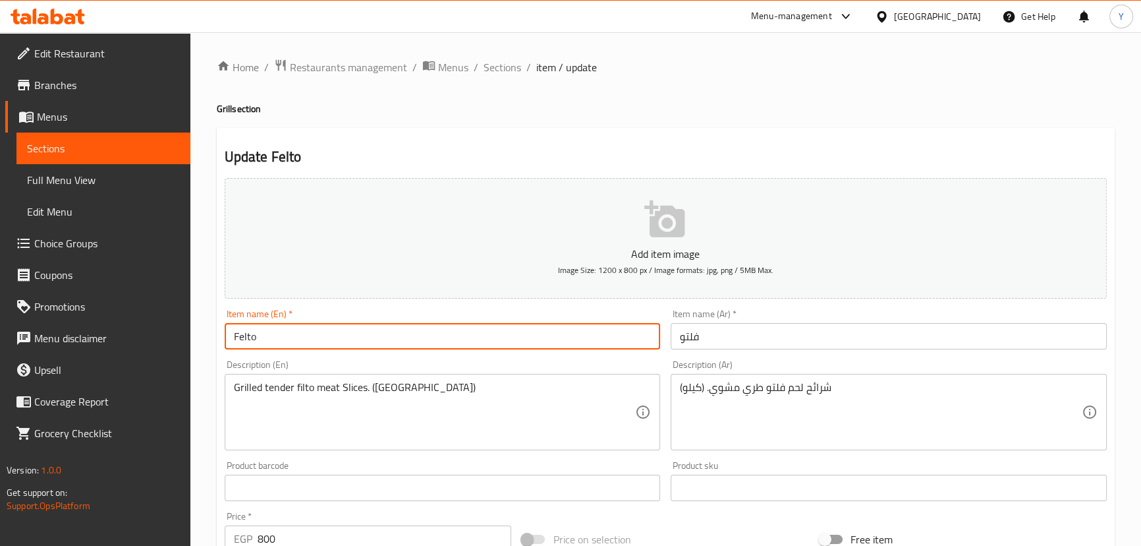
drag, startPoint x: 183, startPoint y: 322, endPoint x: 167, endPoint y: 322, distance: 15.8
click at [167, 322] on div "Edit Restaurant Branches Menus Sections Full Menu View Edit Menu Choice Groups …" at bounding box center [570, 481] width 1141 height 899
paste input "ilet"
type input "Filetto"
click at [701, 117] on div "Home / Restaurants management / Menus / Sections / item / update Grill section …" at bounding box center [666, 482] width 898 height 846
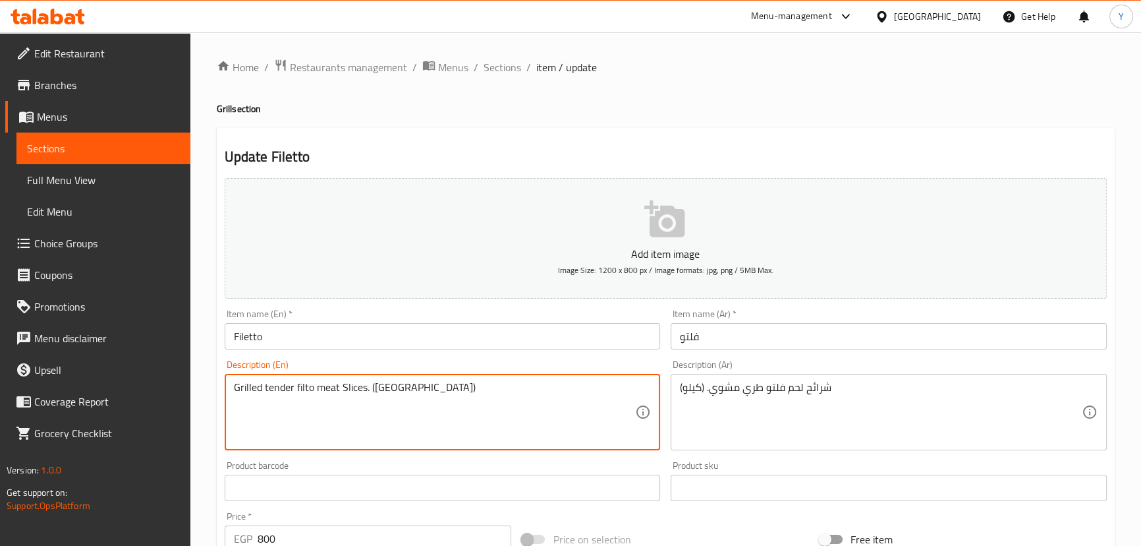
click at [300, 387] on textarea "Grilled tender filto meat Slices. (Kilo)" at bounding box center [435, 412] width 402 height 63
paste textarea "Filetto"
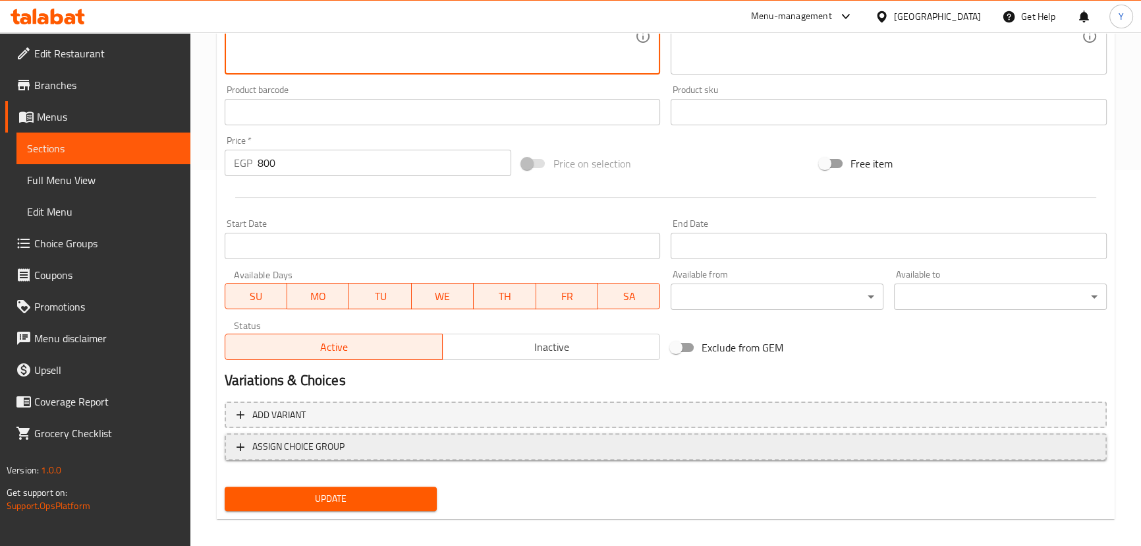
scroll to position [384, 0]
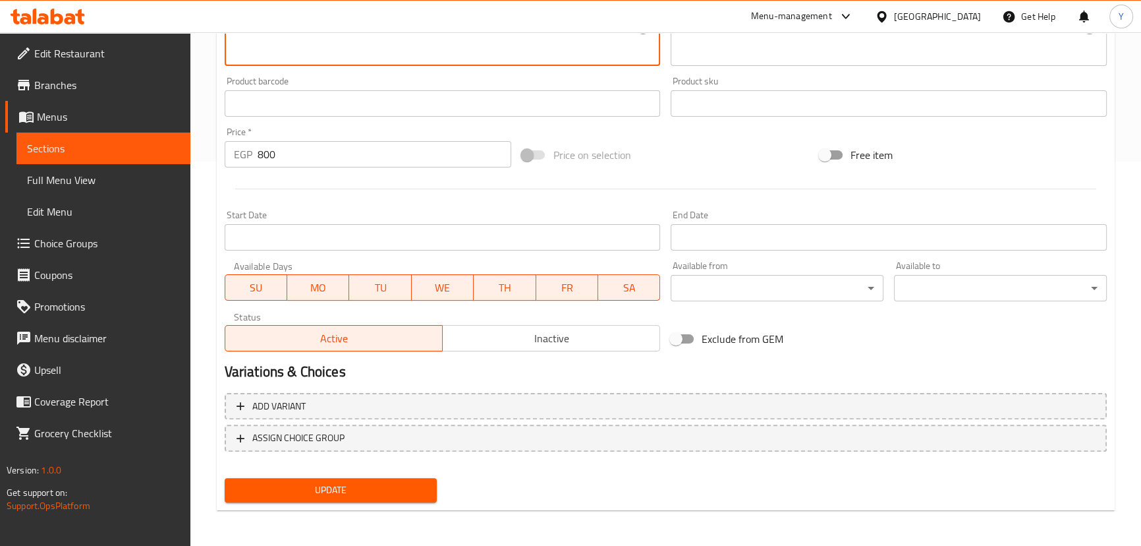
type textarea "Grilled tender Filetto meat Slices. ([GEOGRAPHIC_DATA])"
click at [366, 486] on span "Update" at bounding box center [331, 490] width 192 height 16
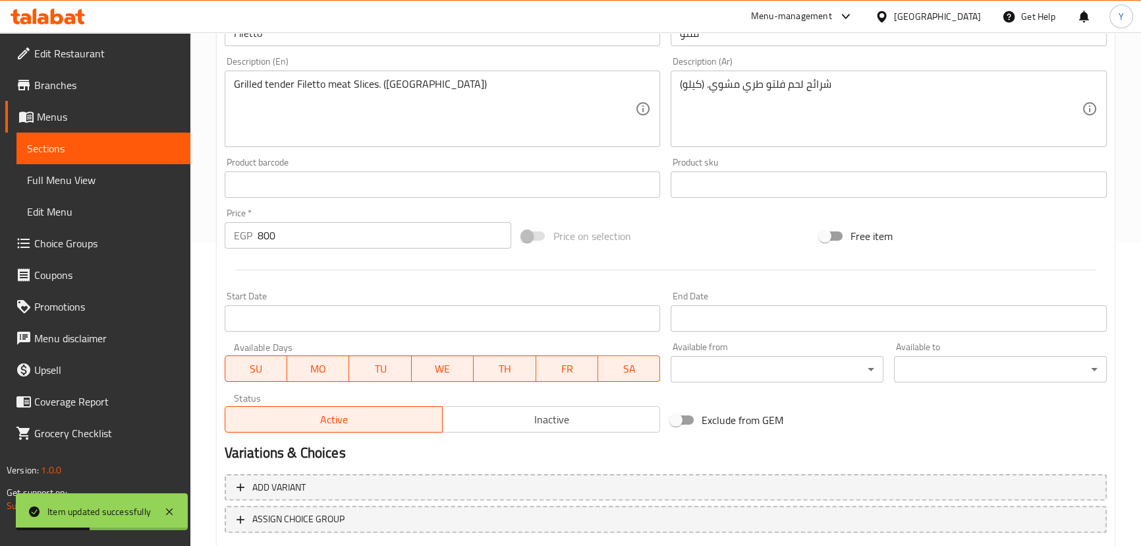
scroll to position [0, 0]
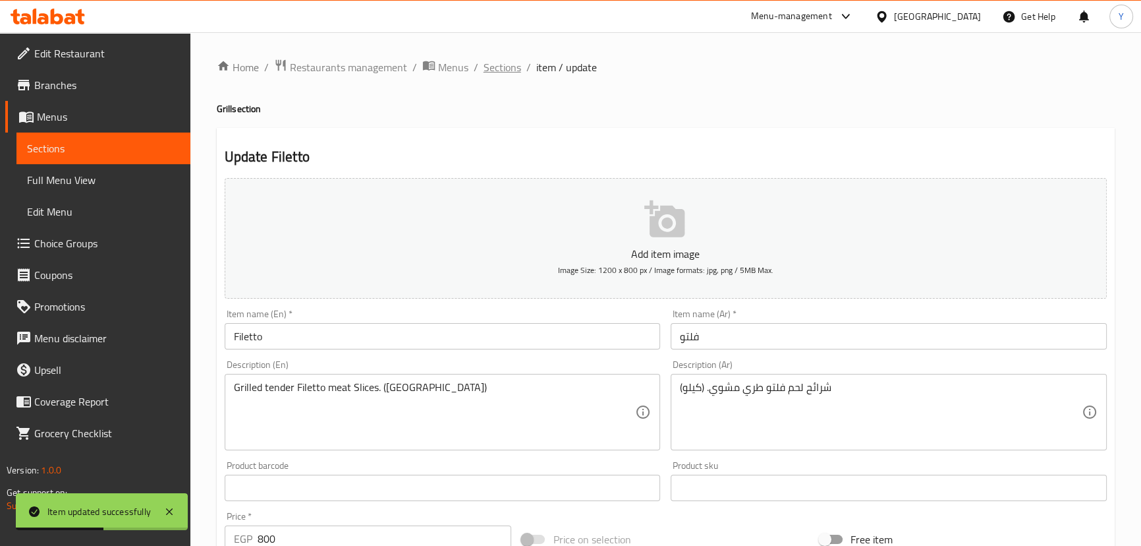
click at [498, 60] on span "Sections" at bounding box center [503, 67] width 38 height 16
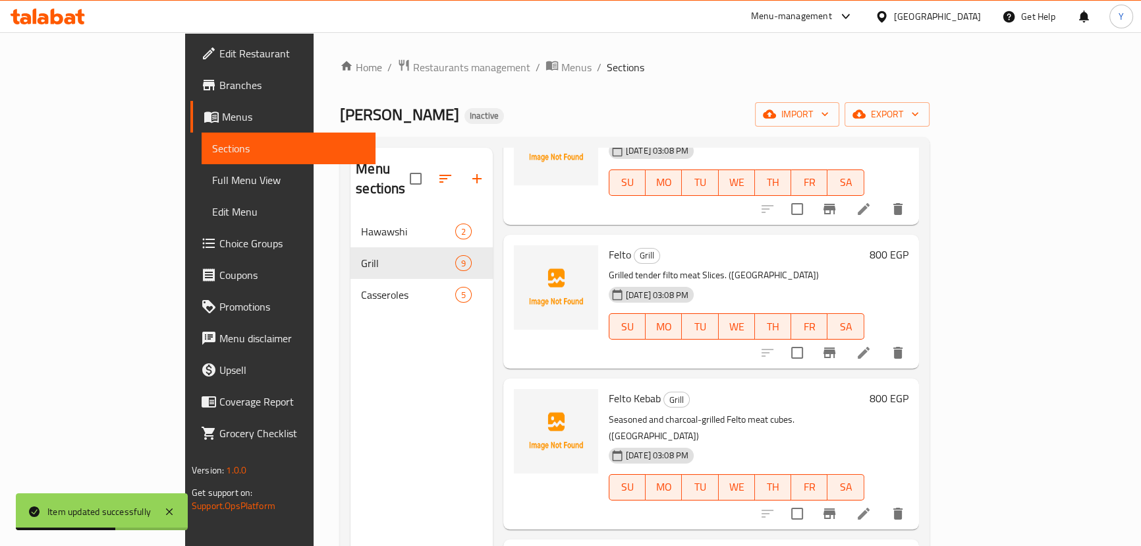
scroll to position [629, 0]
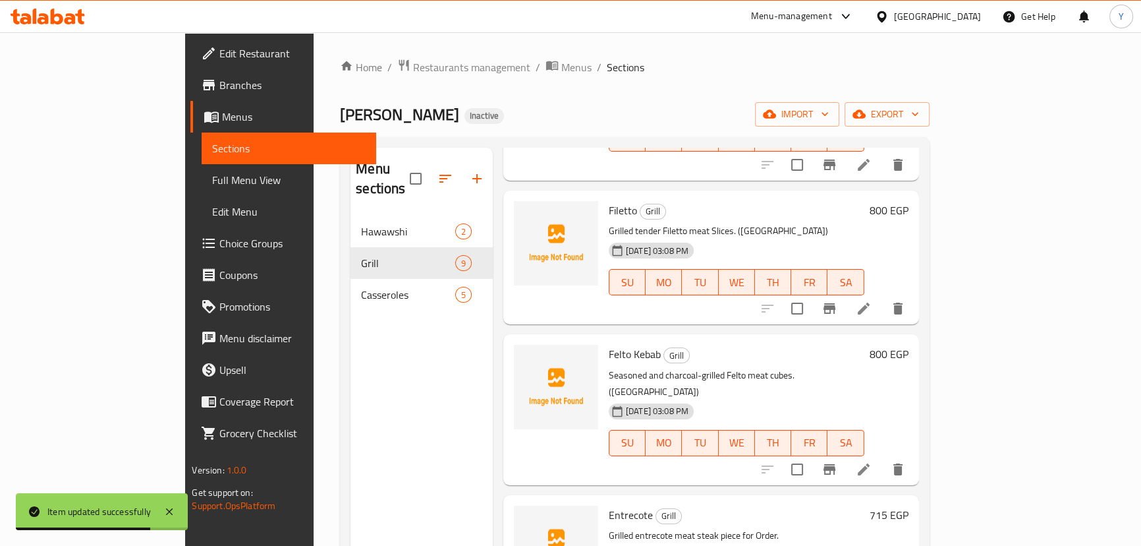
click at [609, 200] on span "Filetto" at bounding box center [623, 210] width 28 height 20
copy h6 "Filetto"
click at [872, 461] on icon at bounding box center [864, 469] width 16 height 16
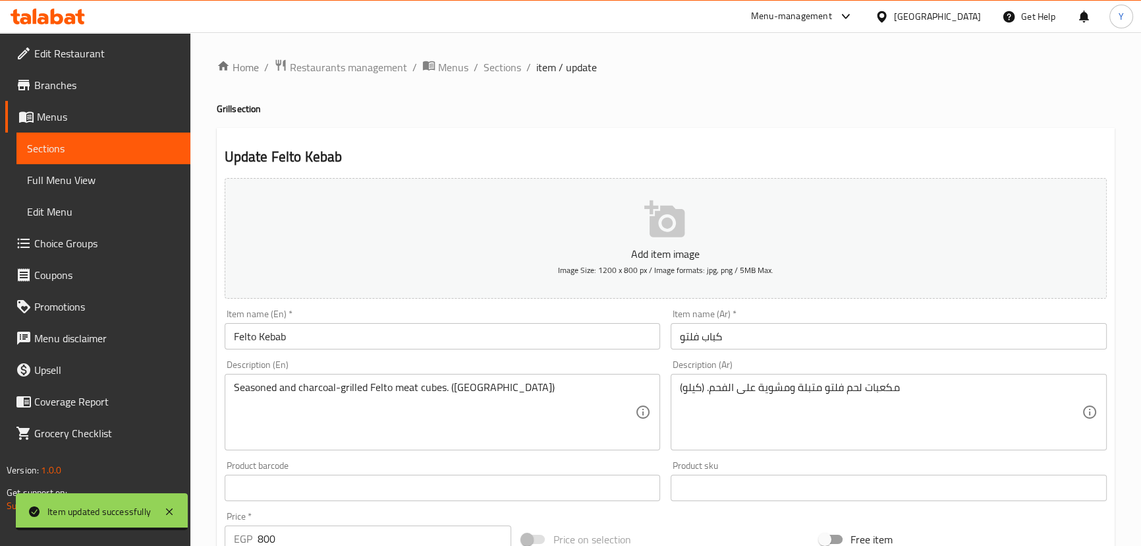
click at [246, 336] on input "Felto Kebab" at bounding box center [443, 336] width 436 height 26
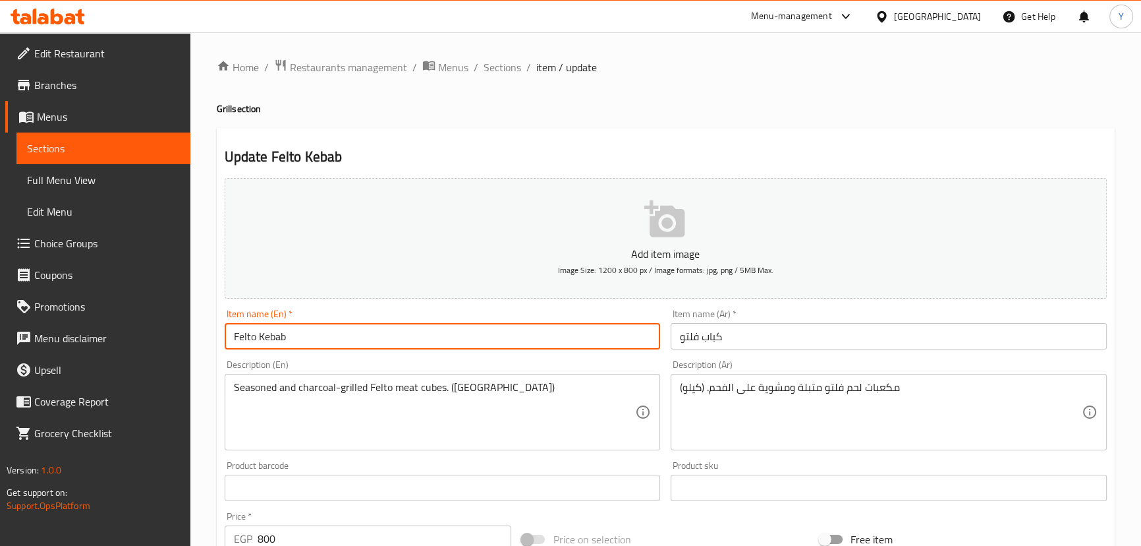
click at [246, 336] on input "Felto Kebab" at bounding box center [443, 336] width 436 height 26
paste input "ilet"
type input "Filetto Kebab"
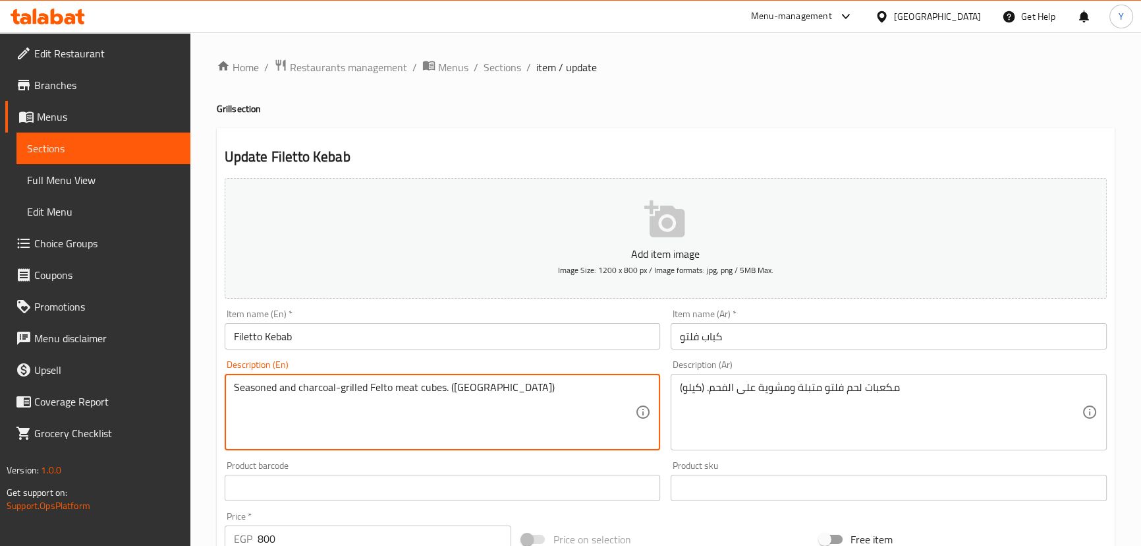
click at [376, 387] on textarea "Seasoned and charcoal-grilled Felto meat cubes. (Kilo)" at bounding box center [435, 412] width 402 height 63
paste textarea "ilet"
type textarea "Seasoned and charcoal-grilled Filetto meat cubes. (Kilo)"
click at [864, 100] on div "Home / Restaurants management / Menus / Sections / item / update Grill section …" at bounding box center [666, 482] width 898 height 846
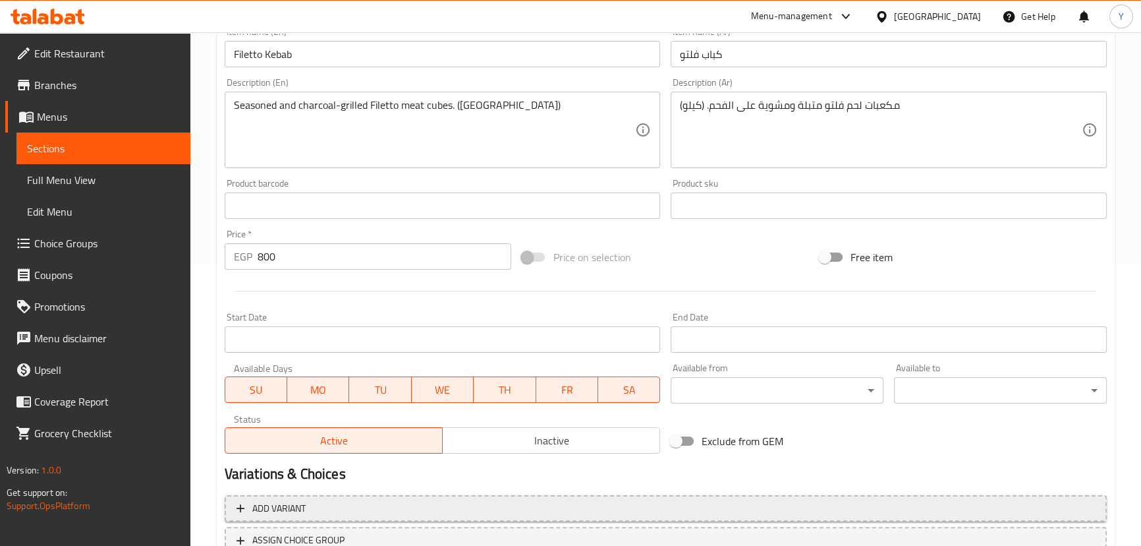
scroll to position [384, 0]
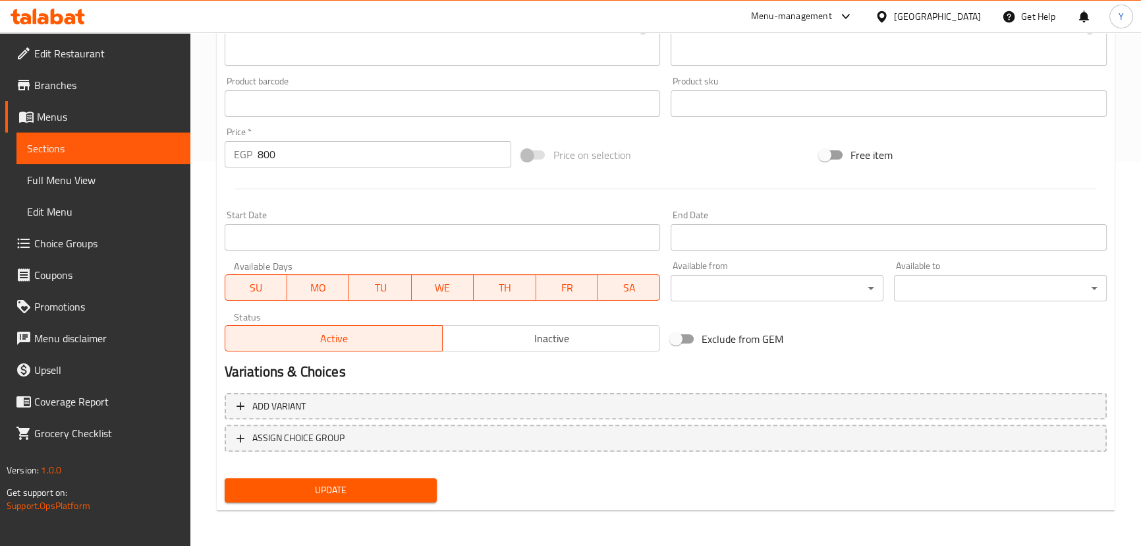
click at [381, 486] on span "Update" at bounding box center [331, 490] width 192 height 16
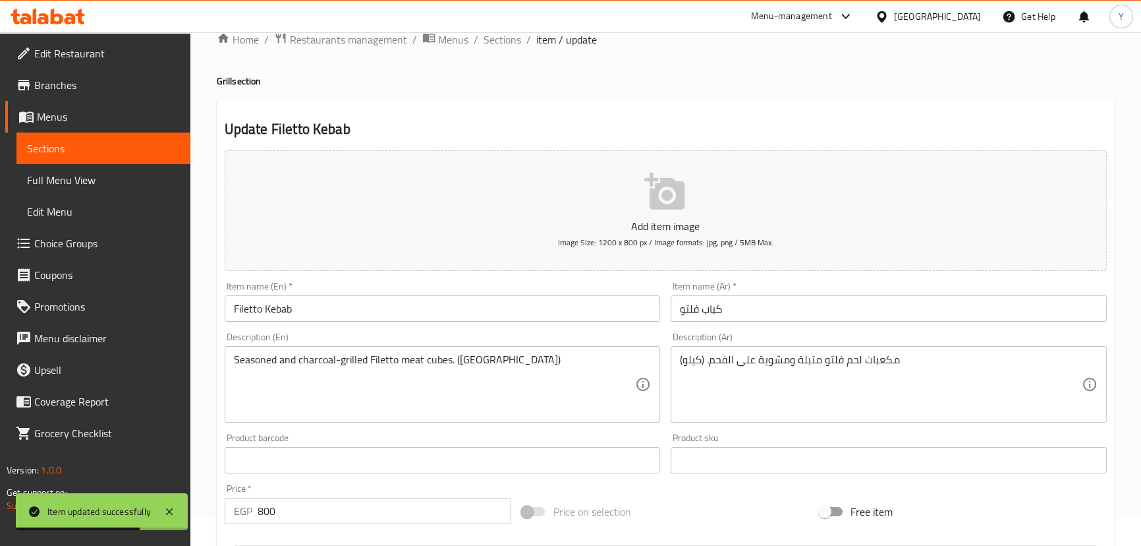
scroll to position [0, 0]
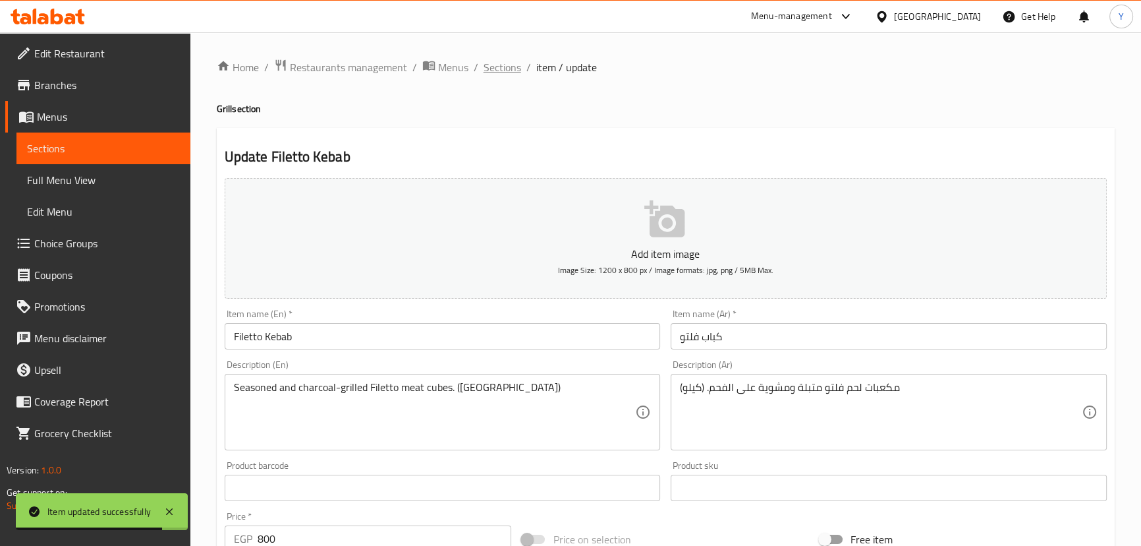
click at [489, 59] on span "Sections" at bounding box center [503, 67] width 38 height 16
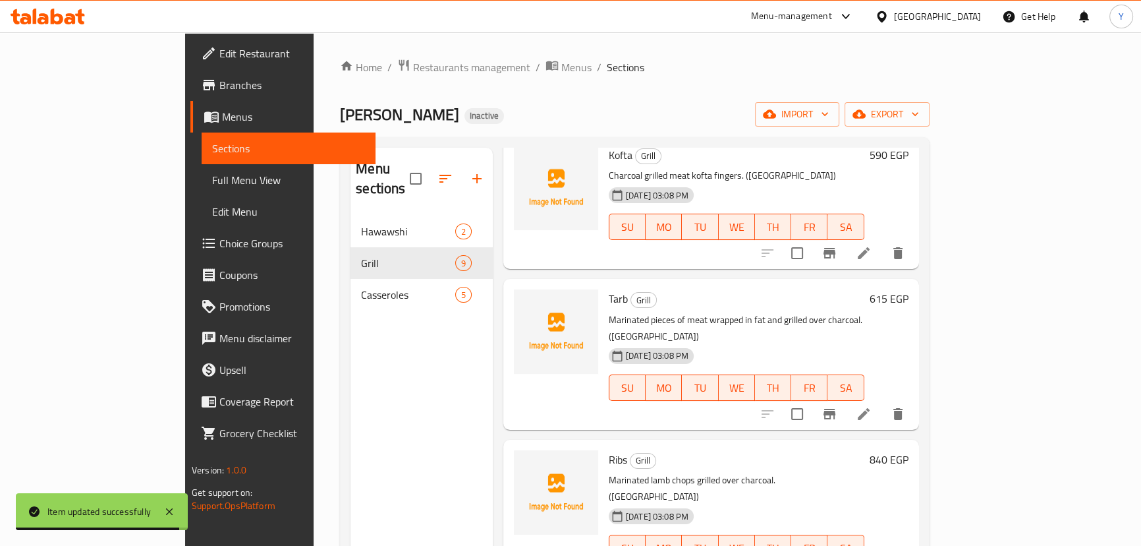
scroll to position [119, 0]
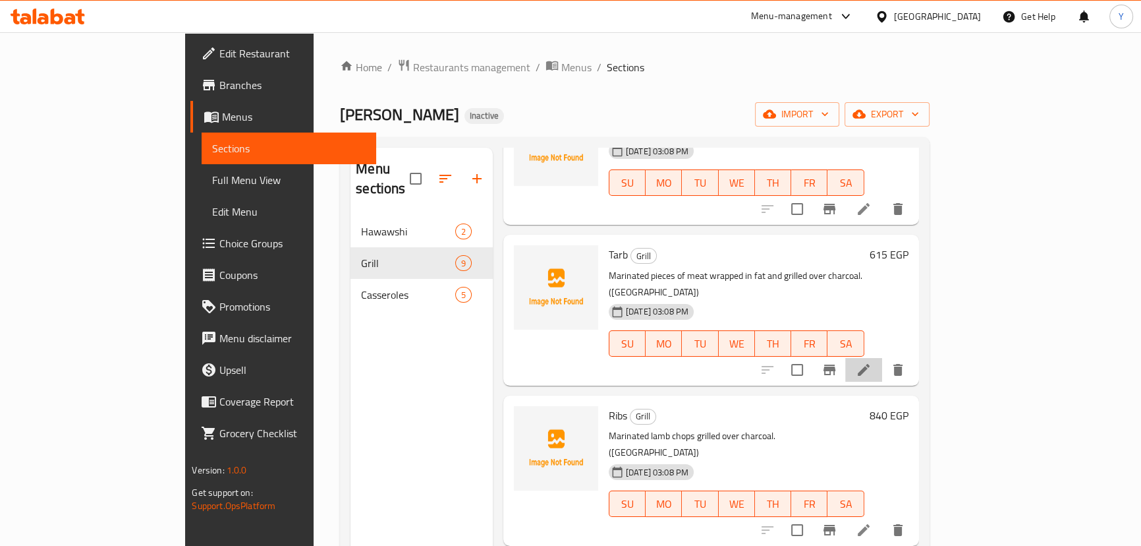
click at [882, 358] on li at bounding box center [864, 370] width 37 height 24
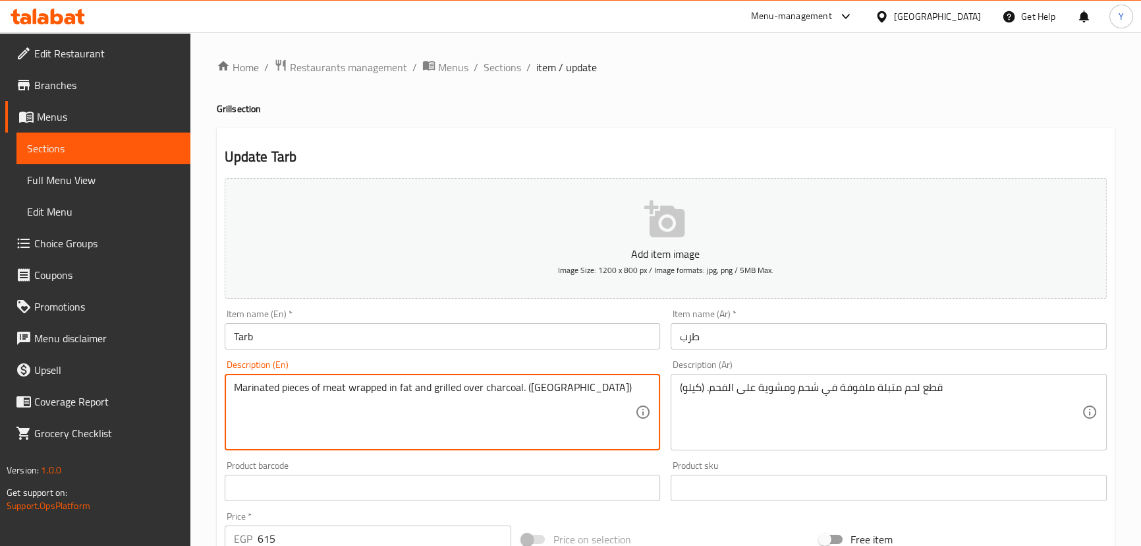
click at [403, 386] on textarea "Marinated pieces of meat wrapped in fat and grilled over charcoal. (Kilo)" at bounding box center [435, 412] width 402 height 63
paste textarea "shaham"
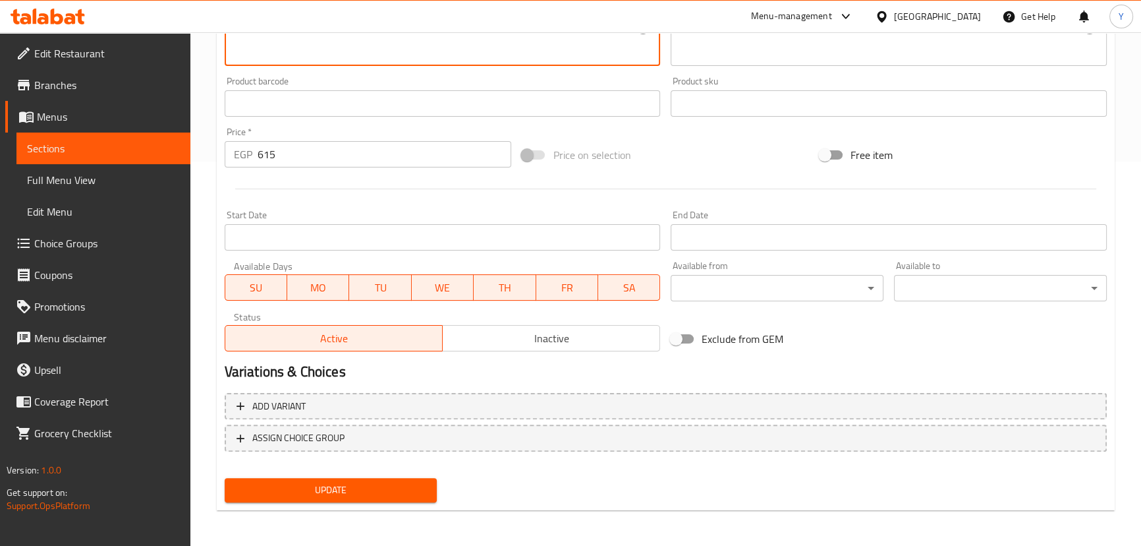
type textarea "Marinated pieces of meat wrapped in Shaham and grilled over charcoal. ([GEOGRAP…"
click at [390, 502] on div "Update" at bounding box center [330, 490] width 223 height 35
click at [413, 478] on button "Update" at bounding box center [331, 490] width 213 height 24
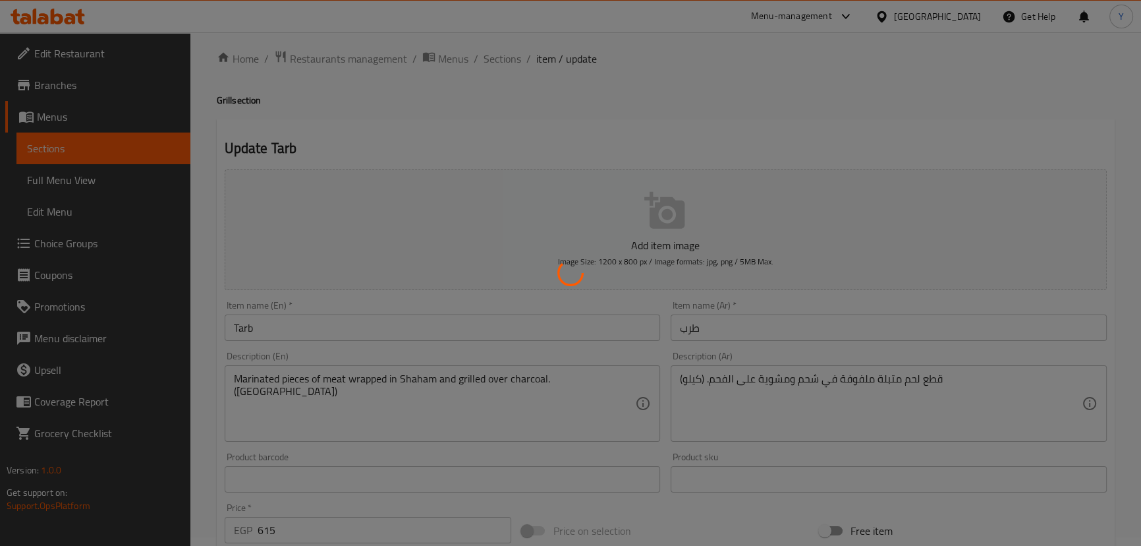
scroll to position [0, 0]
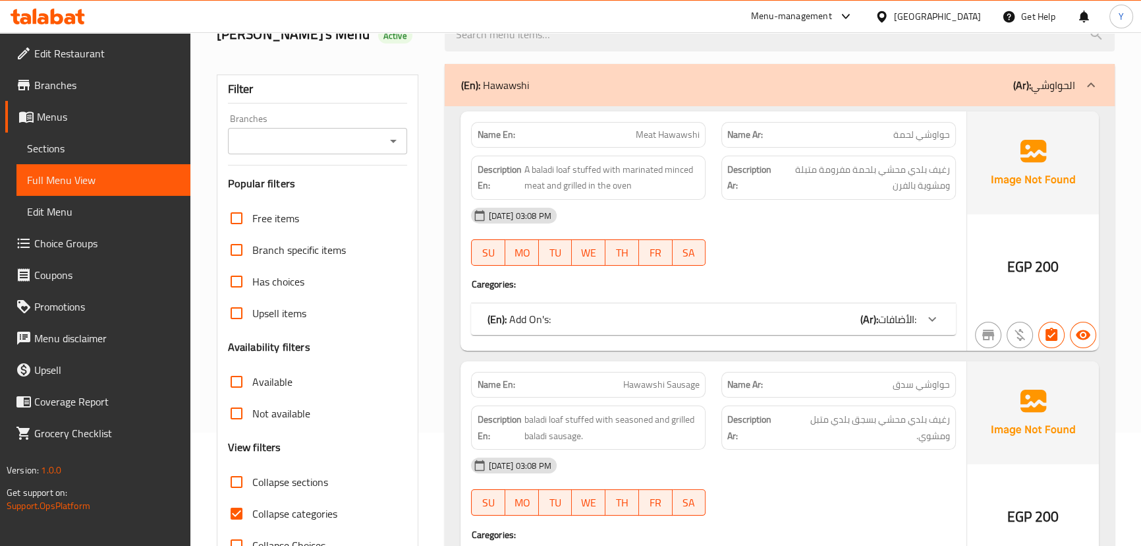
scroll to position [179, 0]
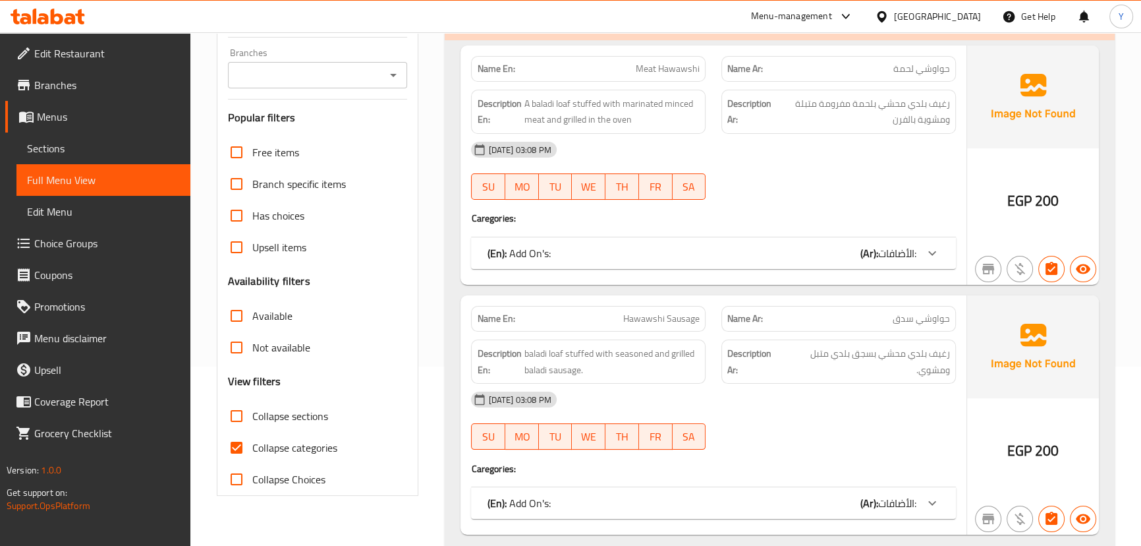
click at [674, 231] on div "Name En: Meat Hawawshi Name Ar: حواوشي لحمة Description En: A baladi loaf stuff…" at bounding box center [713, 164] width 505 height 239
click at [832, 246] on div "(En): Add On's: (Ar): الأضافات:" at bounding box center [701, 253] width 429 height 16
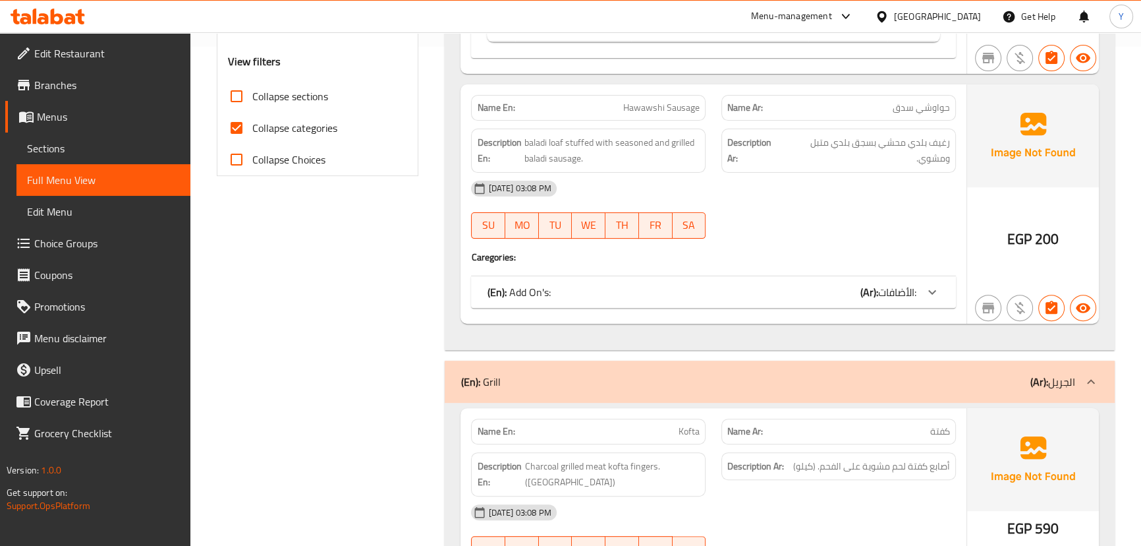
scroll to position [599, 0]
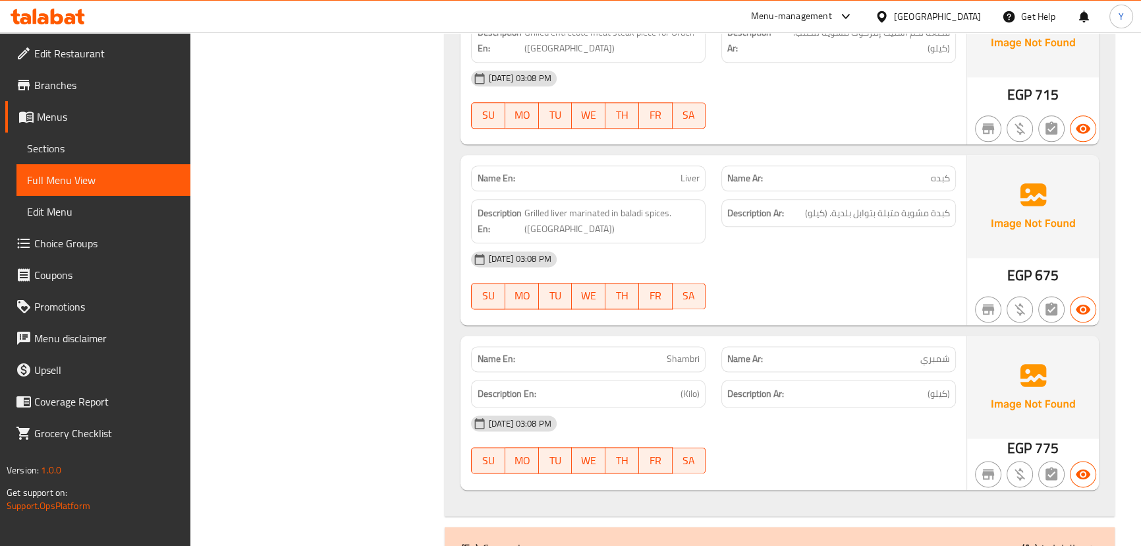
scroll to position [2156, 0]
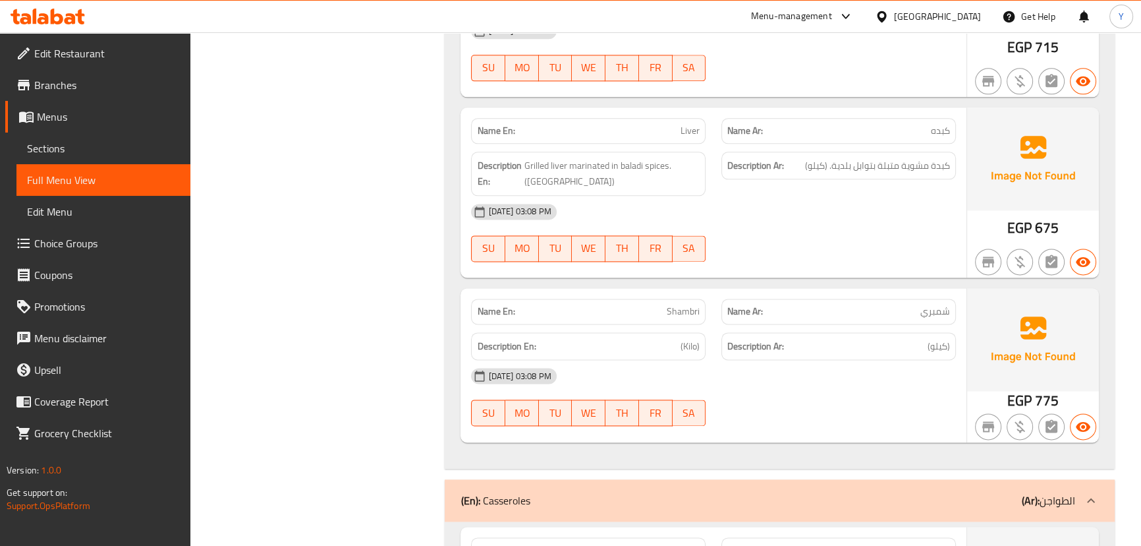
click at [942, 304] on span "شمبري" at bounding box center [936, 311] width 30 height 14
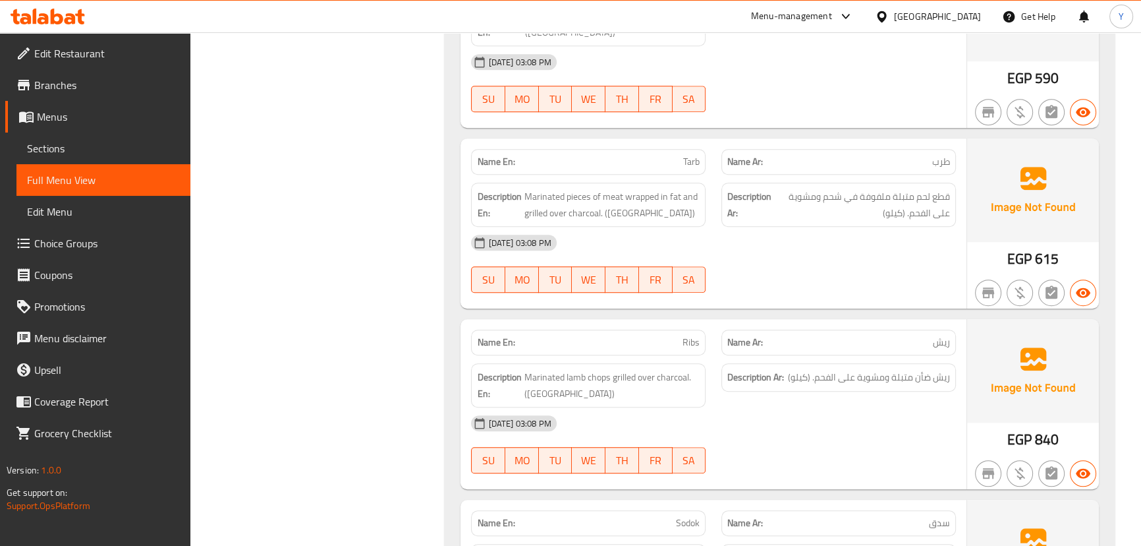
scroll to position [1078, 0]
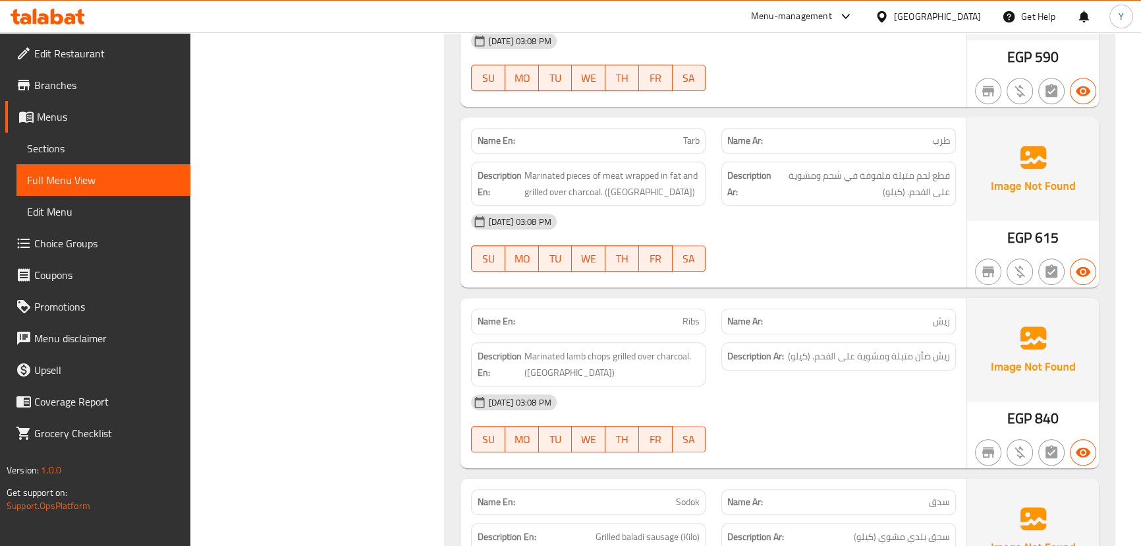
click at [927, 314] on p "Name Ar: ريش" at bounding box center [839, 321] width 223 height 14
copy span "ريش"
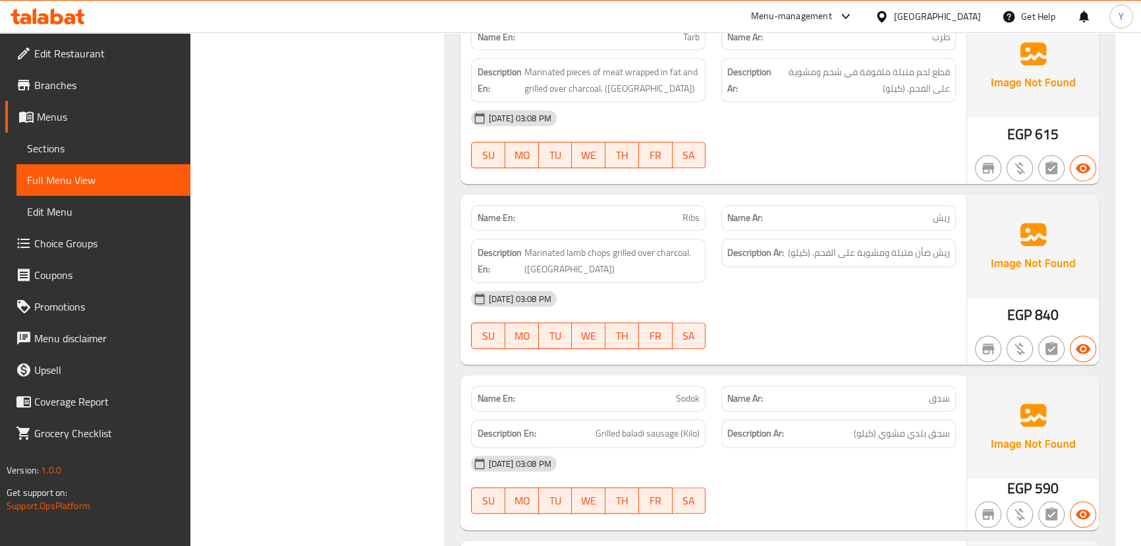
scroll to position [1198, 0]
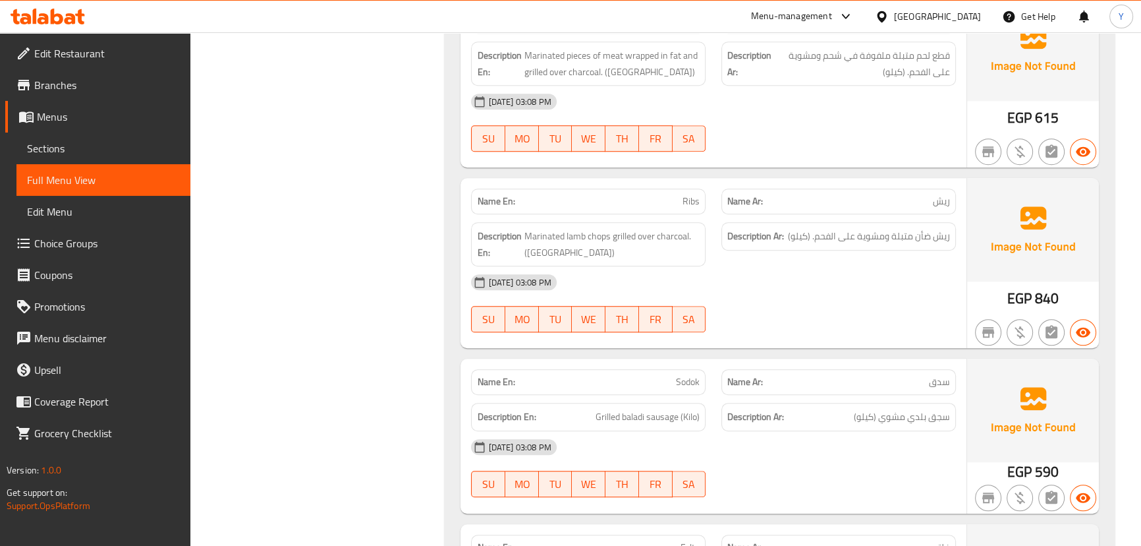
click at [689, 375] on span "Sodok" at bounding box center [688, 382] width 24 height 14
copy span "Sodok"
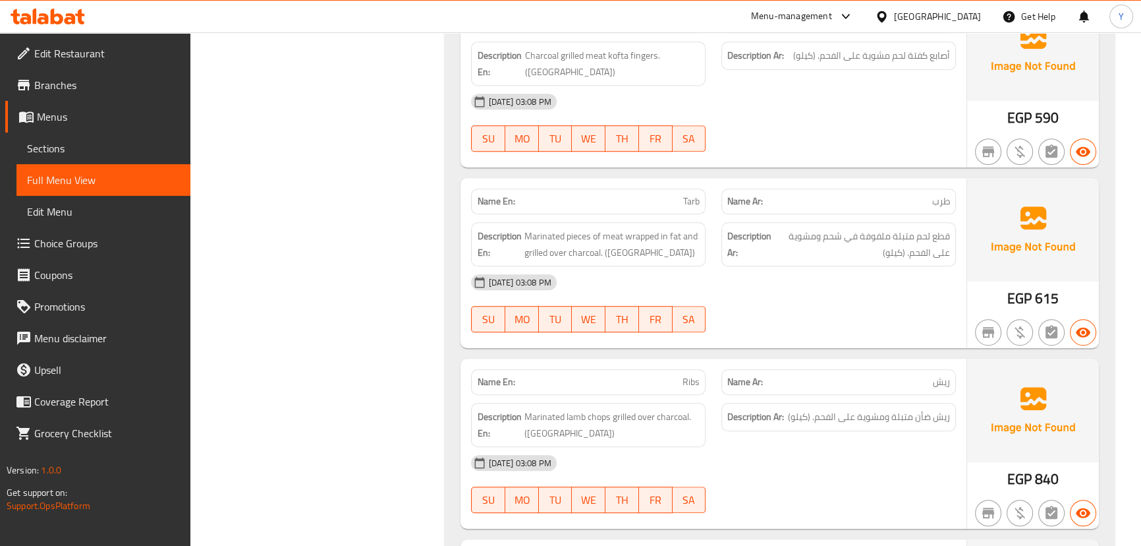
scroll to position [1018, 0]
drag, startPoint x: 76, startPoint y: 0, endPoint x: 831, endPoint y: 216, distance: 785.4
click at [831, 227] on span "قطع لحم متبلة ملفوفة في شحم ومشوية على الفحم. (كيلو)" at bounding box center [862, 243] width 176 height 32
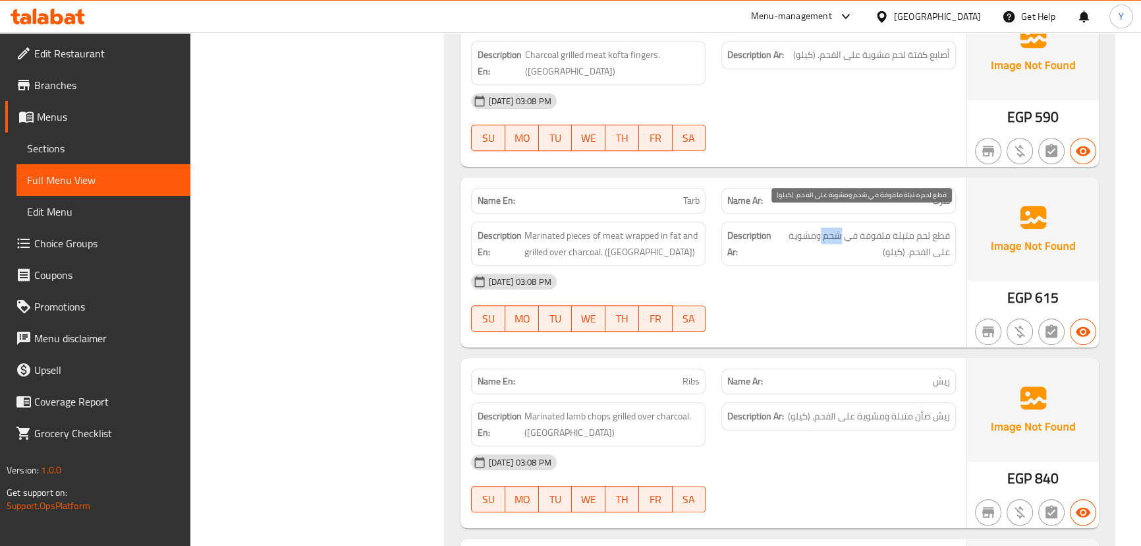
copy span "شحم"
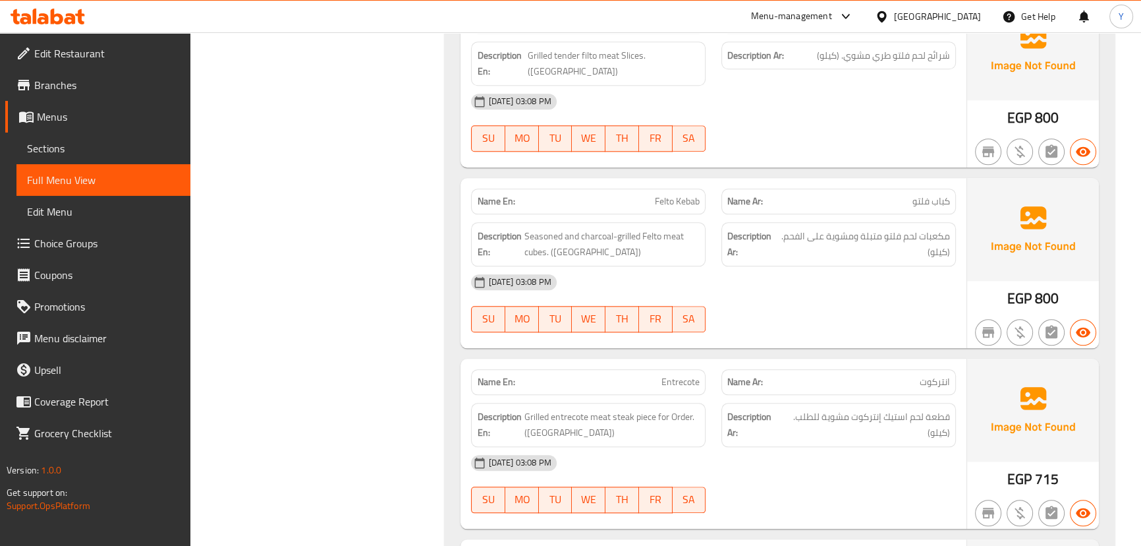
scroll to position [1783, 0]
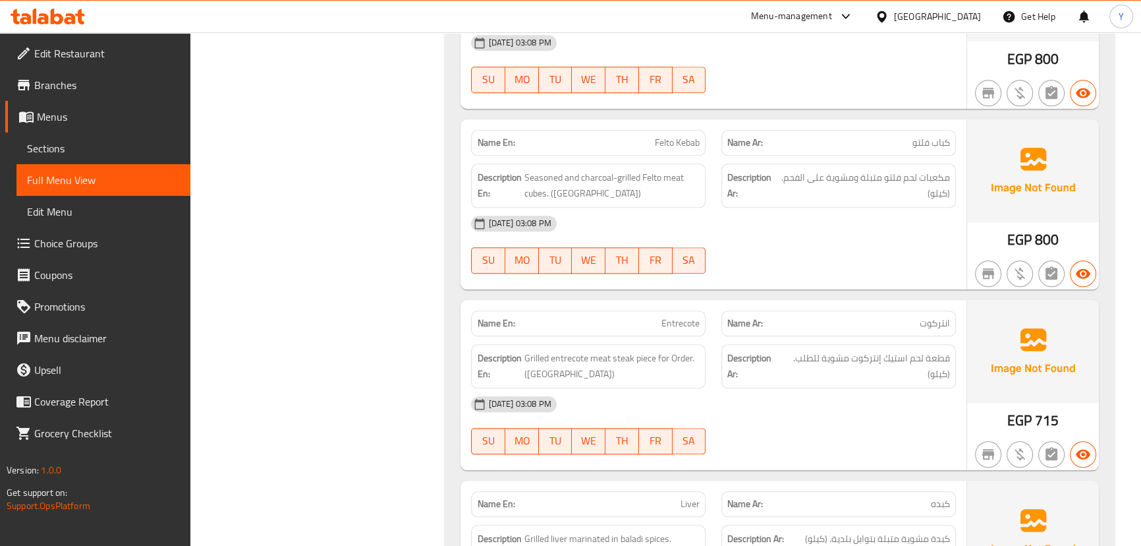
click at [626, 169] on span "Seasoned and charcoal-grilled Felto meat cubes. ([GEOGRAPHIC_DATA])" at bounding box center [612, 185] width 176 height 32
click at [834, 169] on span "مكعبات لحم فلتو متبلة ومشوية على الفحم. (كيلو)" at bounding box center [865, 185] width 170 height 32
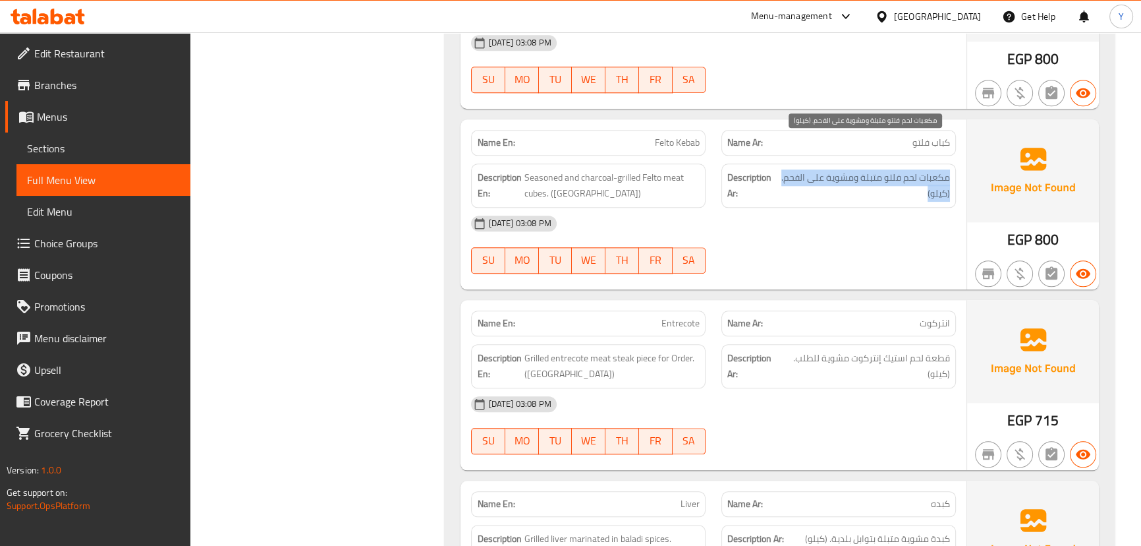
click at [834, 169] on span "مكعبات لحم فلتو متبلة ومشوية على الفحم. (كيلو)" at bounding box center [865, 185] width 170 height 32
copy div "مكعبات لحم فلتو متبلة ومشوية على الفحم. (كيلو)"
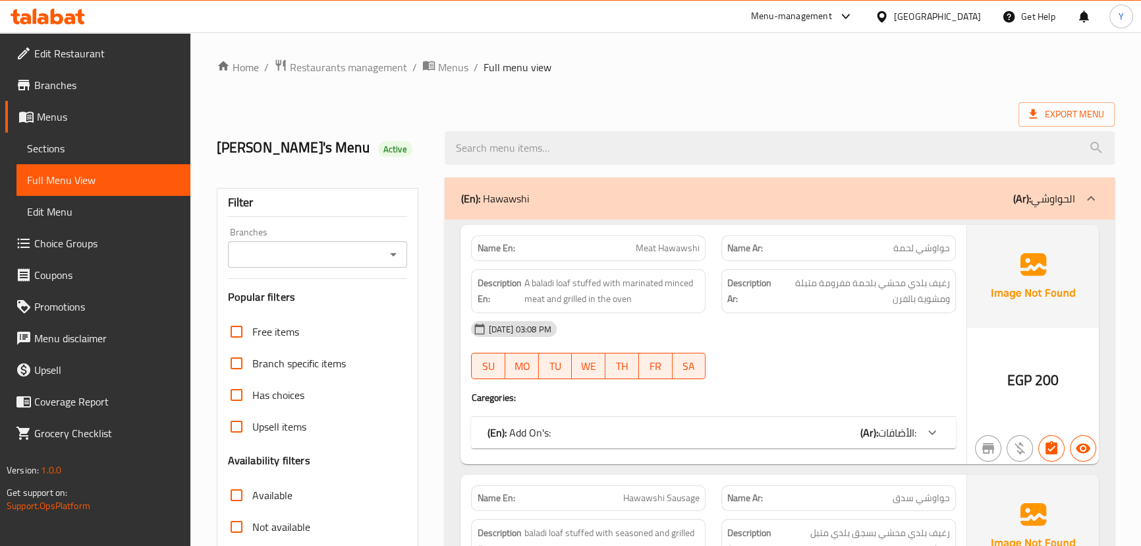
click at [810, 324] on div "[DATE] 03:08 PM" at bounding box center [713, 329] width 500 height 32
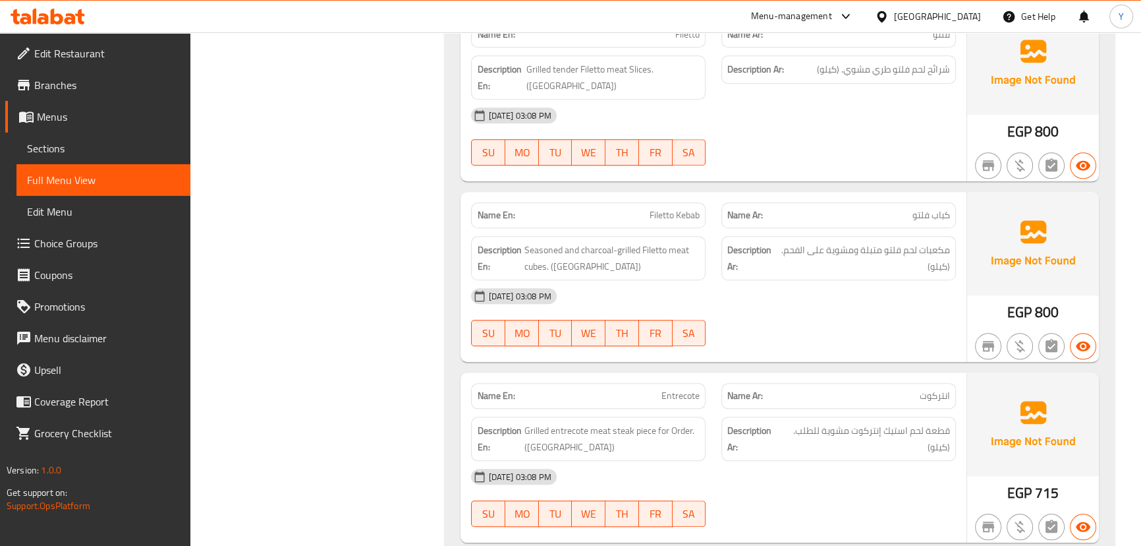
scroll to position [1565, 0]
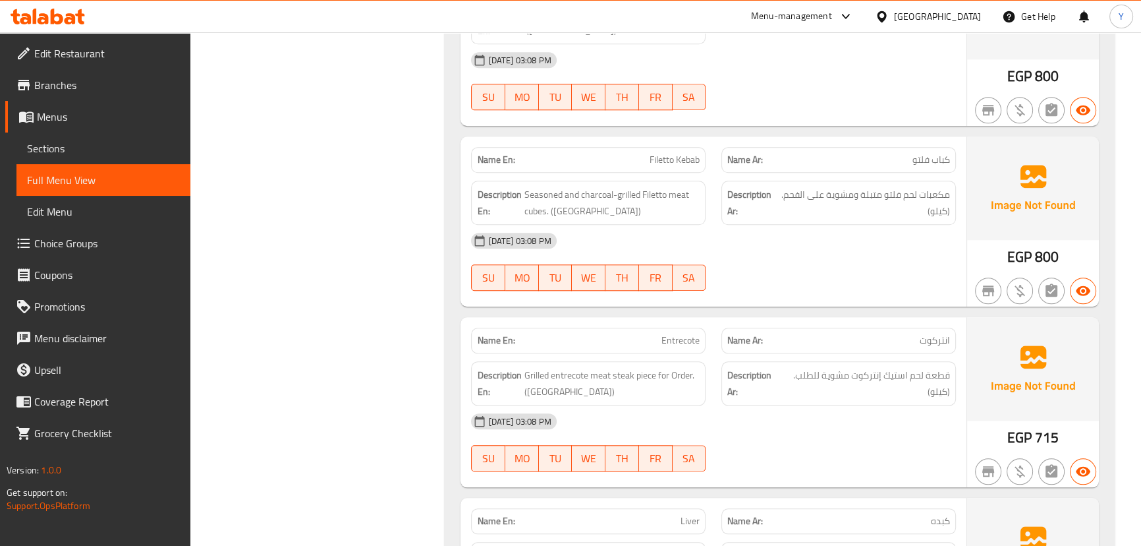
click at [873, 405] on div "[DATE] 03:08 PM" at bounding box center [713, 421] width 500 height 32
click at [795, 405] on div "[DATE] 03:08 PM" at bounding box center [713, 421] width 500 height 32
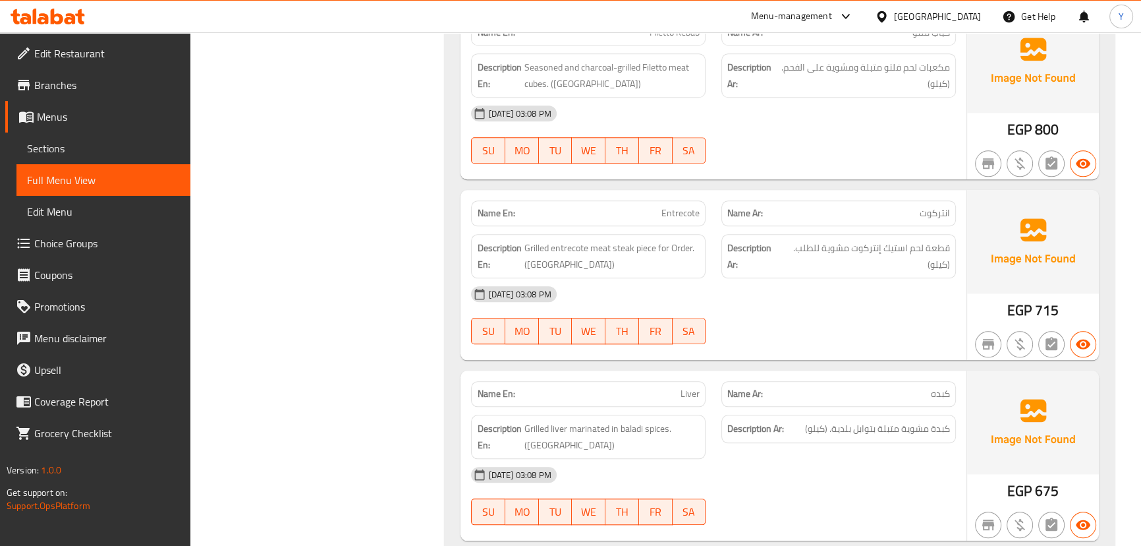
scroll to position [1744, 0]
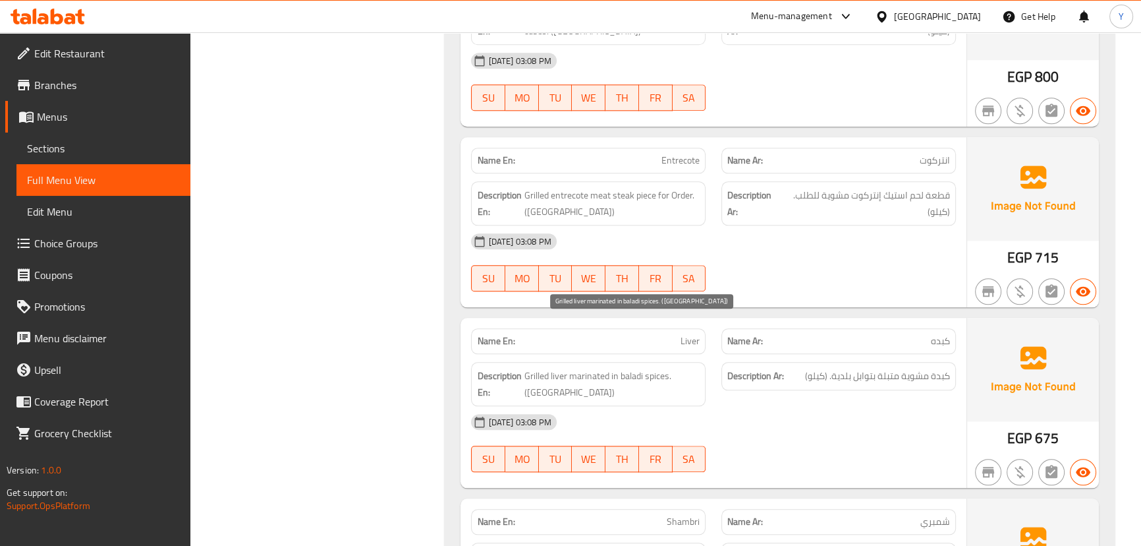
click at [555, 368] on span "Grilled liver marinated in baladi spices. ([GEOGRAPHIC_DATA])" at bounding box center [612, 384] width 176 height 32
click at [608, 368] on span "Grilled liver marinated in baladi spices. ([GEOGRAPHIC_DATA])" at bounding box center [612, 384] width 176 height 32
click at [668, 368] on span "Grilled liver marinated in baladi spices. ([GEOGRAPHIC_DATA])" at bounding box center [612, 384] width 176 height 32
click at [635, 368] on span "Grilled liver marinated in baladi spices. (Kilo)" at bounding box center [612, 384] width 176 height 32
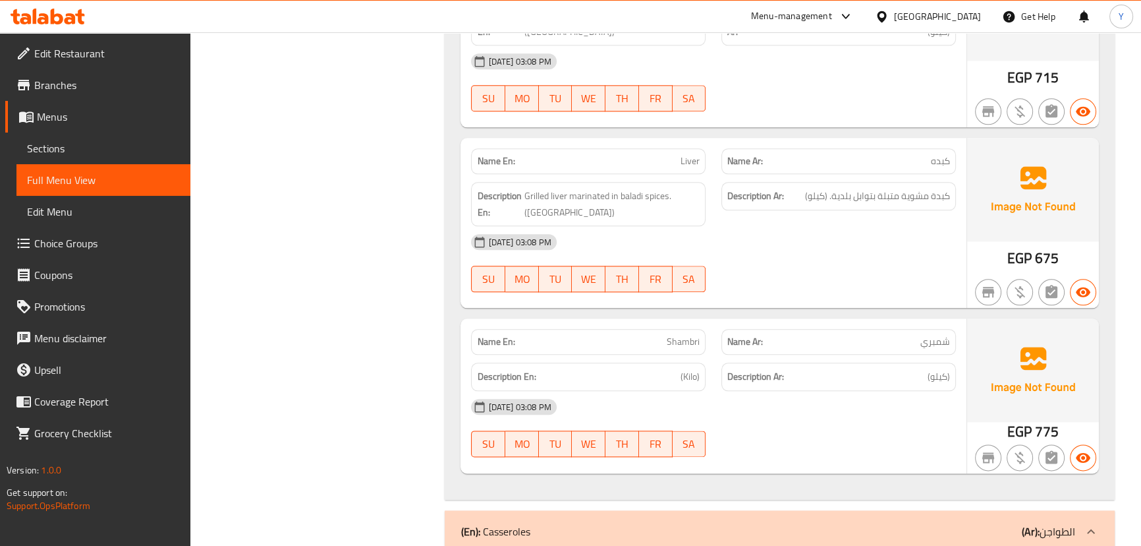
scroll to position [1984, 0]
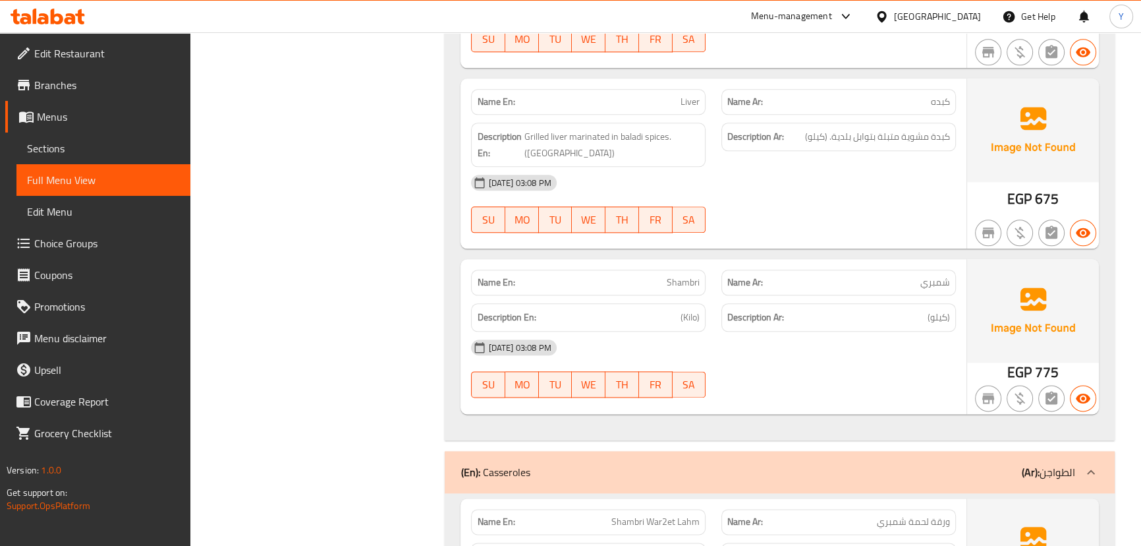
click at [843, 331] on div "20-08-2025 03:08 PM" at bounding box center [713, 347] width 500 height 32
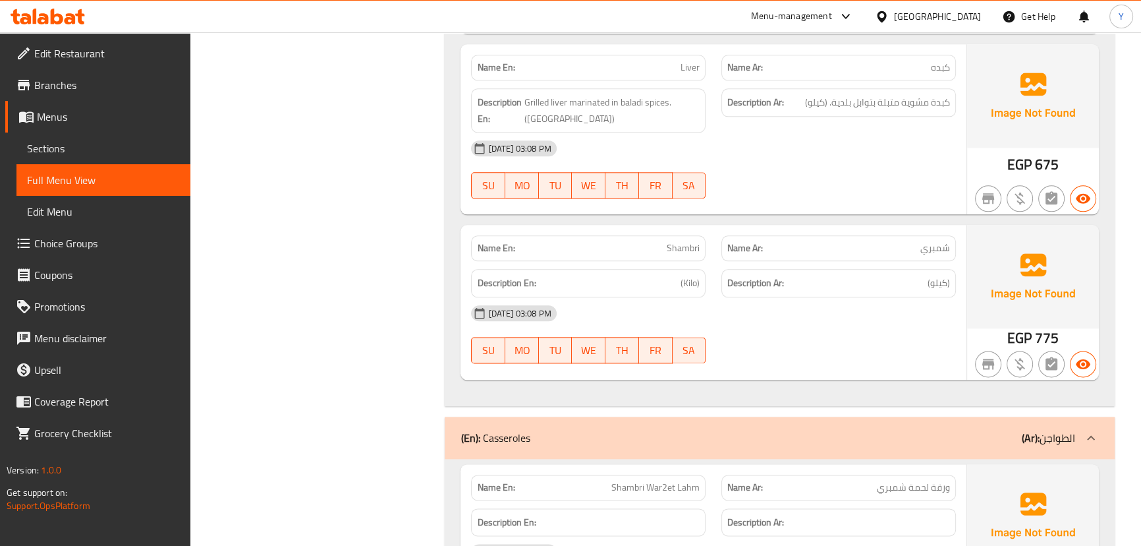
scroll to position [2104, 0]
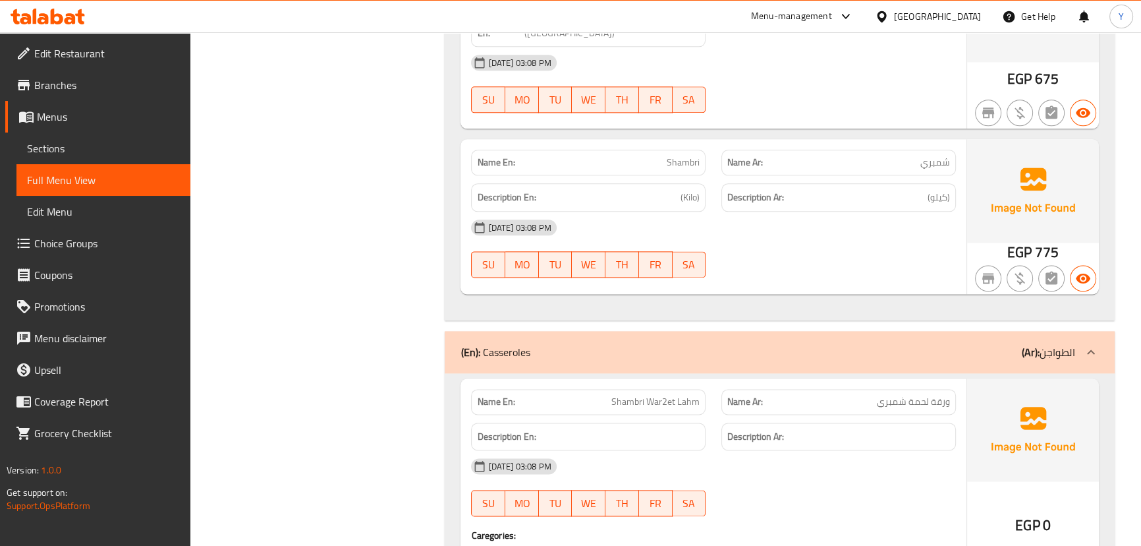
click at [793, 212] on div "20-08-2025 03:08 PM SU MO TU WE TH FR SA" at bounding box center [713, 249] width 500 height 74
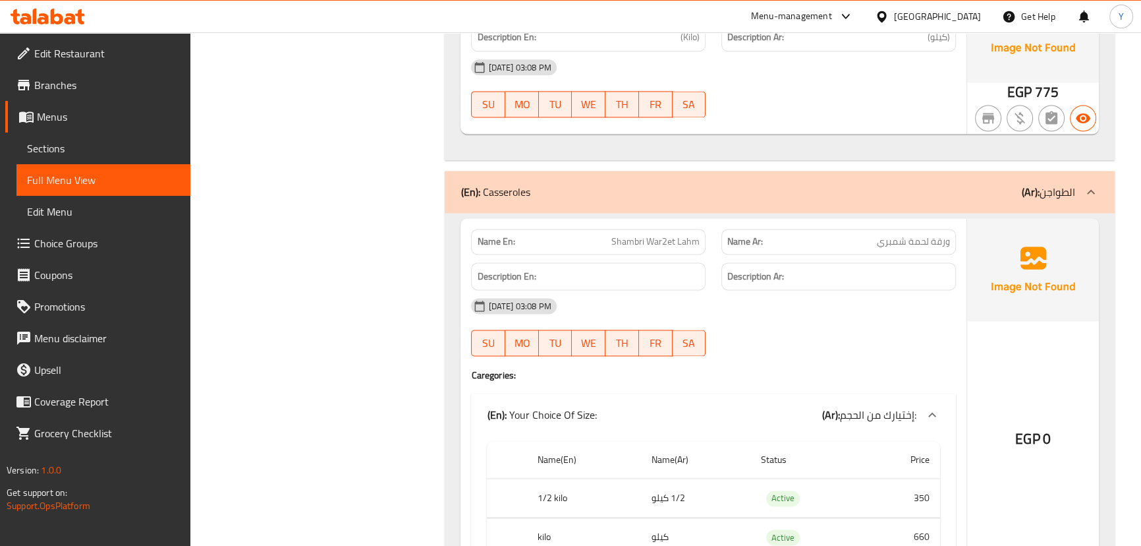
scroll to position [2284, 0]
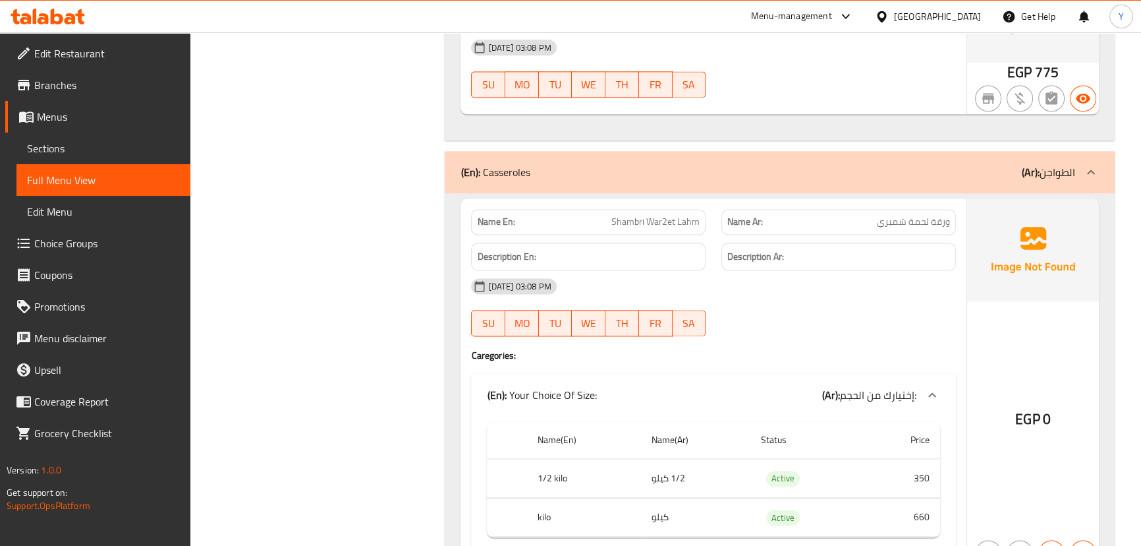
click at [922, 459] on td "350" at bounding box center [902, 478] width 76 height 39
copy span "ورقة لحمة"
drag, startPoint x: 916, startPoint y: 173, endPoint x: 936, endPoint y: 172, distance: 19.8
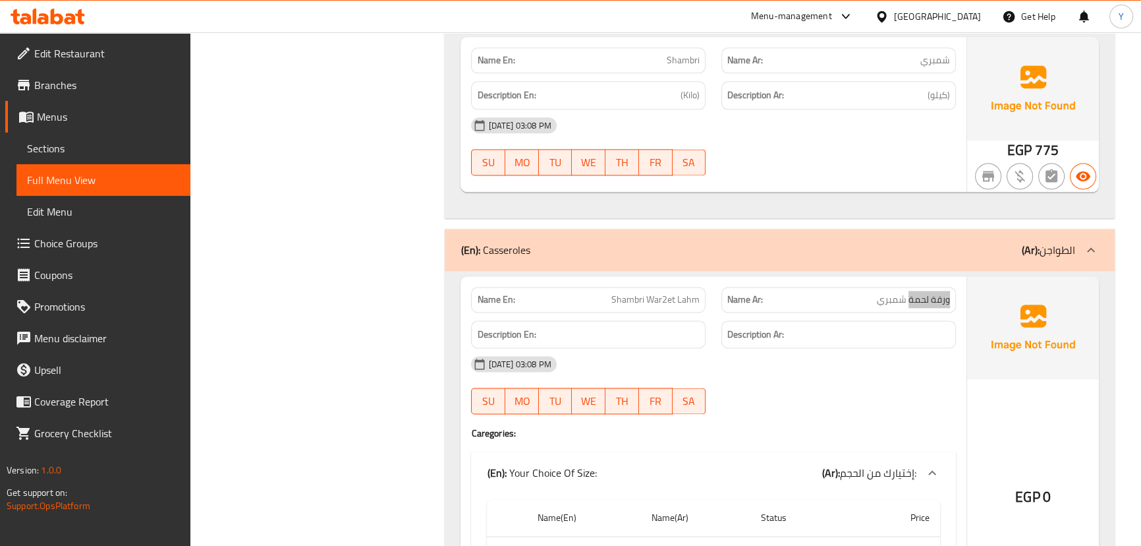
scroll to position [2104, 0]
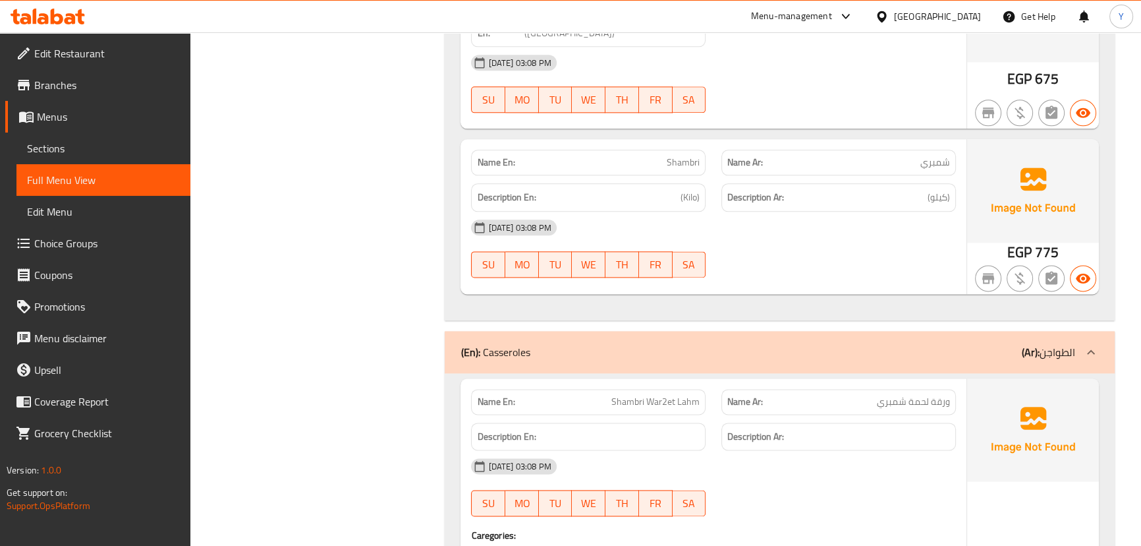
click at [685, 156] on span "Shambri" at bounding box center [683, 163] width 33 height 14
click at [934, 156] on span "شمبري" at bounding box center [936, 163] width 30 height 14
copy span "شمبري"
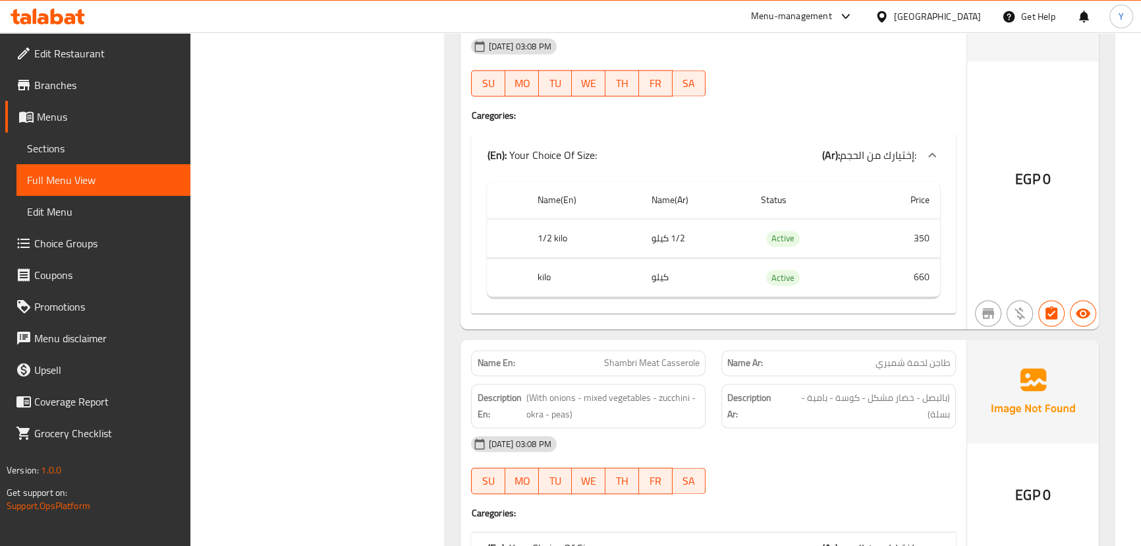
scroll to position [2643, 0]
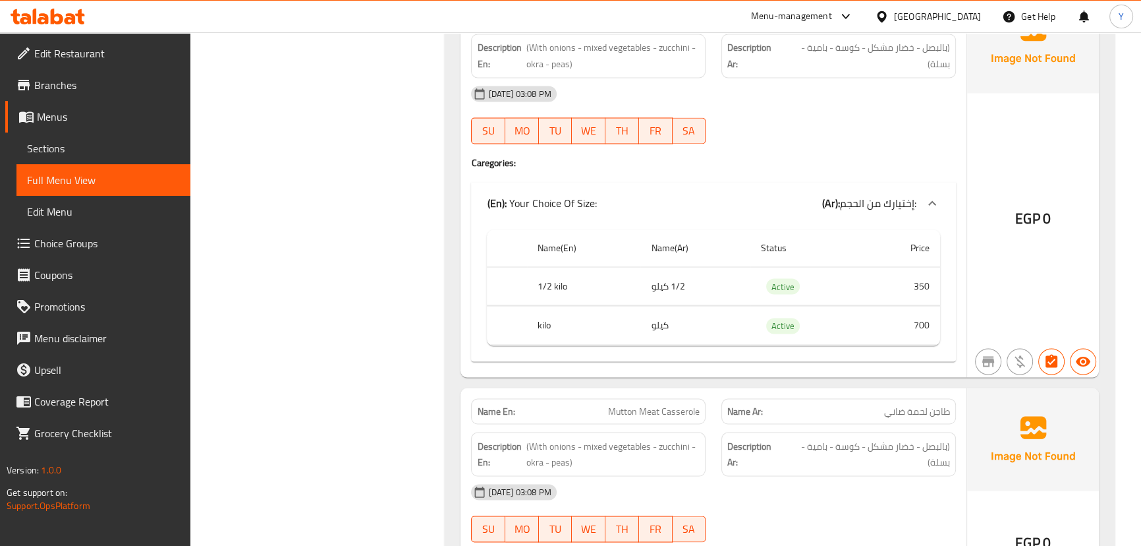
scroll to position [2943, 0]
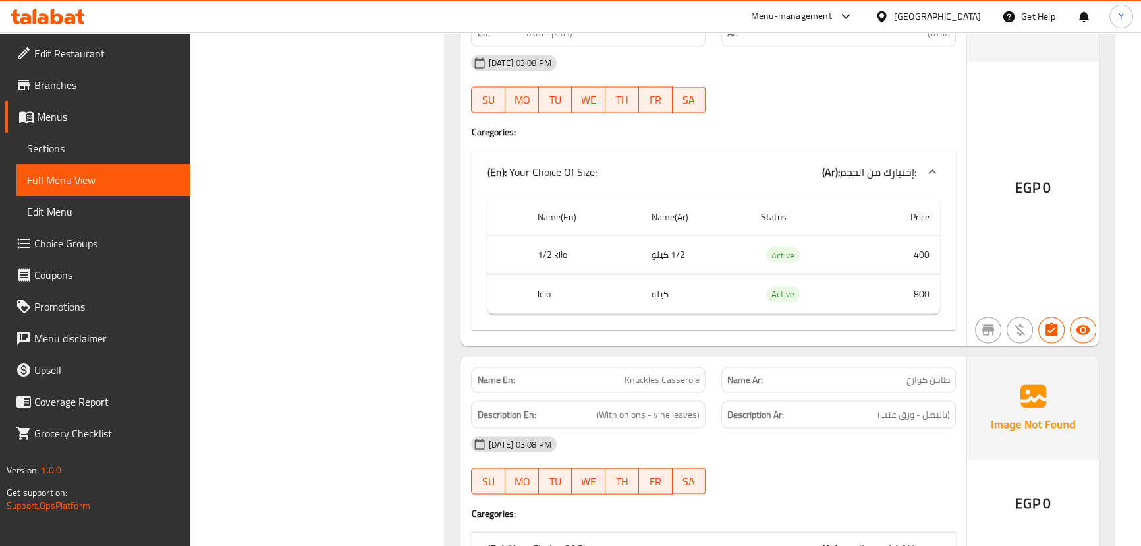
scroll to position [3422, 0]
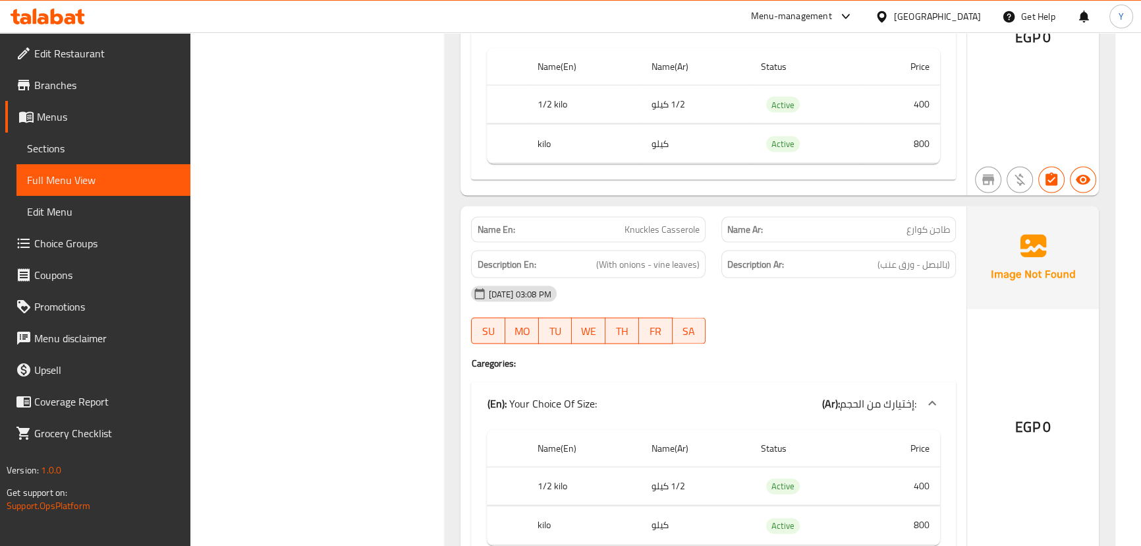
scroll to position [3482, 0]
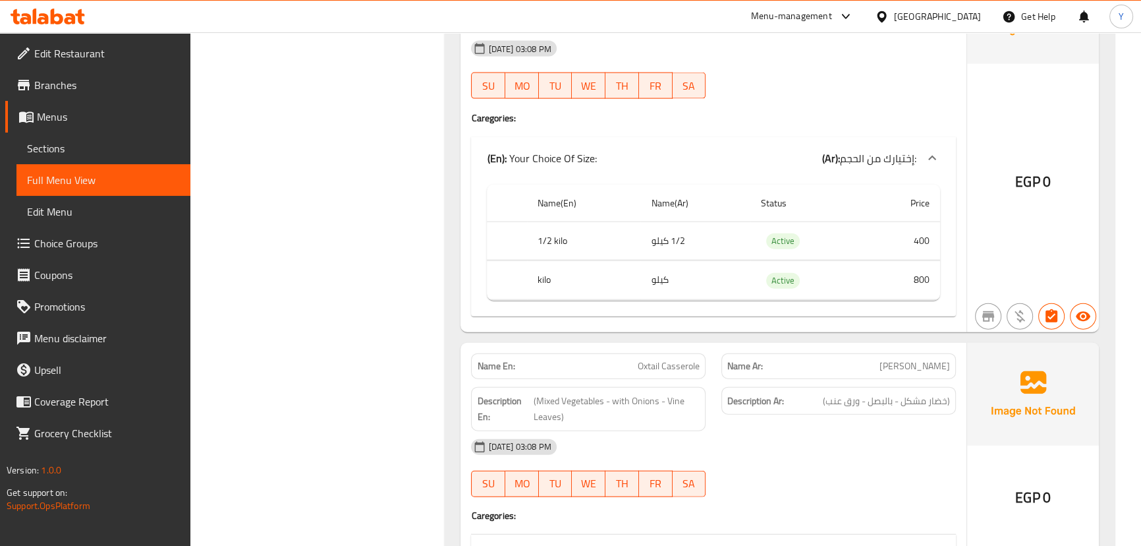
scroll to position [3734, 0]
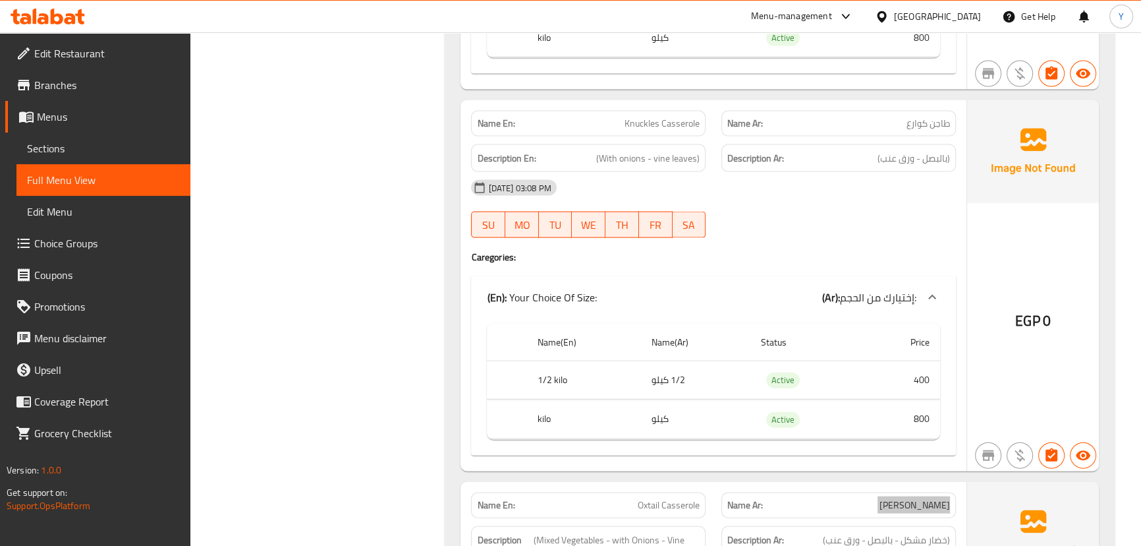
scroll to position [3522, 0]
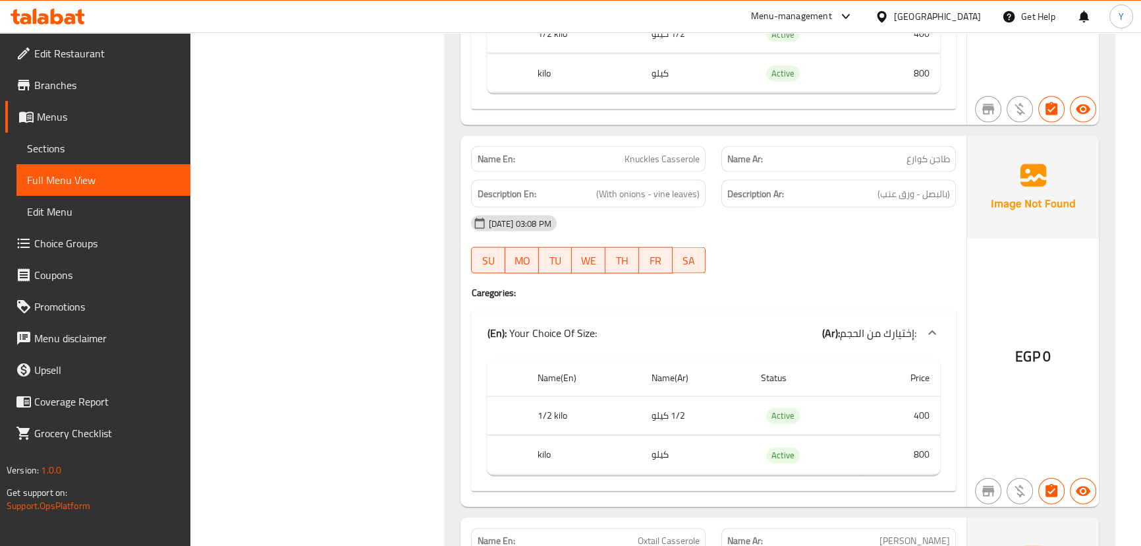
copy span "كوارع"
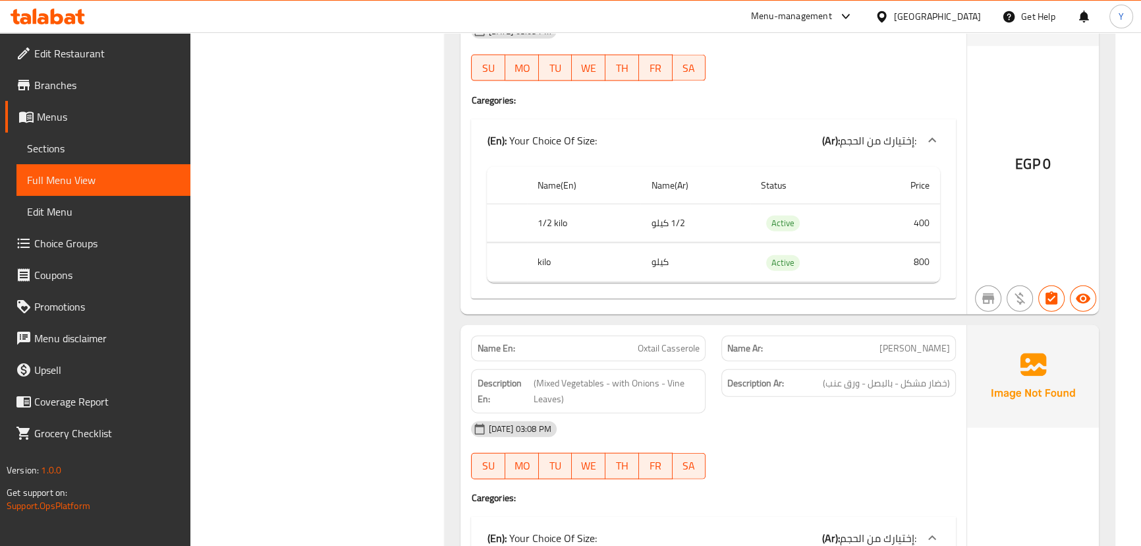
scroll to position [3762, 0]
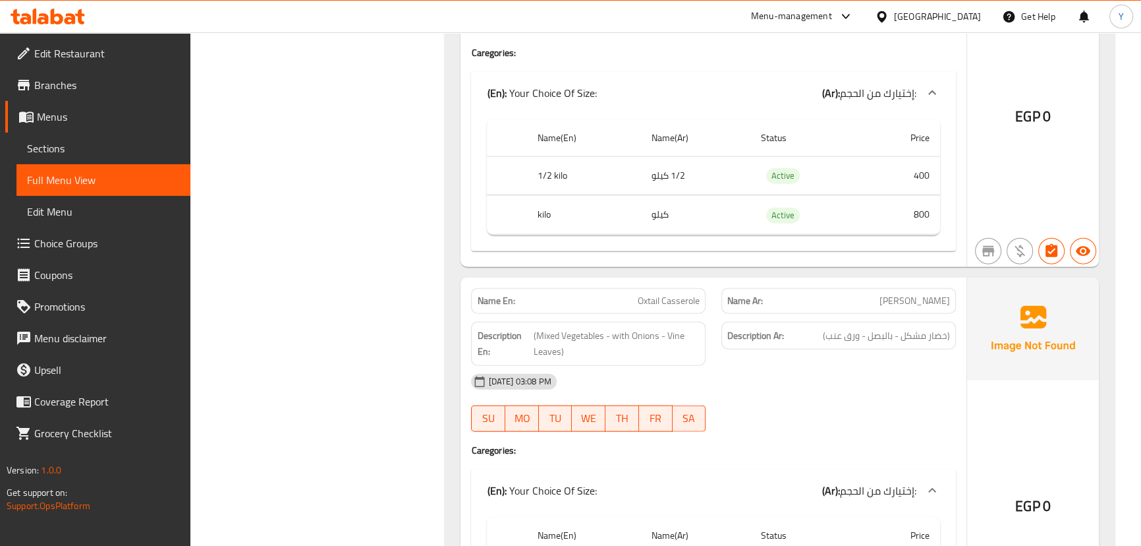
copy span "عكاوي"
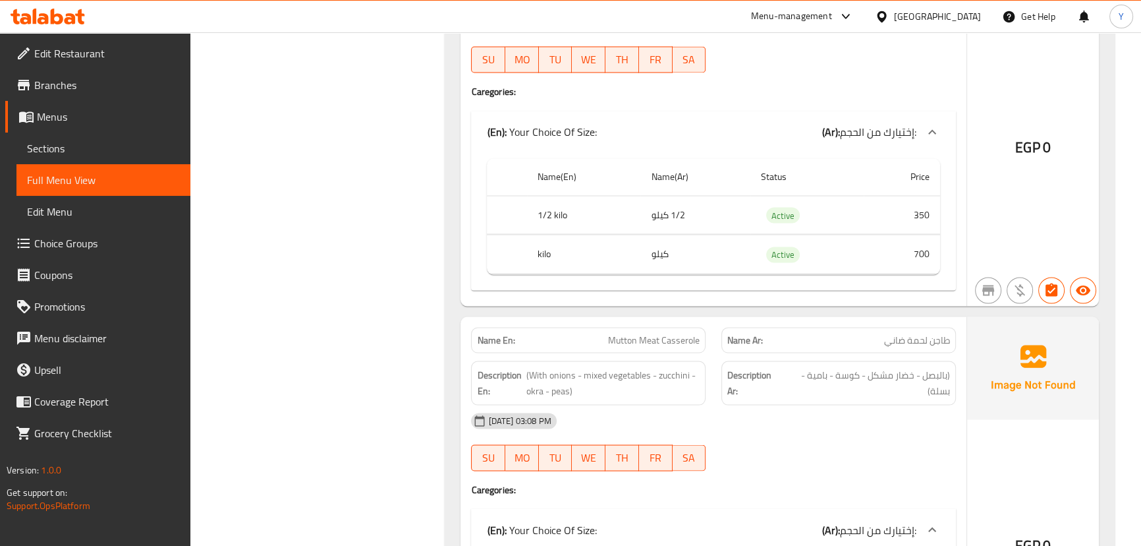
scroll to position [2803, 0]
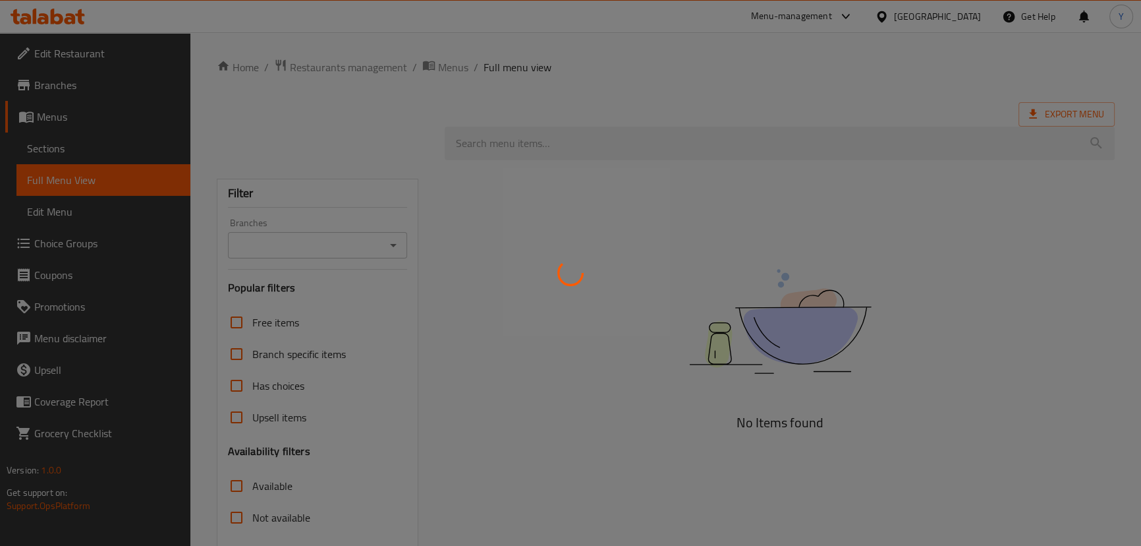
click at [853, 173] on div at bounding box center [570, 273] width 1141 height 546
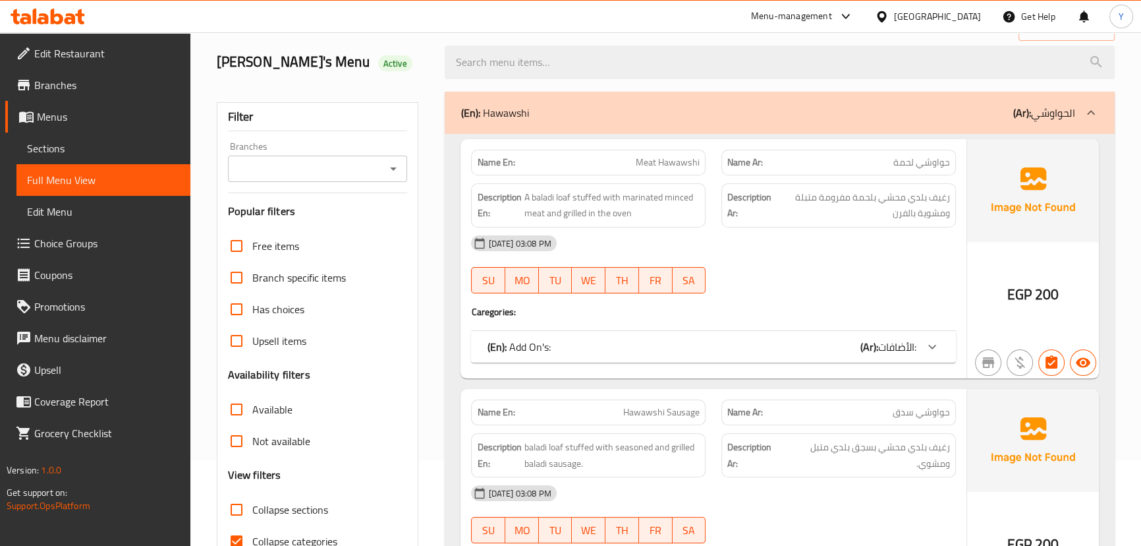
scroll to position [179, 0]
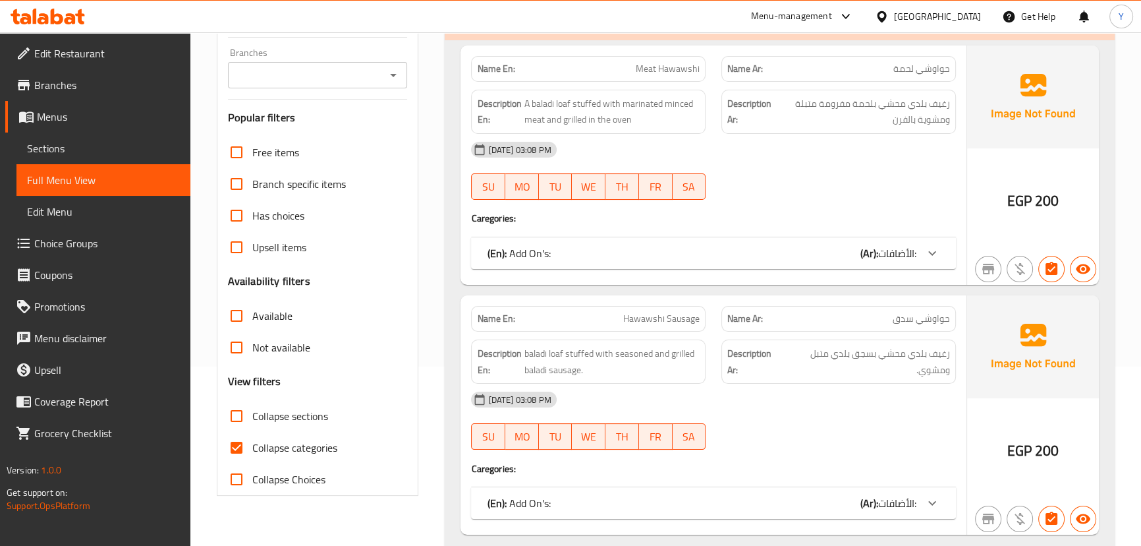
click at [260, 440] on span "Collapse categories" at bounding box center [294, 448] width 85 height 16
click at [252, 438] on input "Collapse categories" at bounding box center [237, 448] width 32 height 32
checkbox input "false"
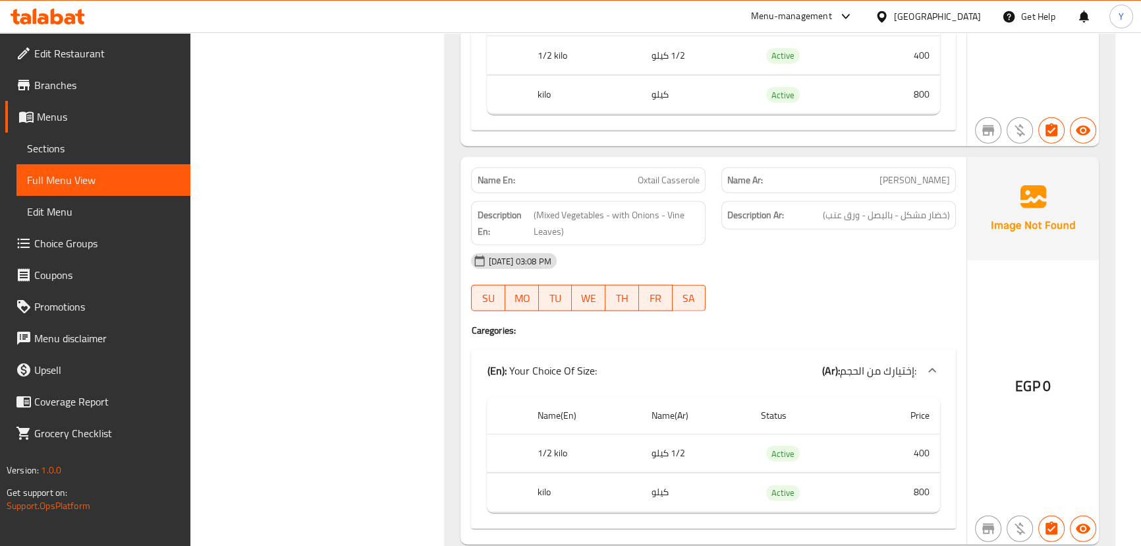
drag, startPoint x: 803, startPoint y: 268, endPoint x: 845, endPoint y: 540, distance: 275.4
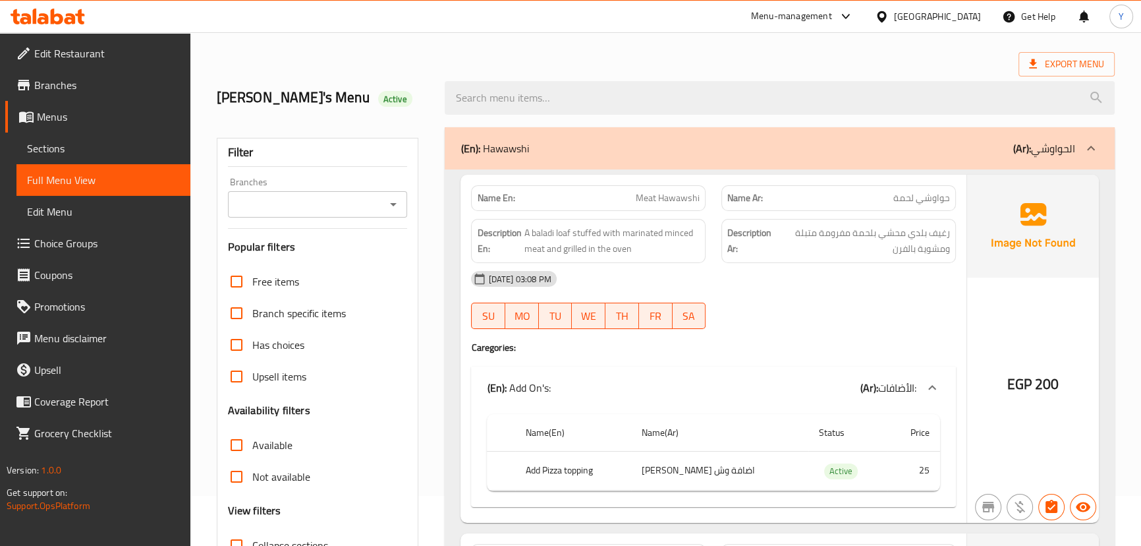
scroll to position [0, 0]
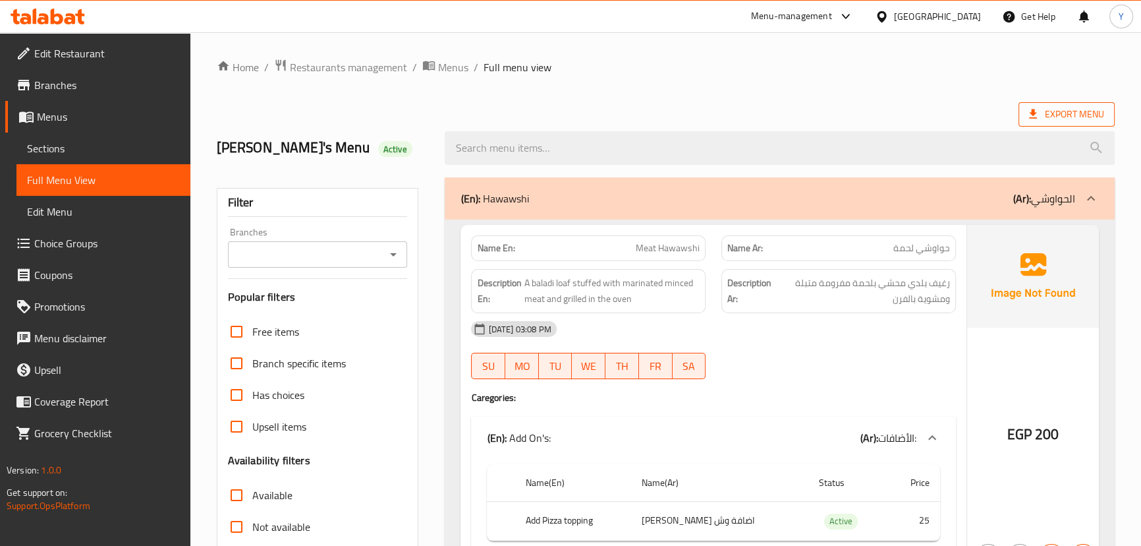
click at [1048, 113] on span "Export Menu" at bounding box center [1066, 114] width 75 height 16
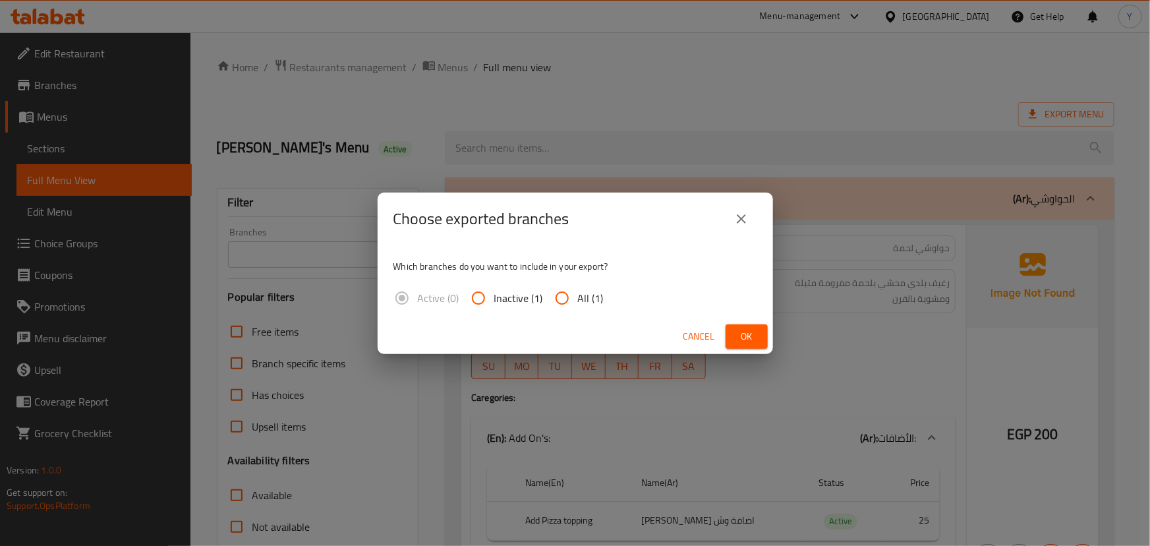
click at [737, 331] on span "Ok" at bounding box center [746, 336] width 21 height 16
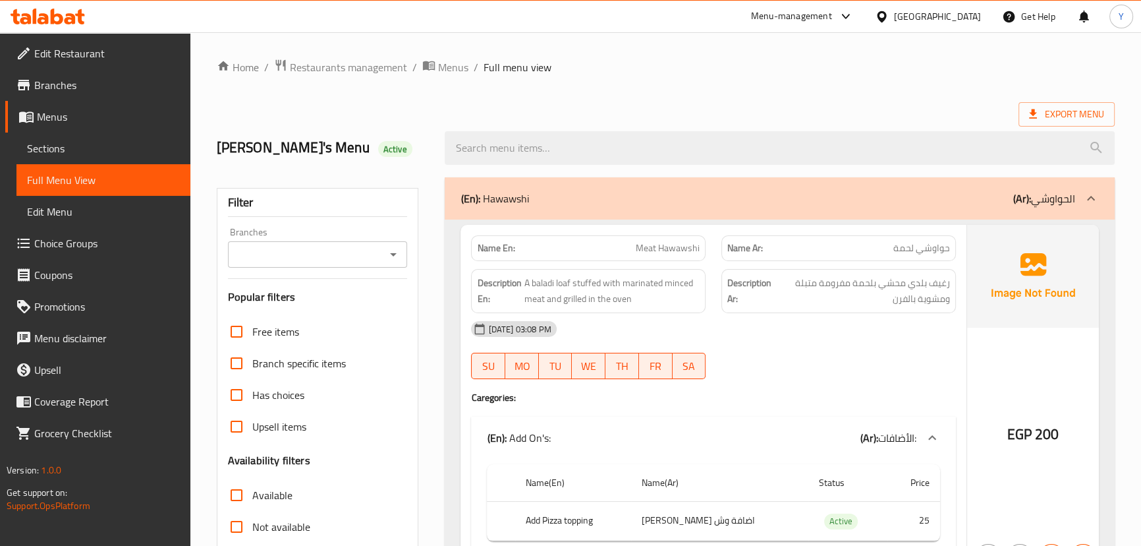
click at [717, 71] on ol "Home / Restaurants management / Menus / Full menu view" at bounding box center [666, 67] width 898 height 17
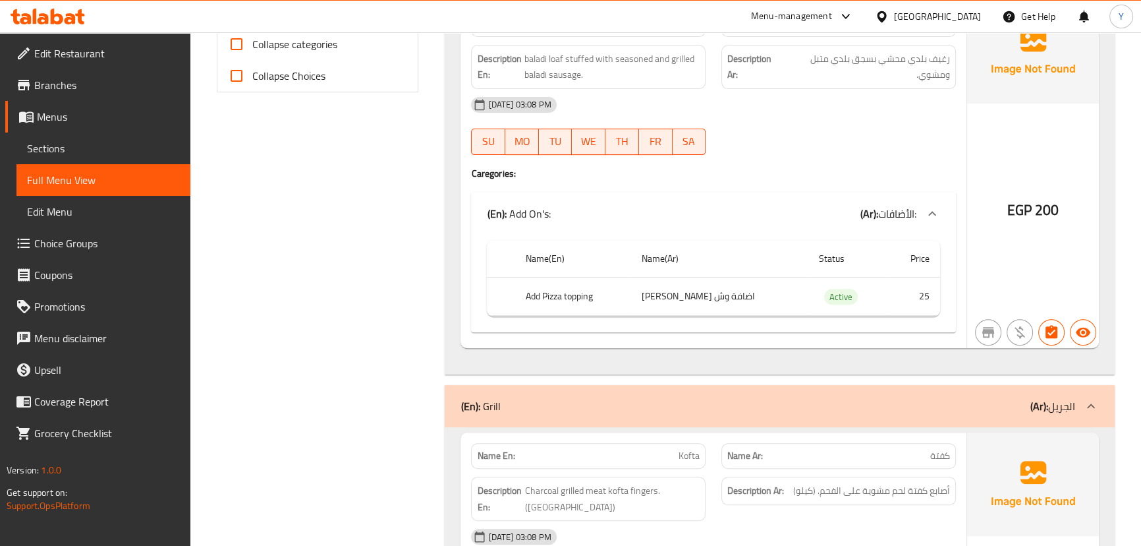
scroll to position [4100, 0]
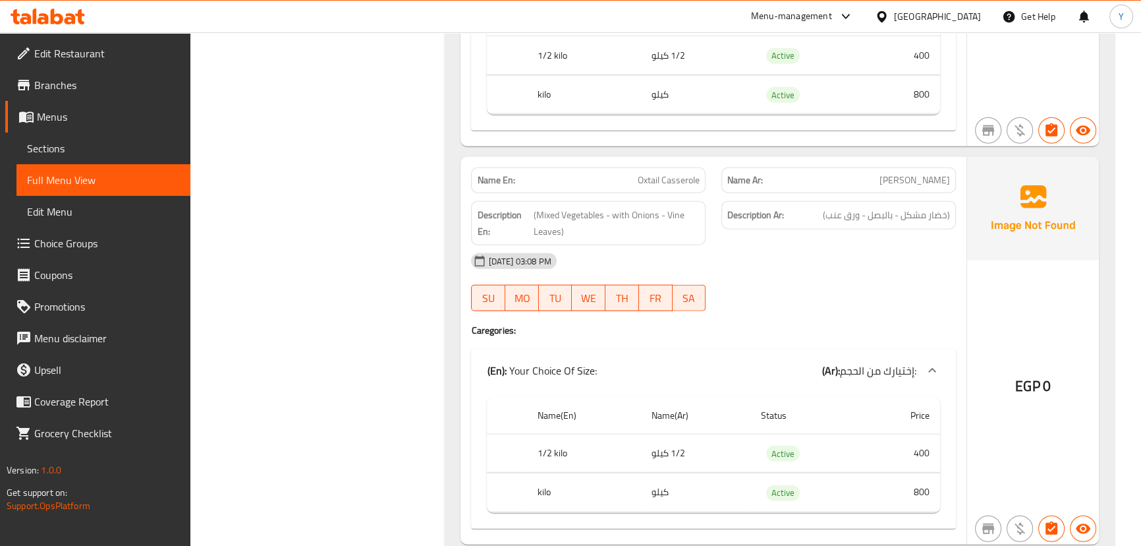
drag, startPoint x: 781, startPoint y: 81, endPoint x: 872, endPoint y: 378, distance: 310.8
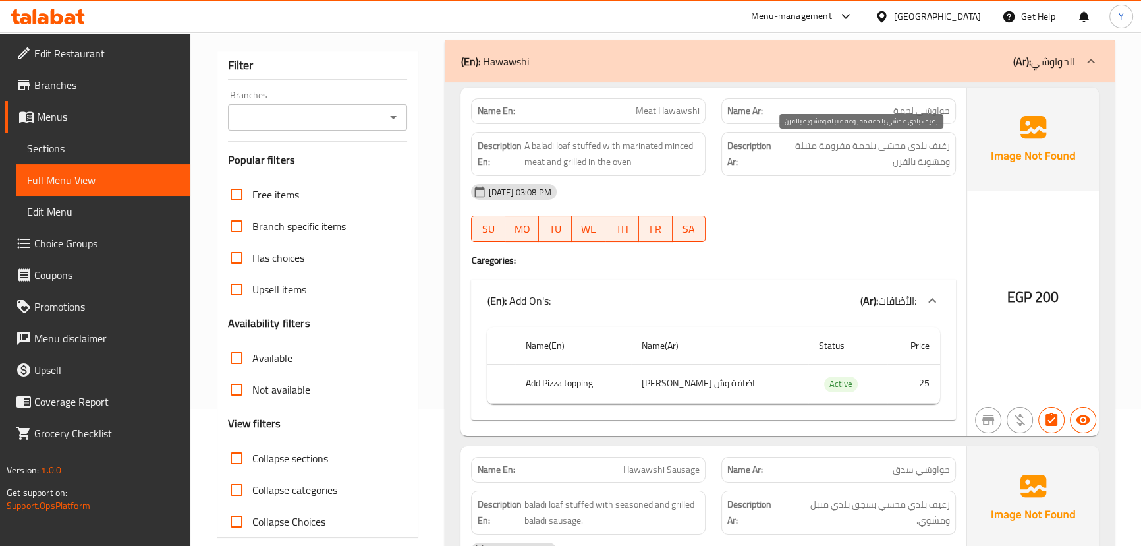
scroll to position [239, 0]
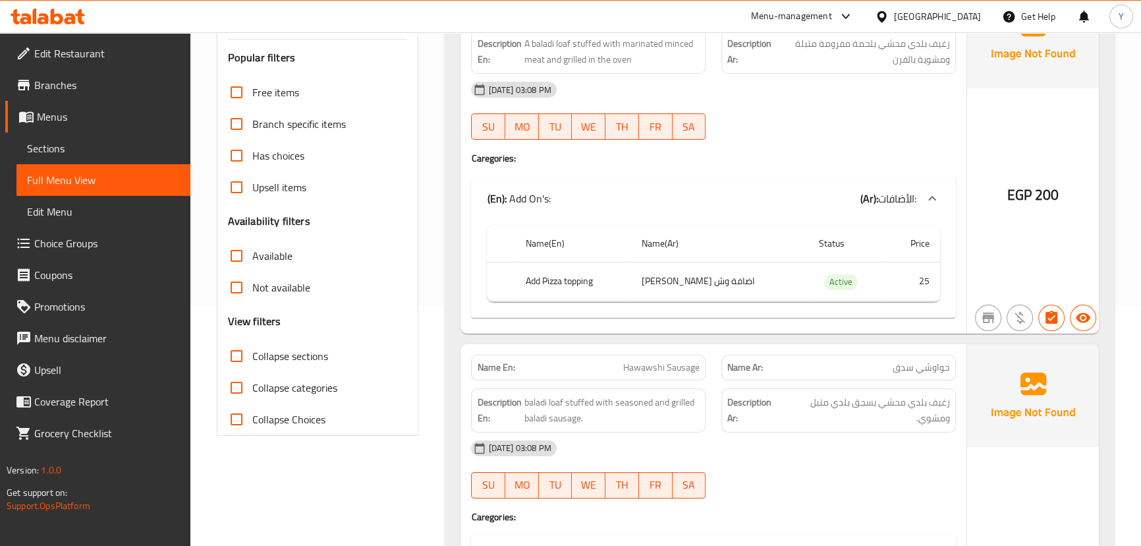
click at [855, 117] on div "[DATE] 03:08 PM SU MO TU WE TH FR SA" at bounding box center [713, 111] width 500 height 74
click at [1048, 192] on span "200" at bounding box center [1047, 195] width 24 height 26
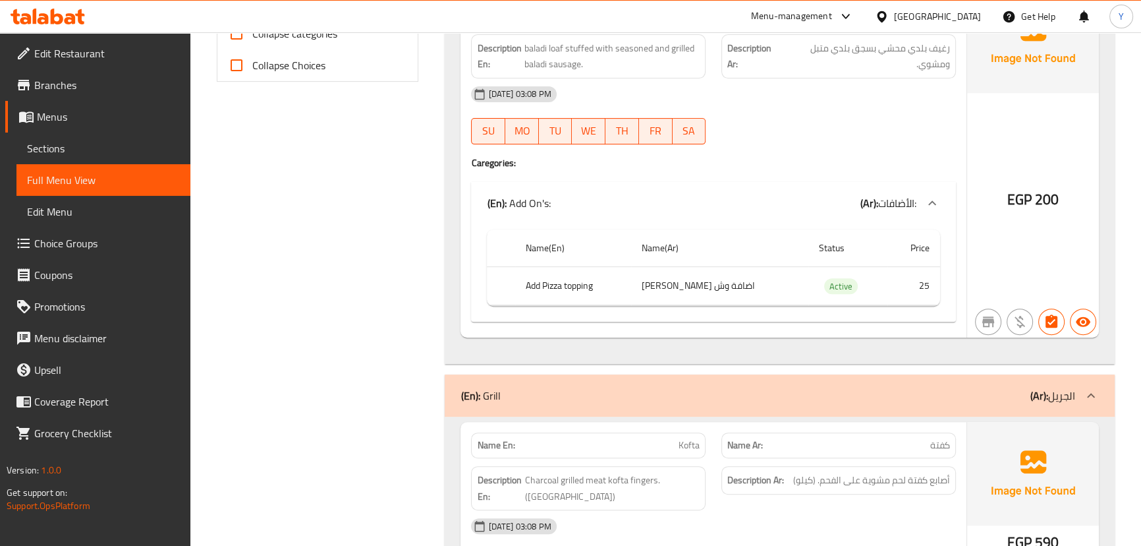
scroll to position [599, 0]
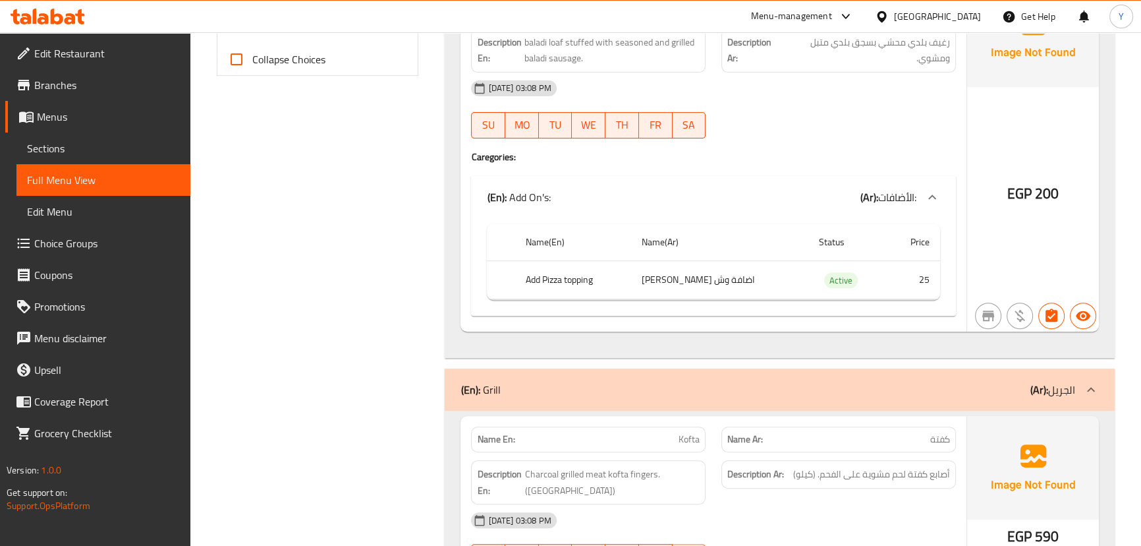
click at [712, 90] on div "[DATE] 03:08 PM" at bounding box center [713, 88] width 500 height 32
